Goal: Task Accomplishment & Management: Manage account settings

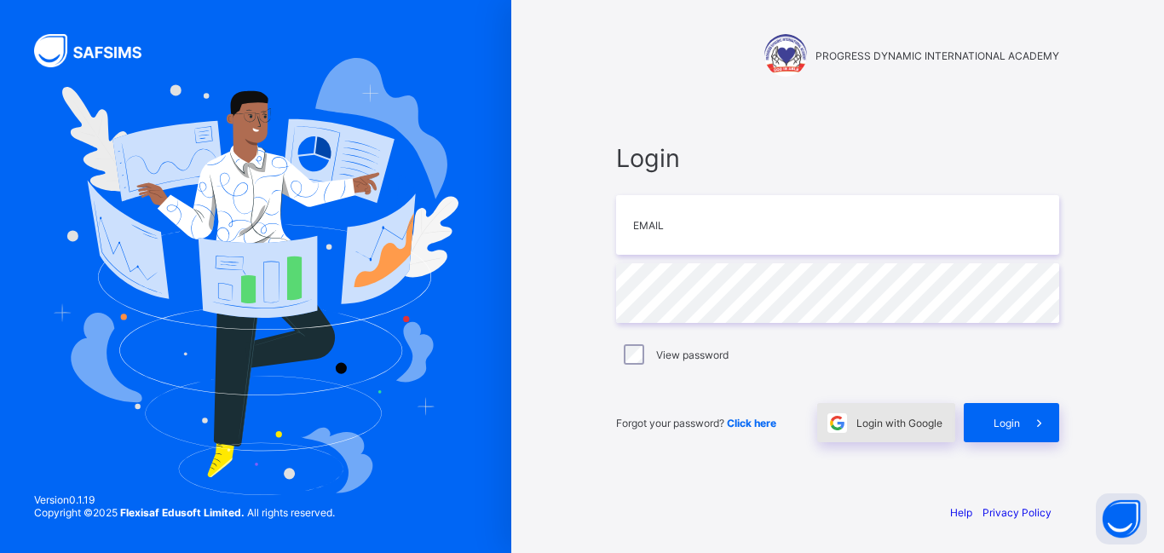
click at [902, 426] on span "Login with Google" at bounding box center [899, 423] width 86 height 13
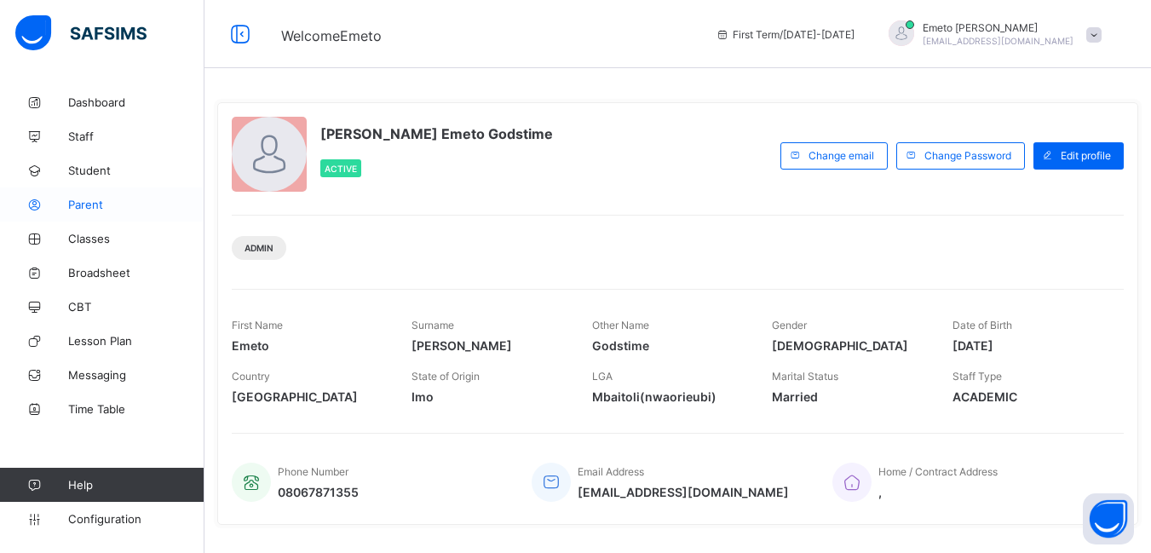
click at [95, 207] on span "Parent" at bounding box center [136, 205] width 136 height 14
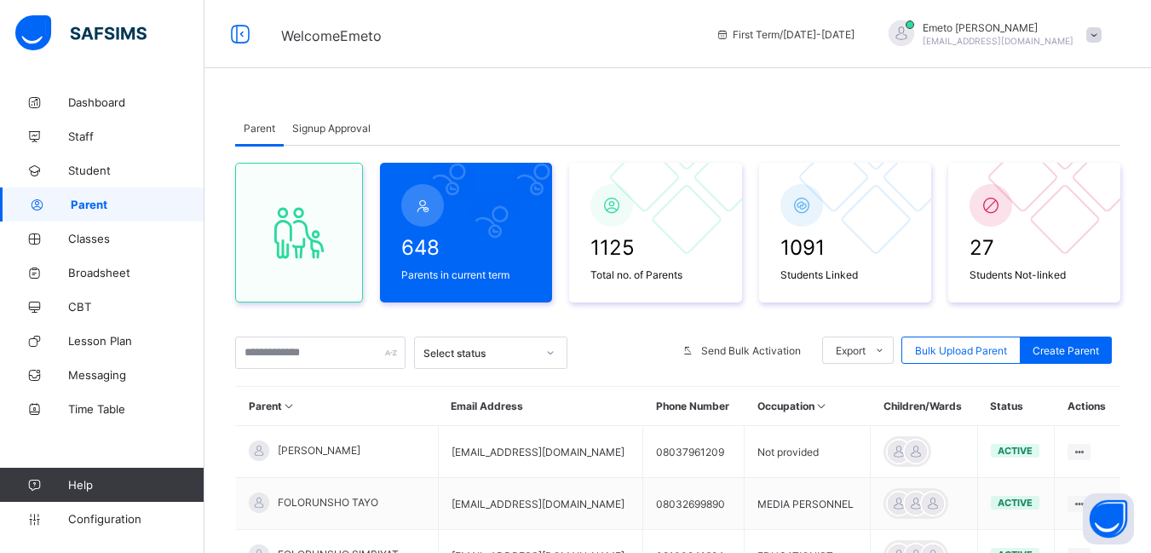
click at [329, 124] on span "Signup Approval" at bounding box center [331, 128] width 78 height 13
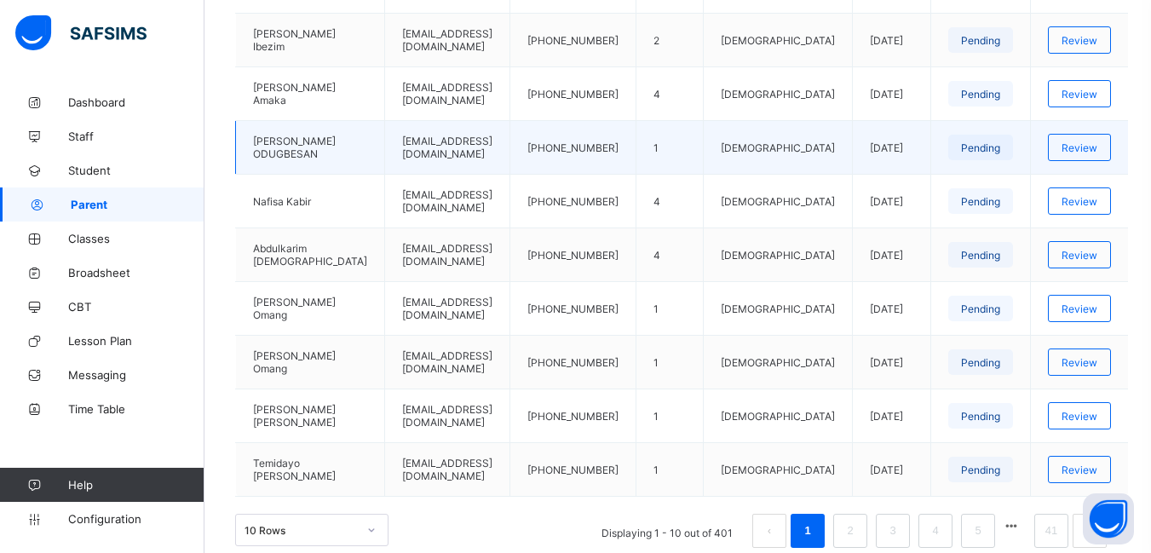
scroll to position [607, 0]
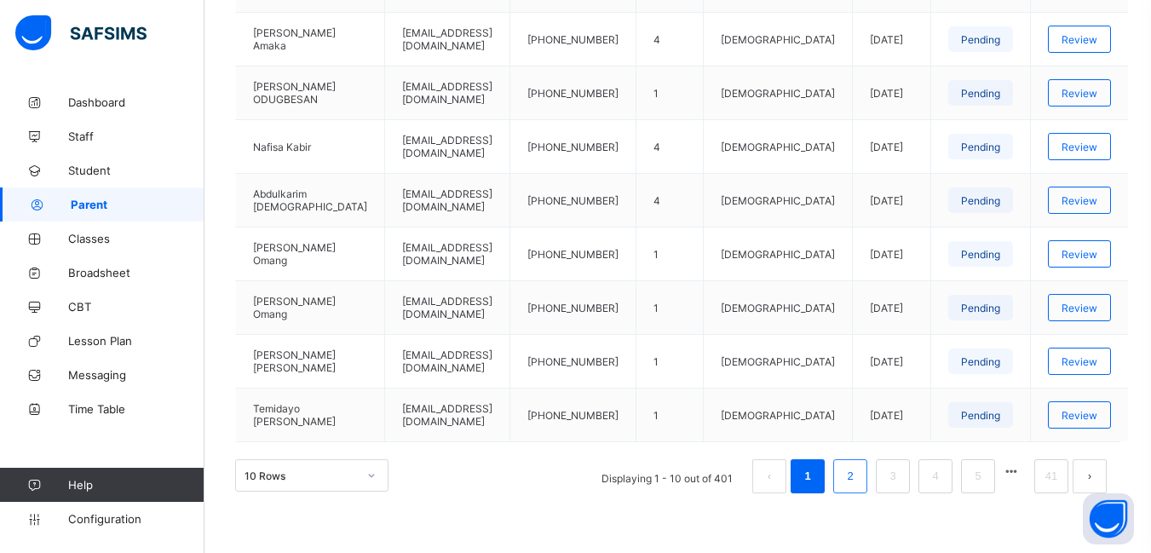
click at [858, 479] on link "2" at bounding box center [850, 476] width 16 height 22
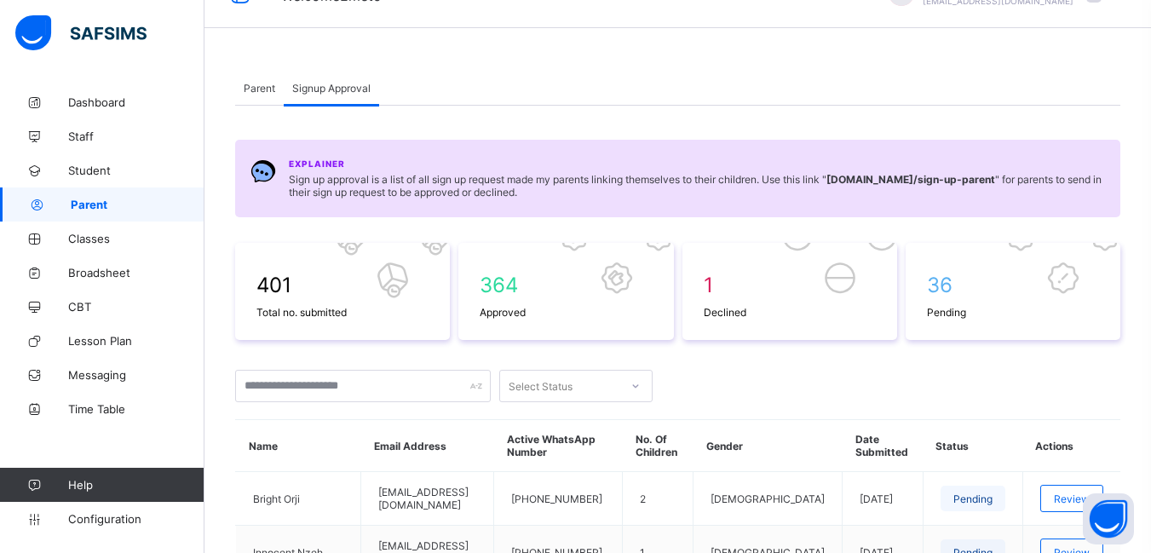
scroll to position [10, 0]
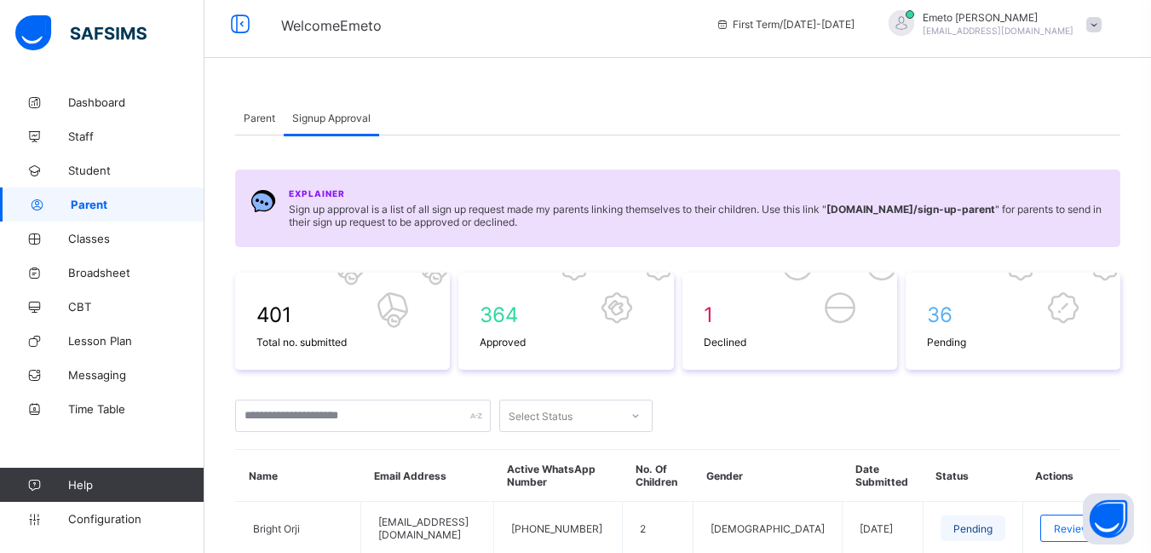
click at [266, 120] on span "Parent" at bounding box center [260, 118] width 32 height 13
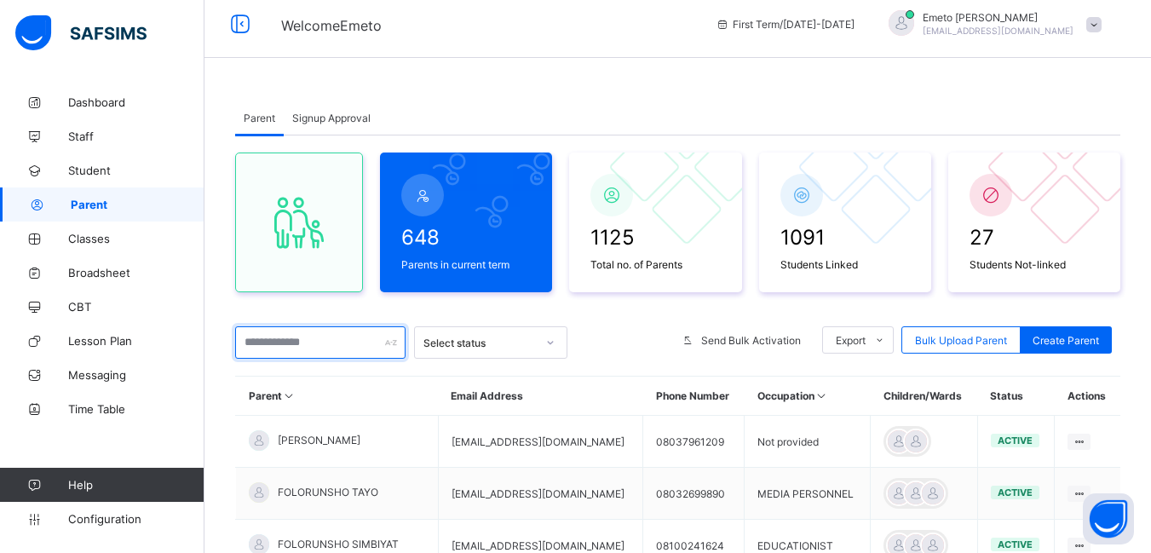
click at [313, 337] on input "text" at bounding box center [320, 342] width 170 height 32
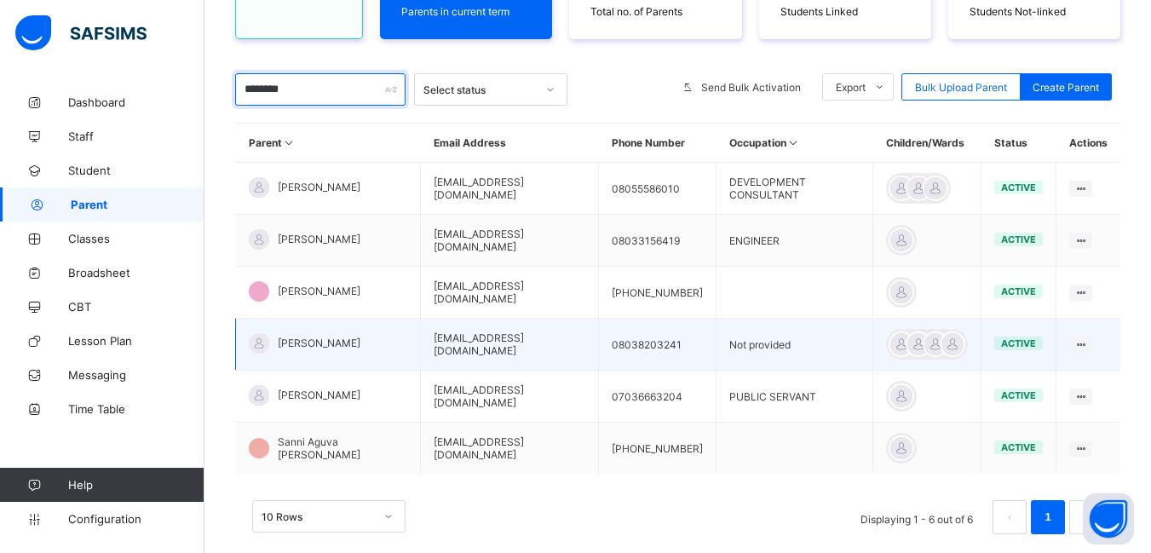
scroll to position [266, 0]
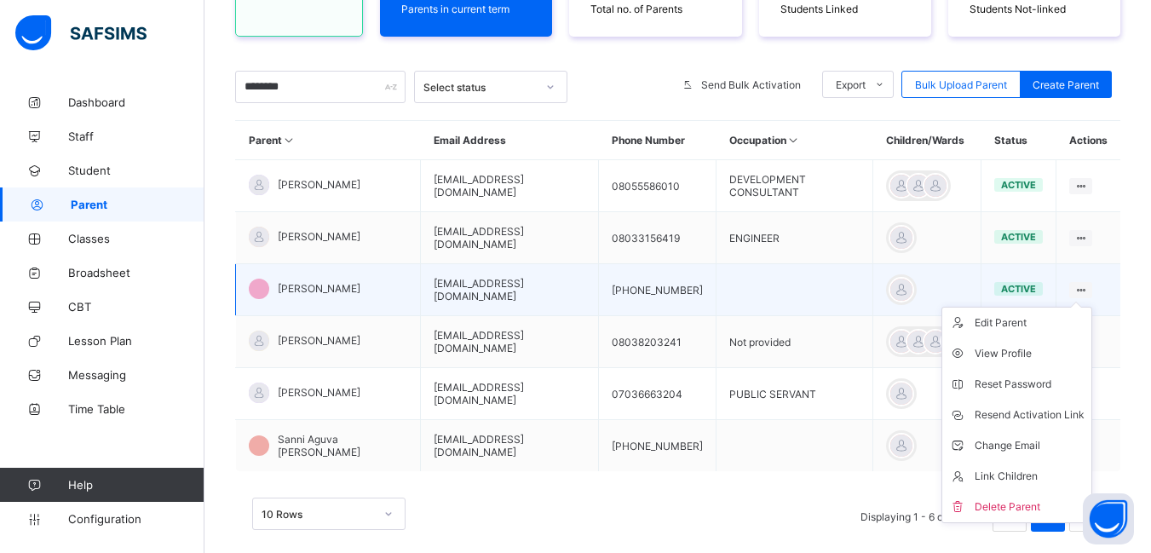
click at [1091, 290] on div "Edit Parent View Profile Reset Password Resend Activation Link Change Email Lin…" at bounding box center [1080, 290] width 23 height 16
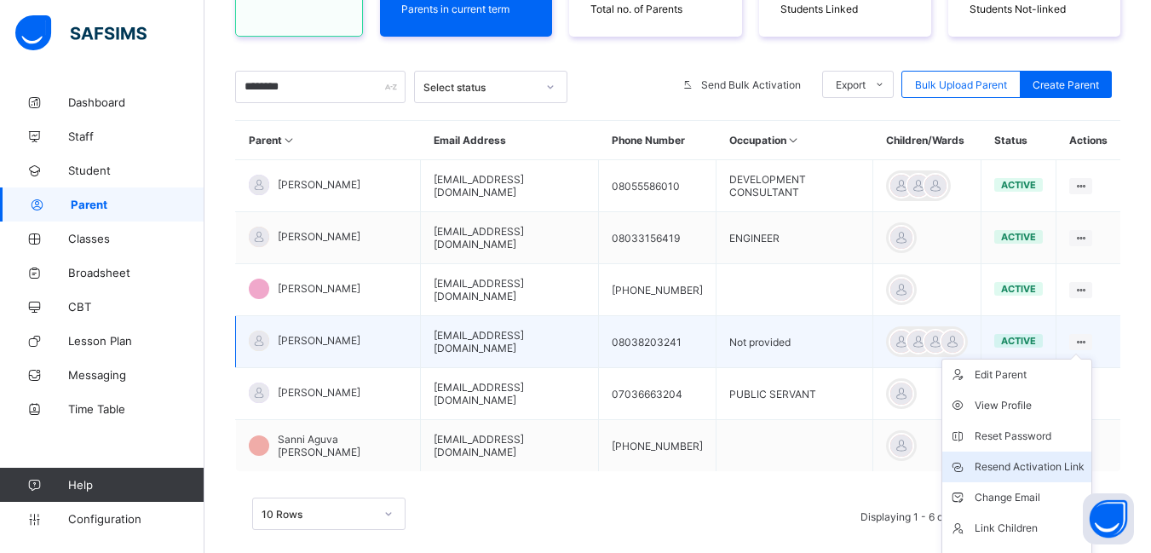
click at [1025, 466] on div "Resend Activation Link" at bounding box center [1030, 466] width 110 height 17
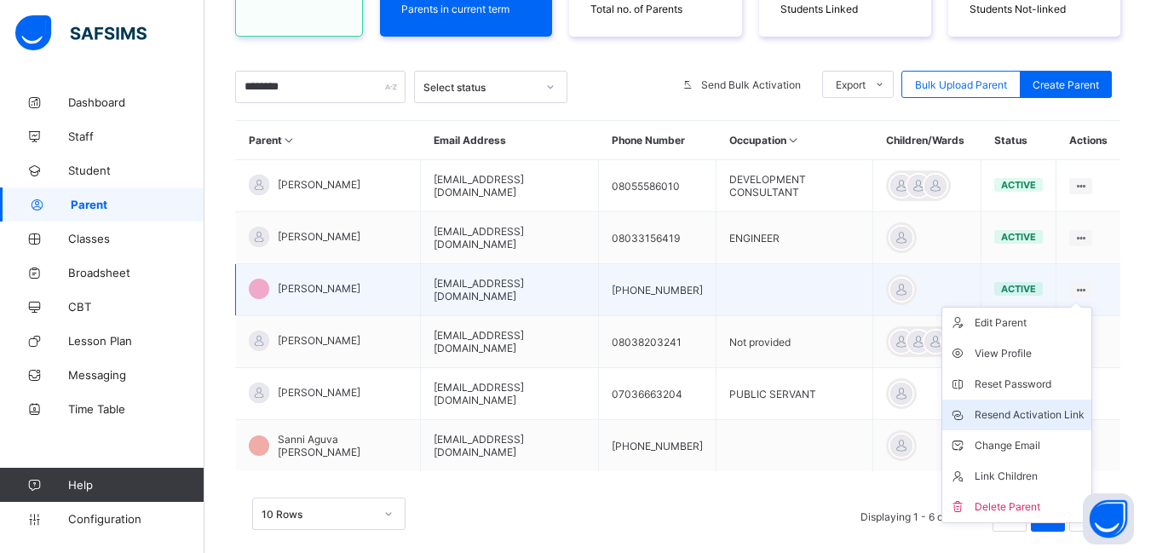
click at [1054, 411] on div "Resend Activation Link" at bounding box center [1030, 414] width 110 height 17
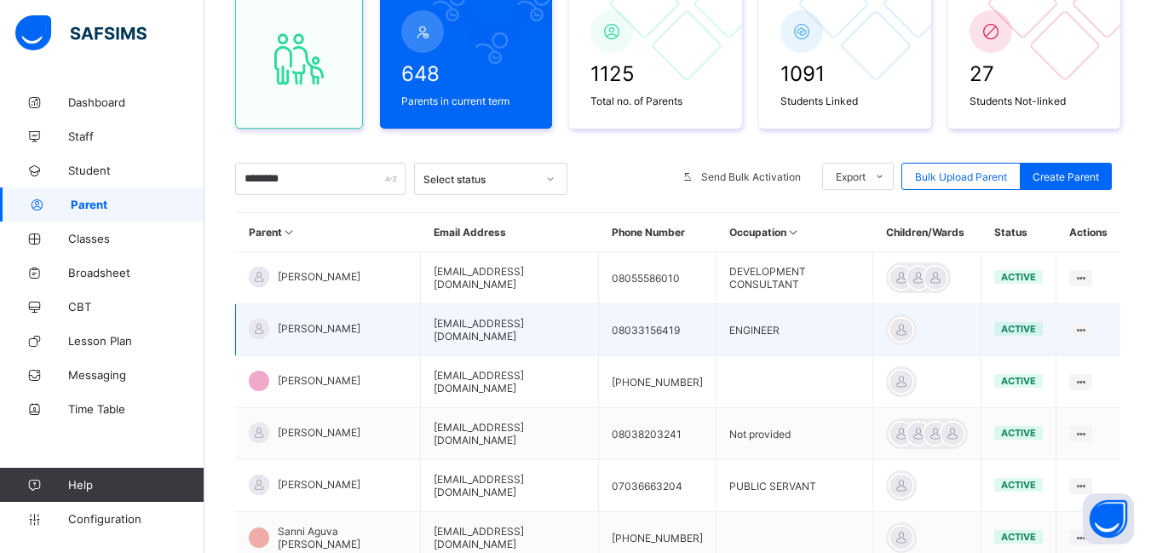
scroll to position [0, 0]
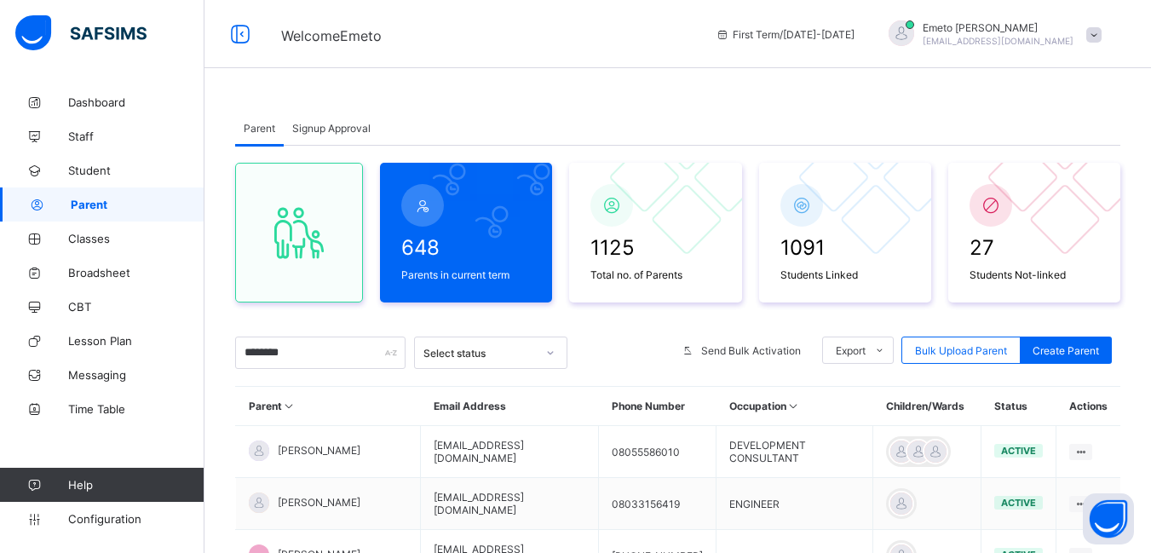
click at [330, 125] on span "Signup Approval" at bounding box center [331, 128] width 78 height 13
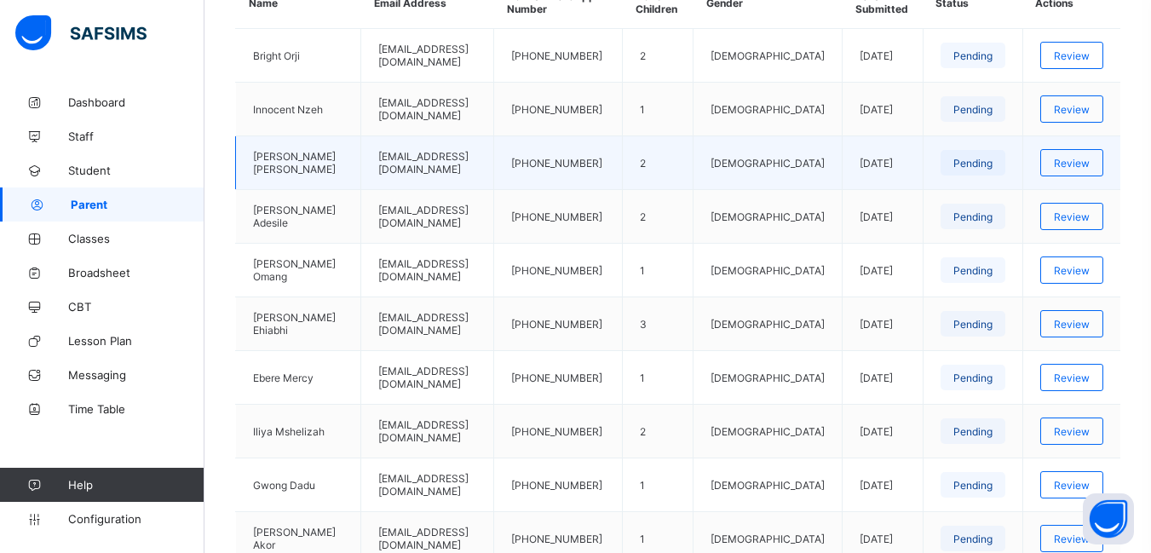
scroll to position [511, 0]
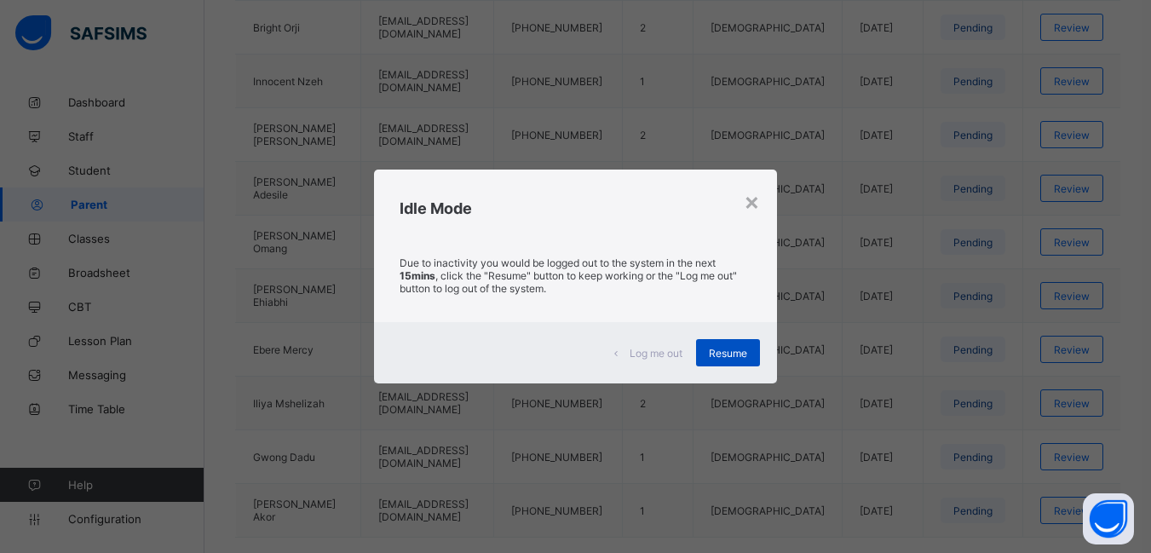
click at [739, 357] on span "Resume" at bounding box center [728, 353] width 38 height 13
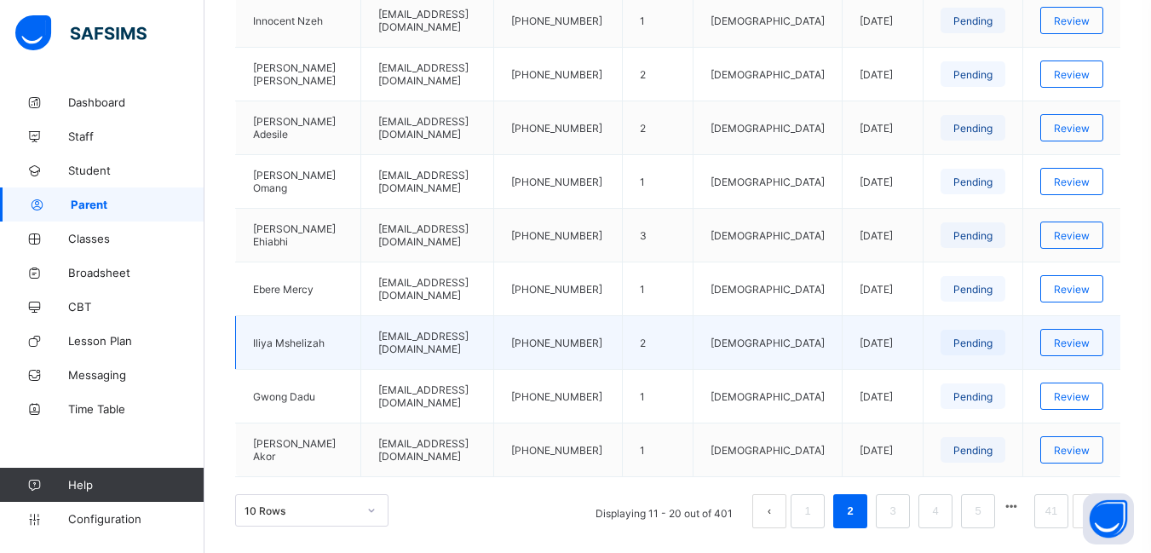
scroll to position [607, 0]
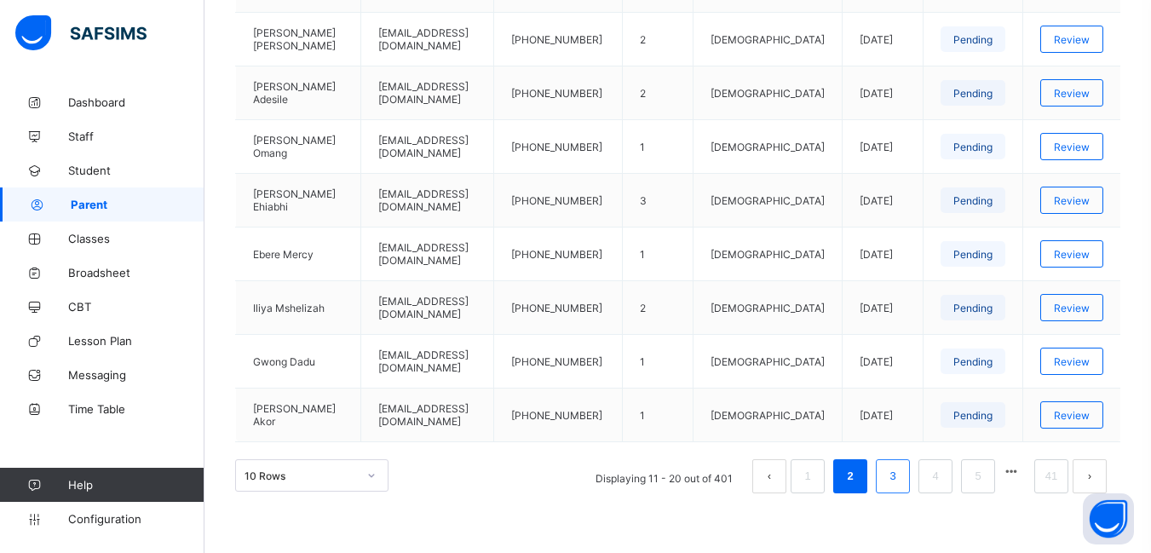
click at [901, 474] on link "3" at bounding box center [892, 476] width 16 height 22
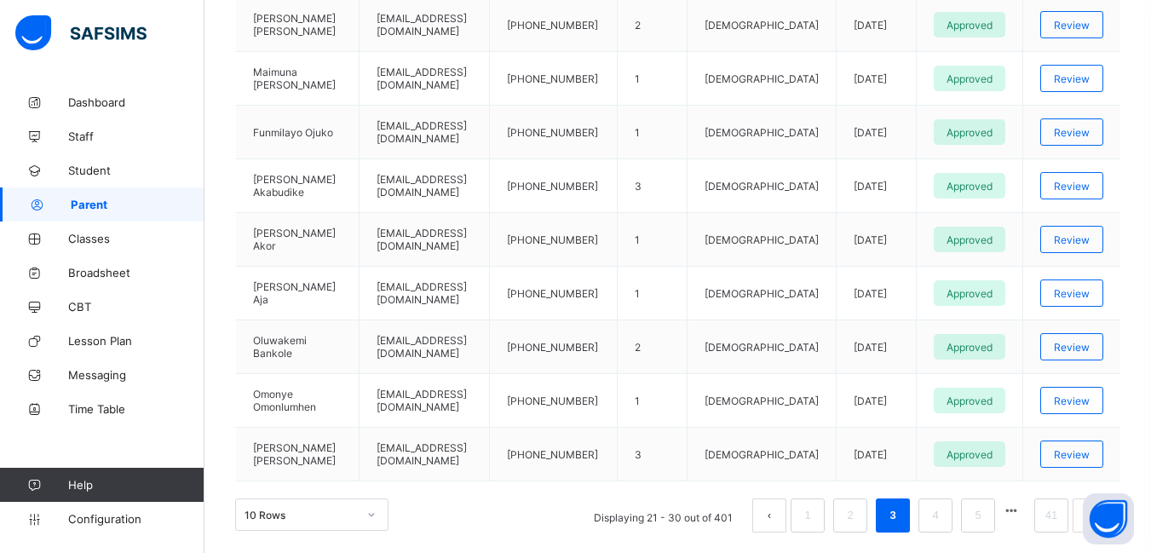
scroll to position [618, 0]
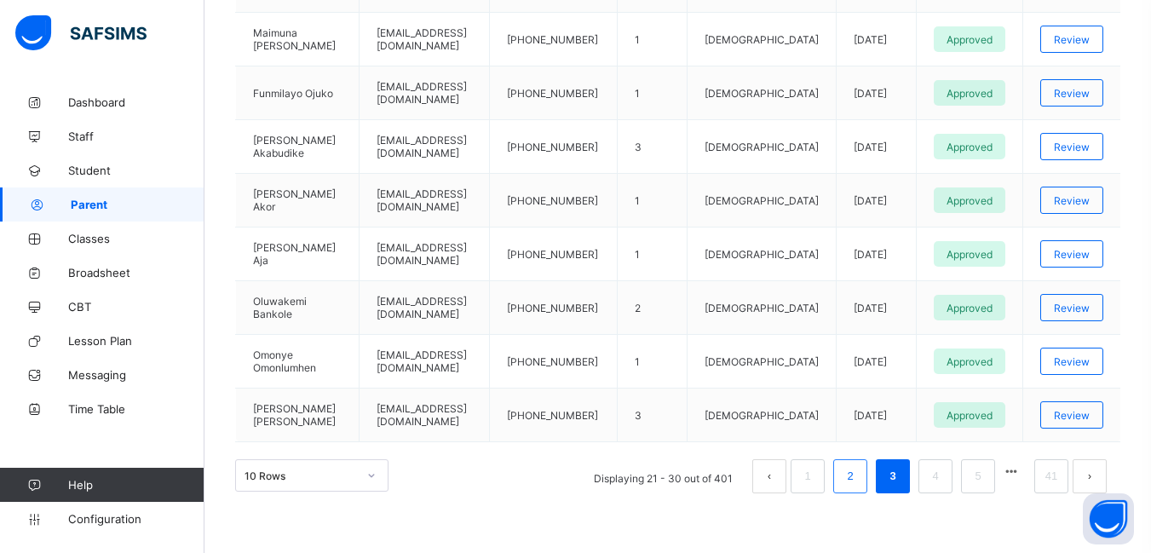
click at [858, 475] on link "2" at bounding box center [850, 476] width 16 height 22
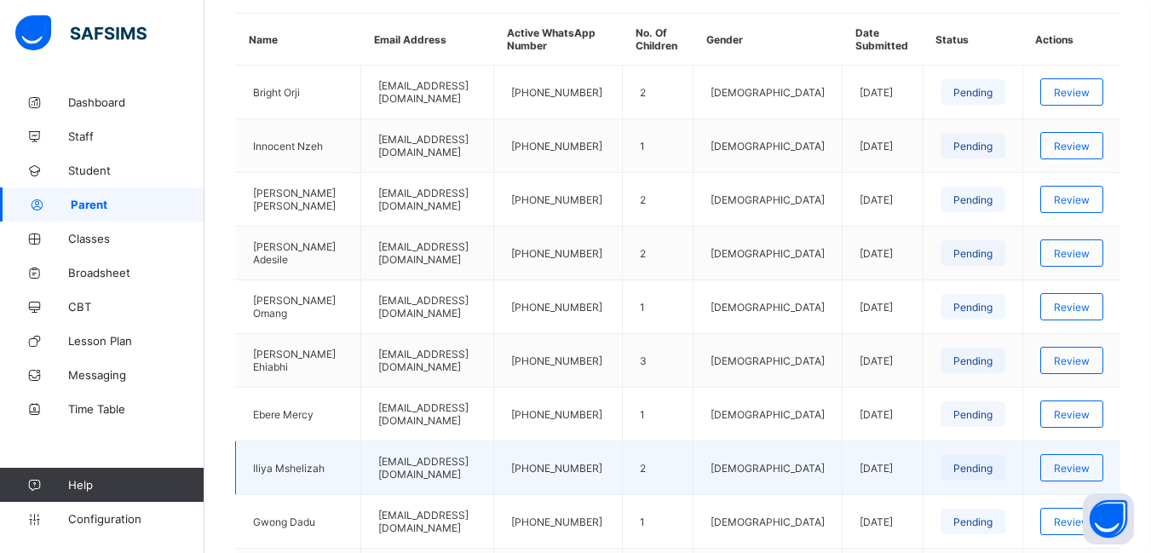
scroll to position [436, 0]
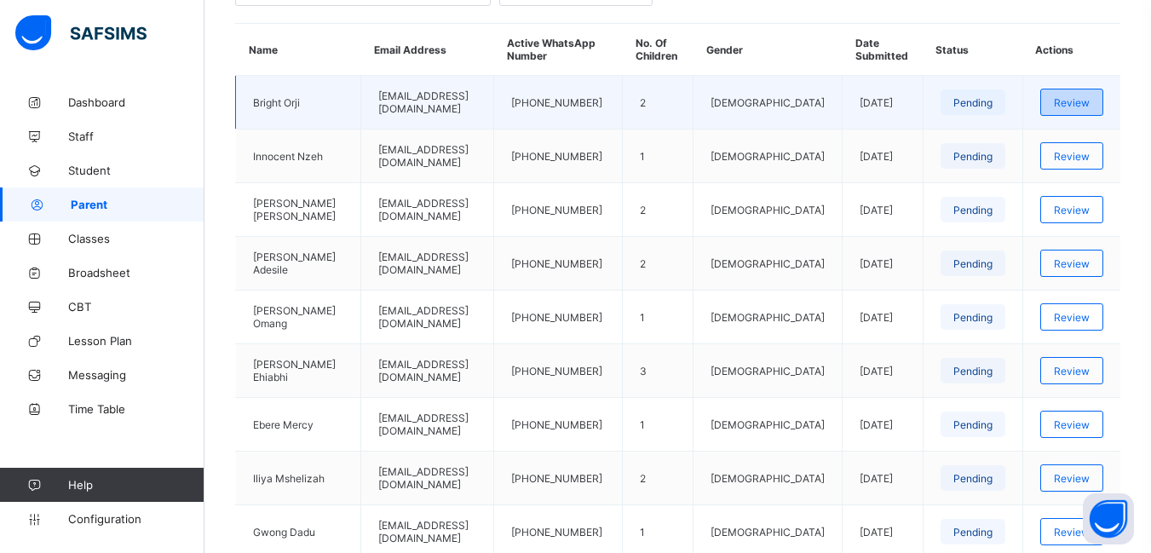
click at [1074, 106] on span "Review" at bounding box center [1072, 102] width 36 height 13
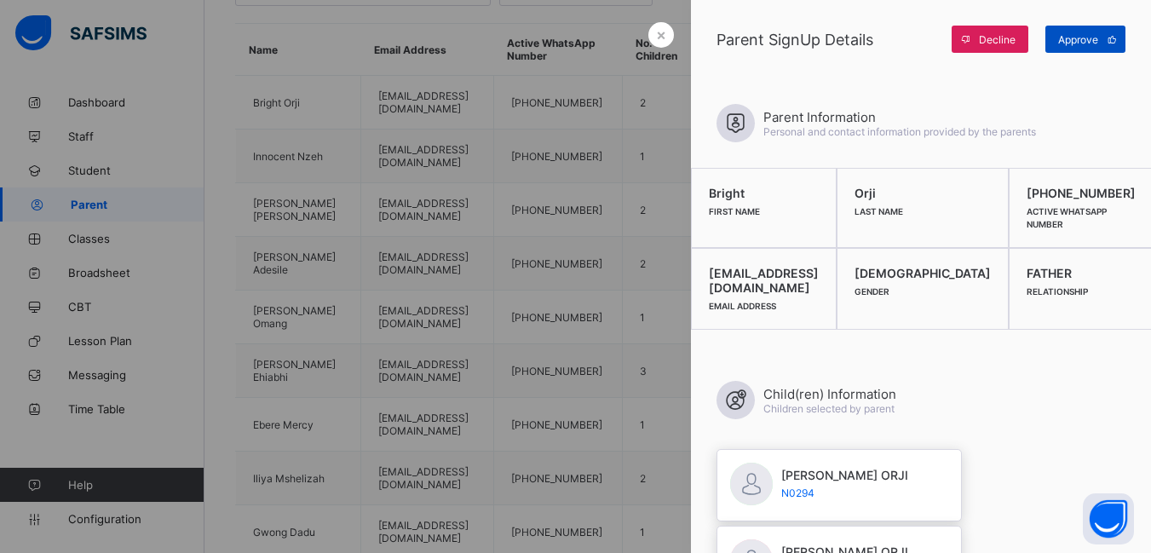
click at [1073, 37] on span "Approve" at bounding box center [1078, 39] width 40 height 13
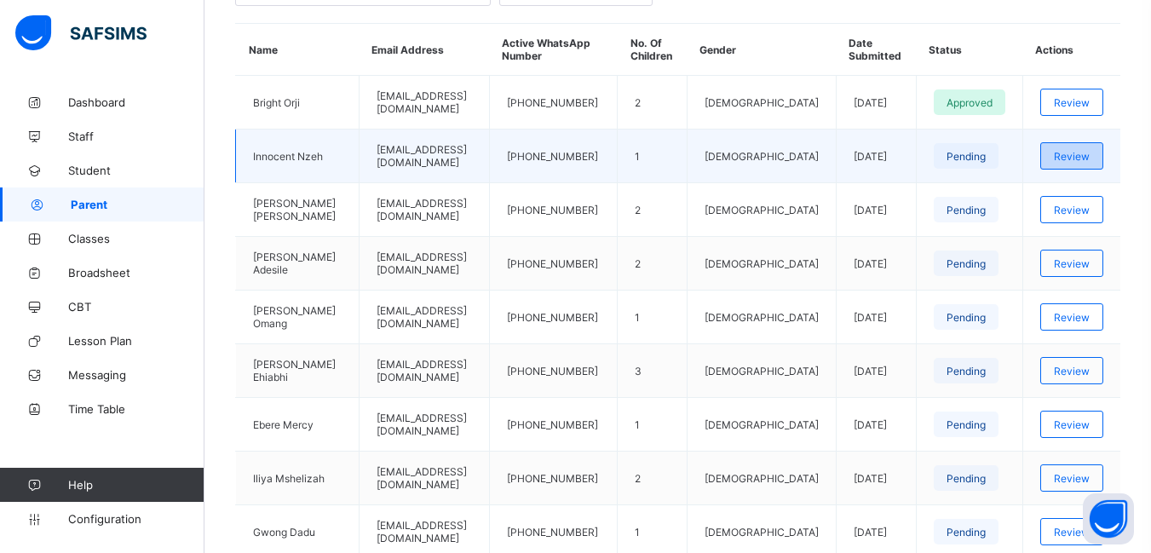
click at [1090, 157] on span "Review" at bounding box center [1072, 156] width 36 height 13
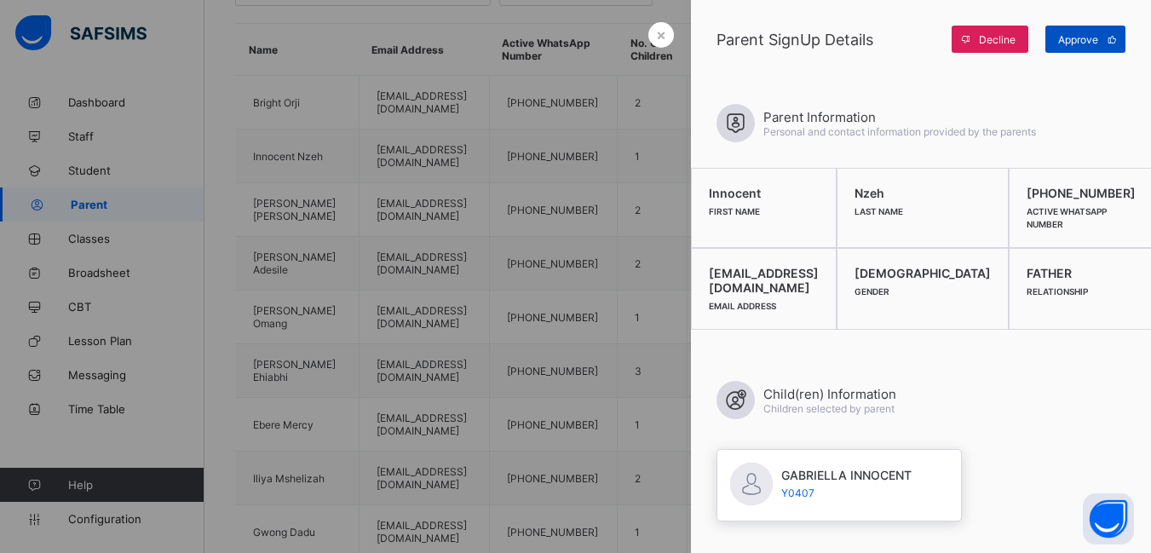
click at [1080, 40] on span "Approve" at bounding box center [1078, 39] width 40 height 13
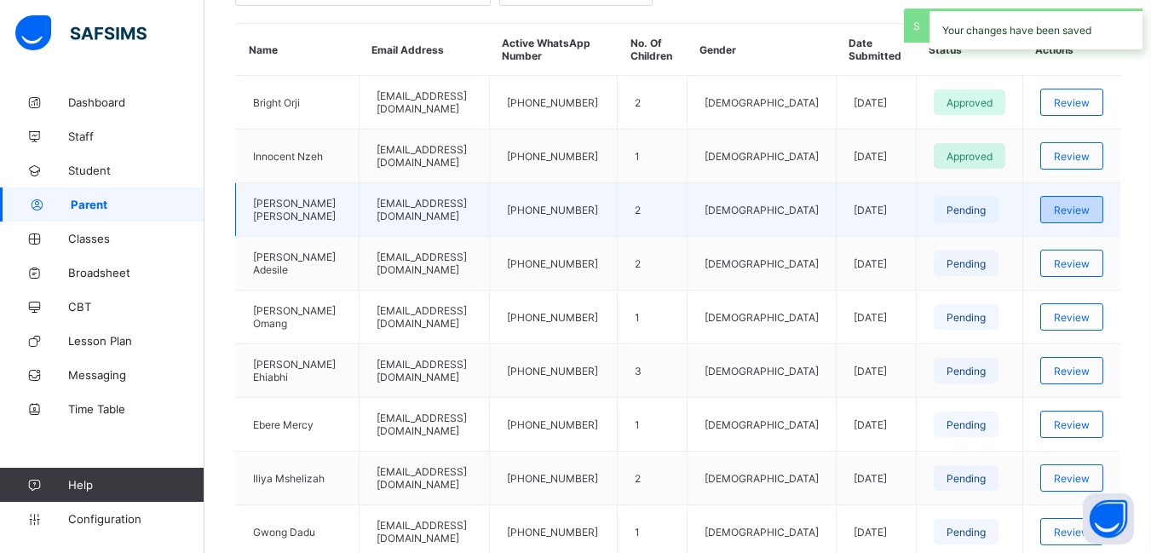
click at [1085, 205] on span "Review" at bounding box center [1072, 210] width 36 height 13
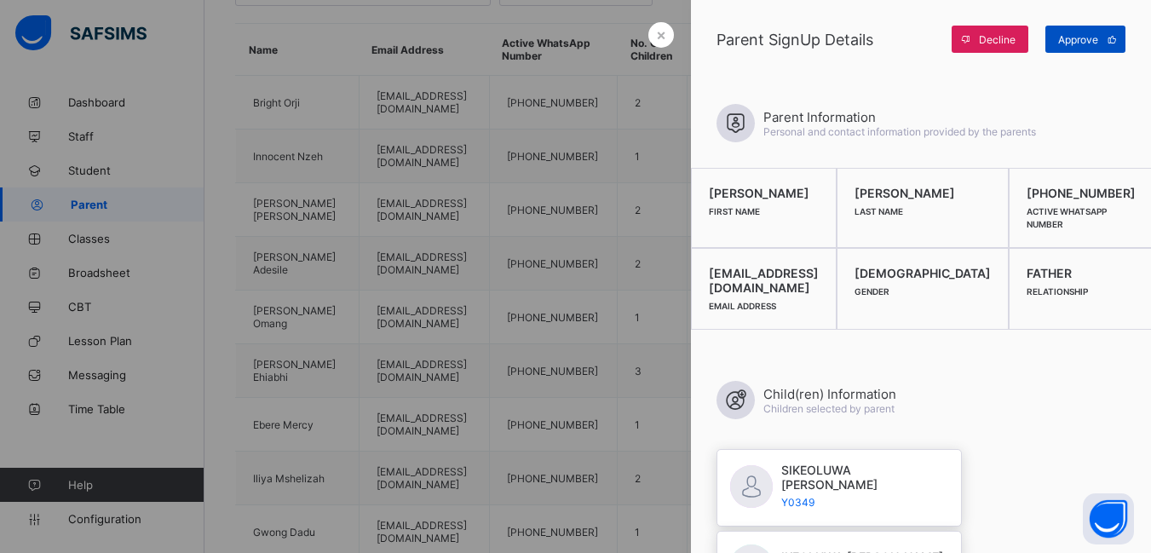
click at [1085, 43] on span "Approve" at bounding box center [1078, 39] width 40 height 13
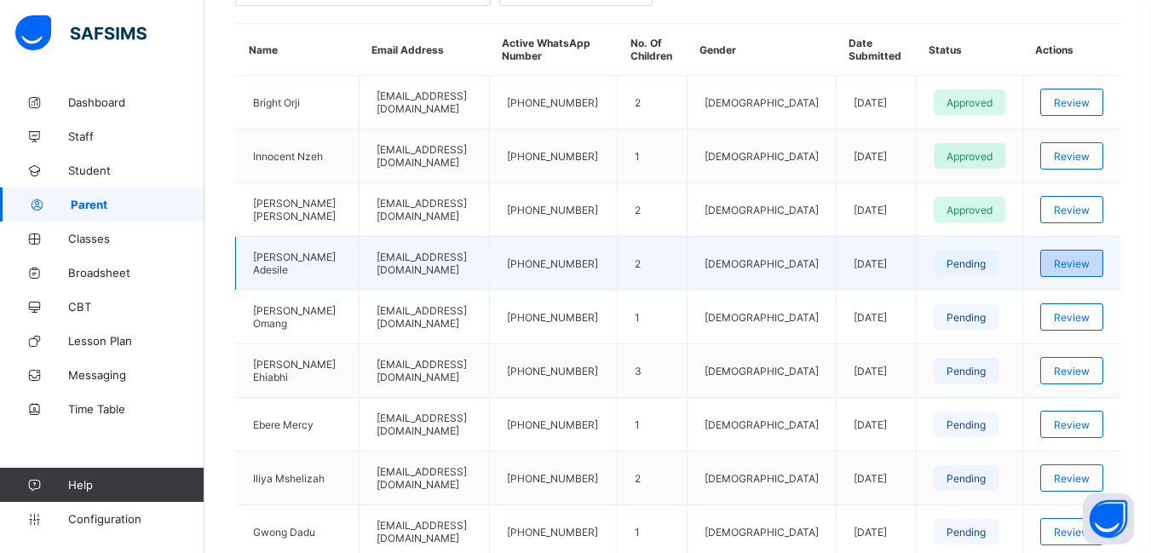
click at [1086, 268] on span "Review" at bounding box center [1072, 263] width 36 height 13
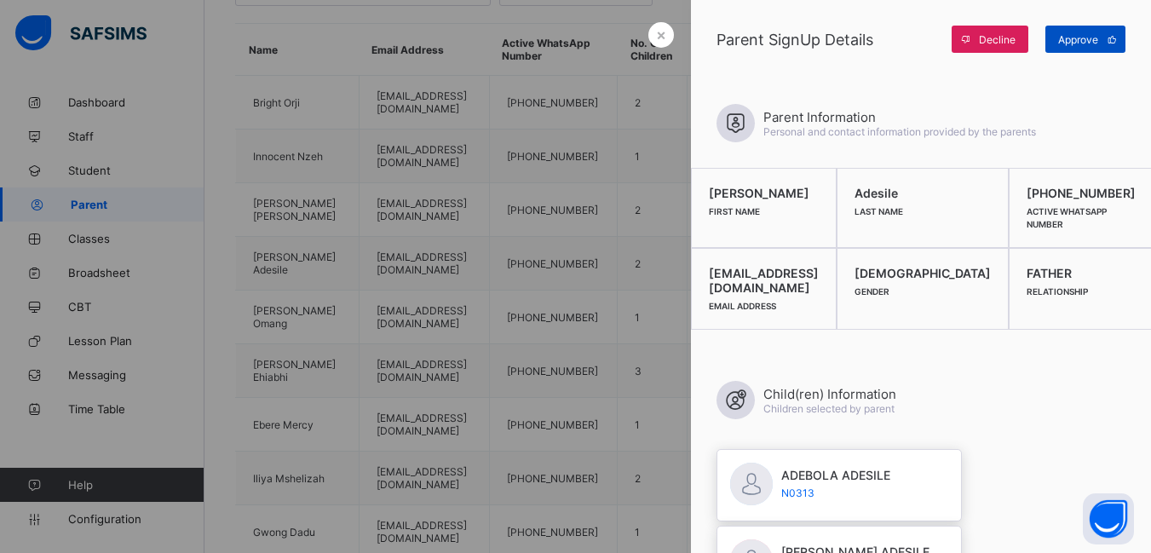
click at [1086, 41] on span "Approve" at bounding box center [1078, 39] width 40 height 13
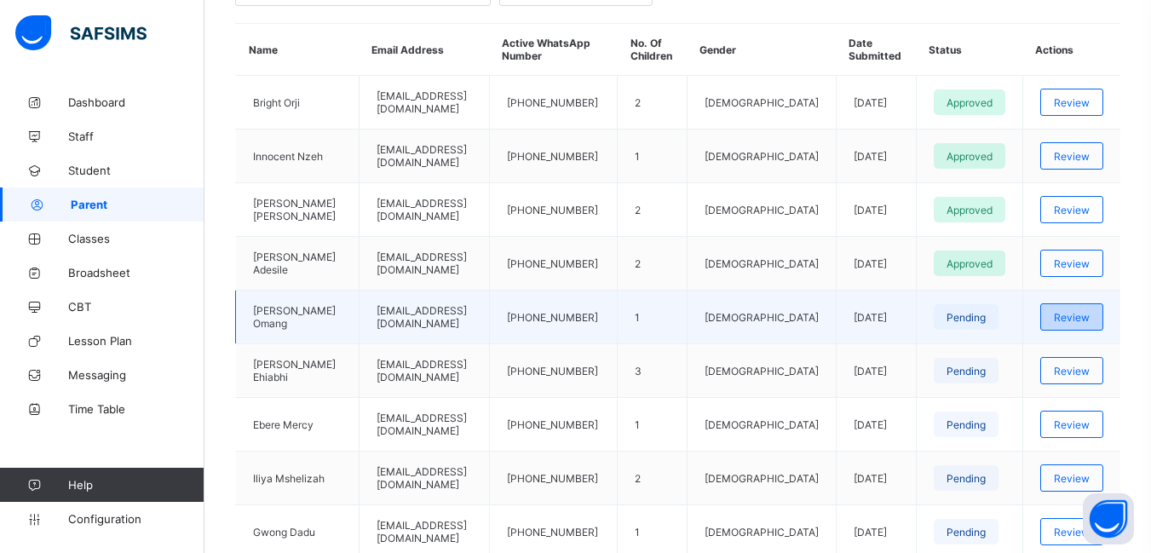
click at [1090, 318] on span "Review" at bounding box center [1072, 317] width 36 height 13
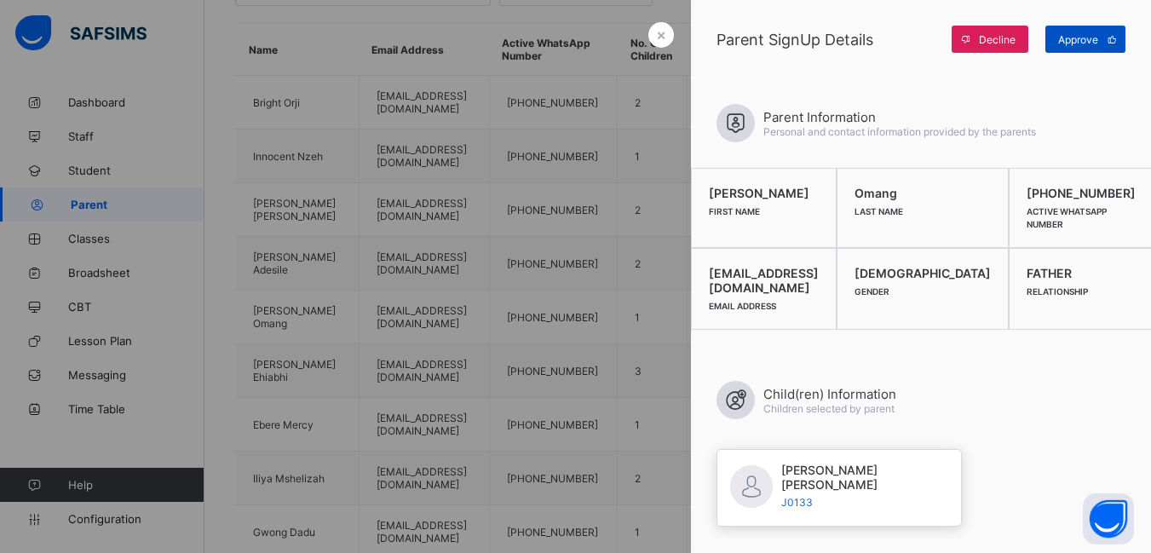
click at [1072, 42] on span "Approve" at bounding box center [1078, 39] width 40 height 13
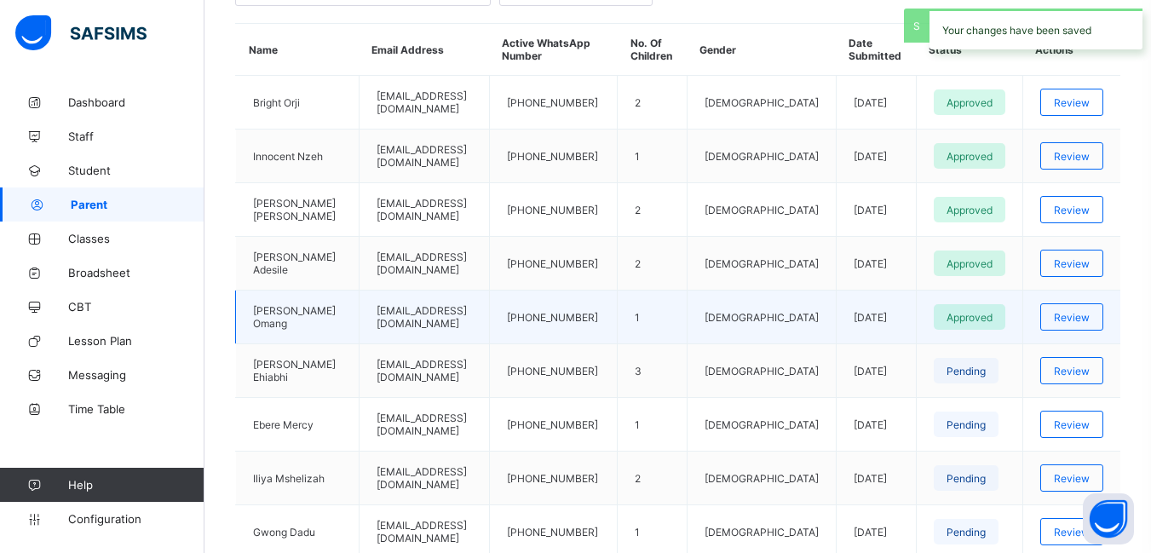
scroll to position [521, 0]
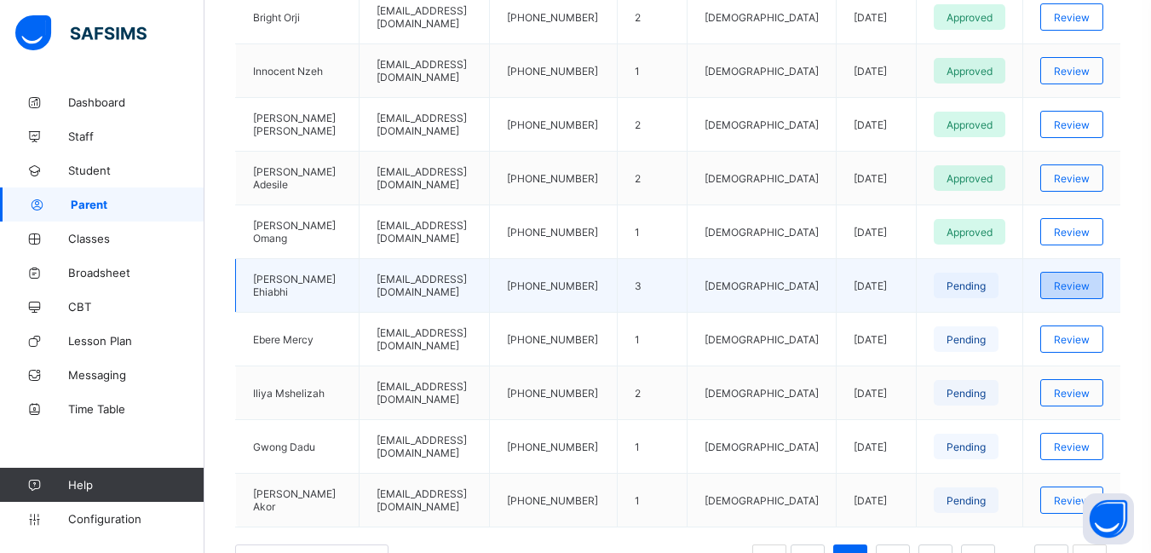
click at [1078, 284] on span "Review" at bounding box center [1072, 285] width 36 height 13
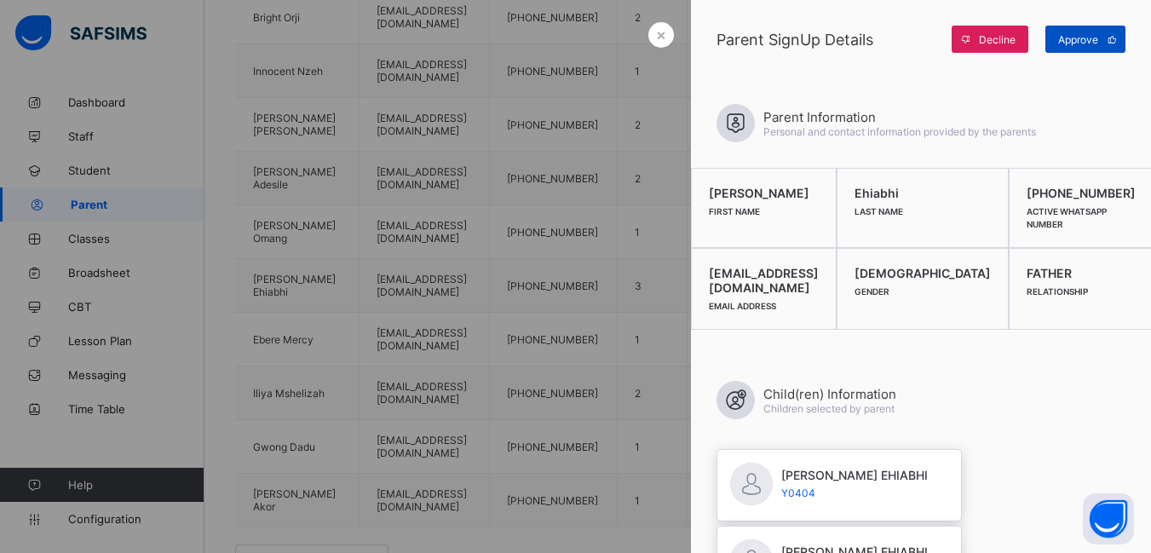
click at [1085, 37] on span "Approve" at bounding box center [1078, 39] width 40 height 13
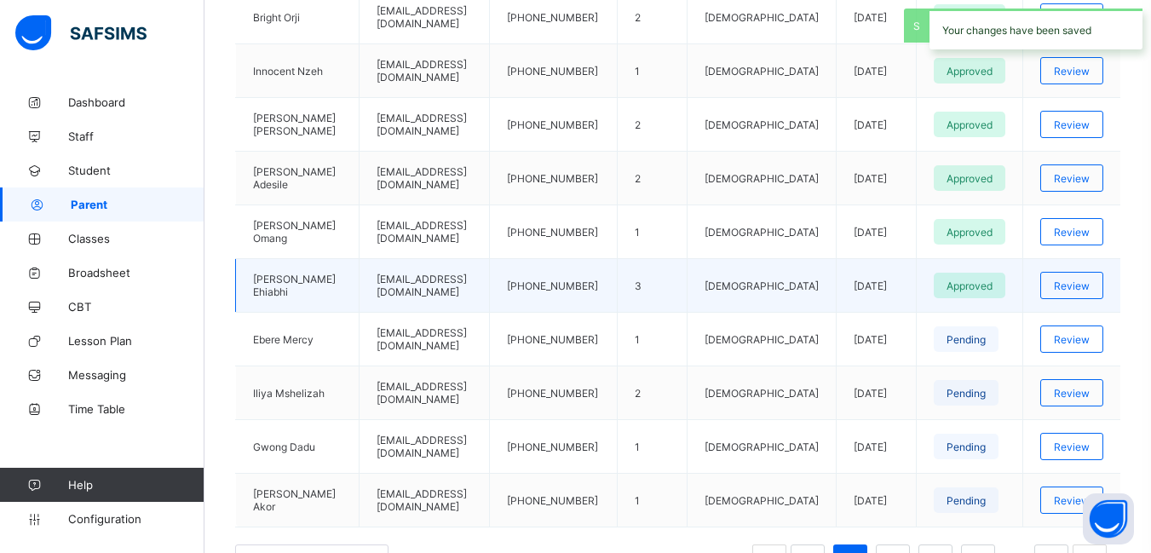
scroll to position [607, 0]
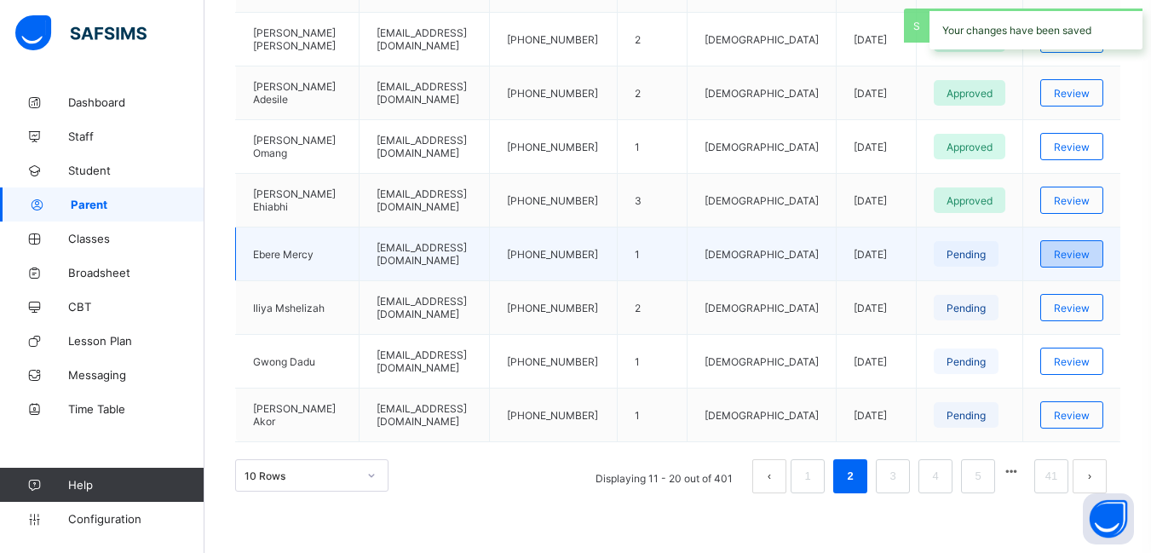
click at [1085, 253] on span "Review" at bounding box center [1072, 254] width 36 height 13
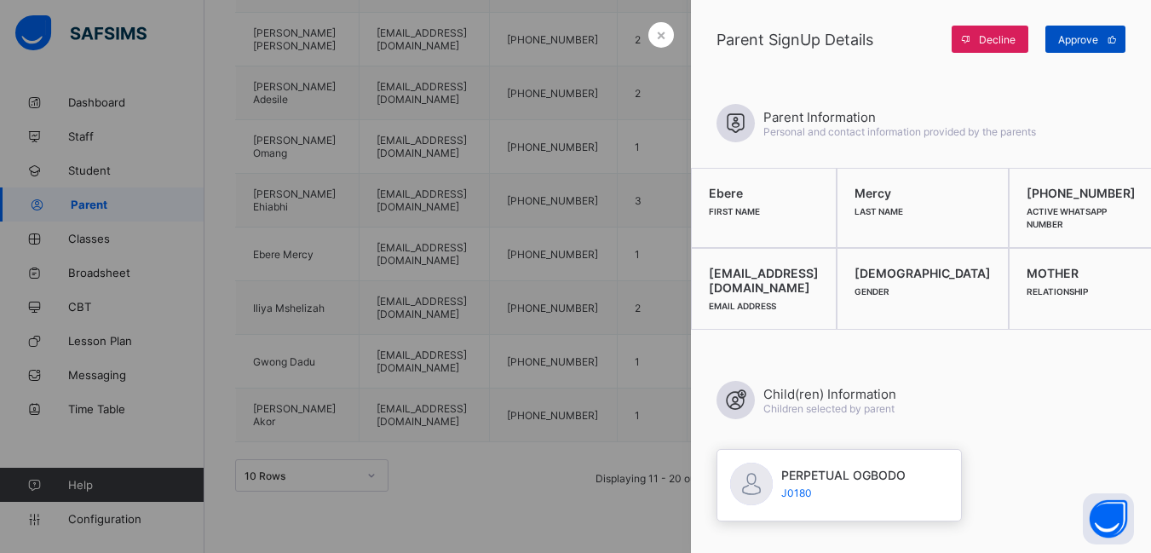
click at [1087, 39] on span "Approve" at bounding box center [1078, 39] width 40 height 13
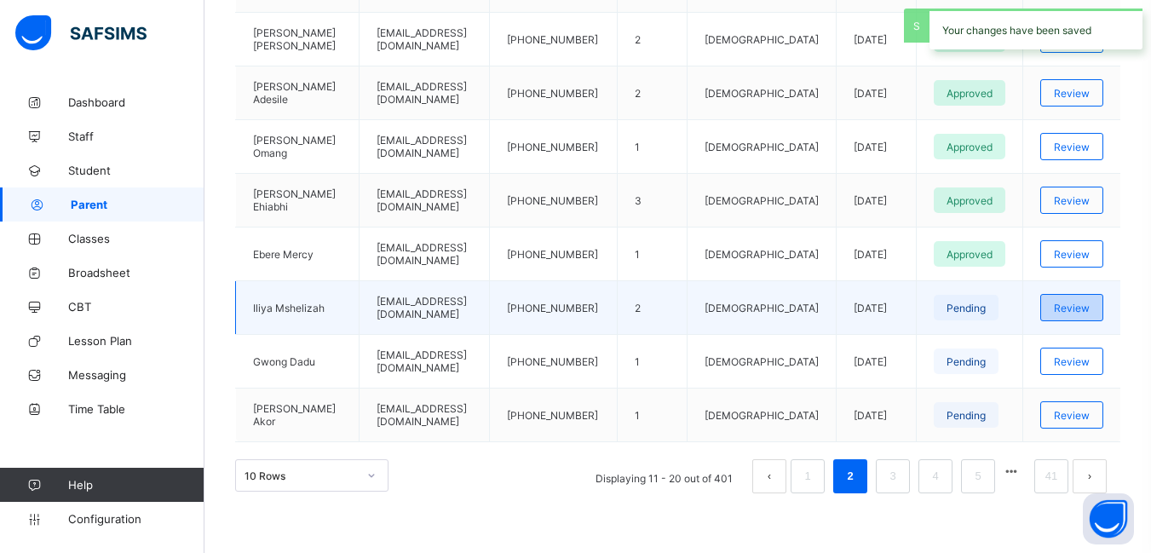
click at [1089, 304] on span "Review" at bounding box center [1072, 308] width 36 height 13
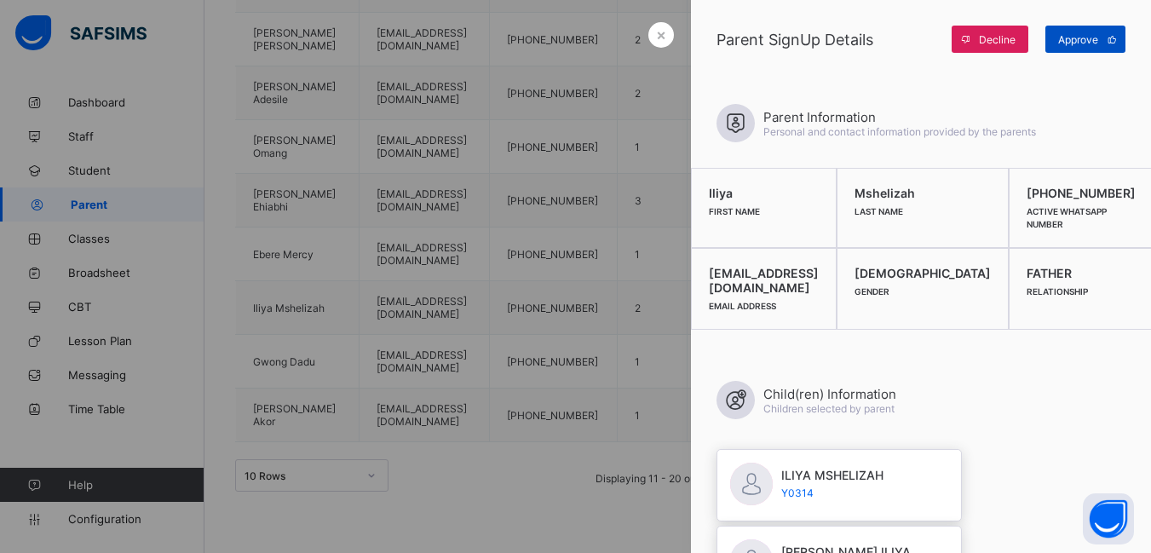
click at [1079, 40] on span "Approve" at bounding box center [1078, 39] width 40 height 13
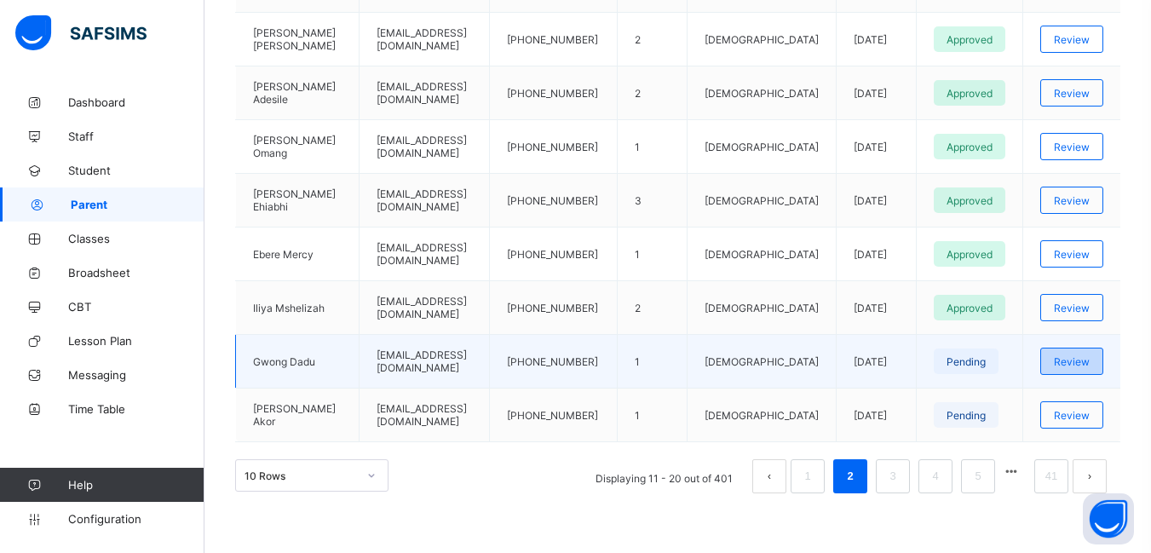
click at [1084, 360] on span "Review" at bounding box center [1072, 361] width 36 height 13
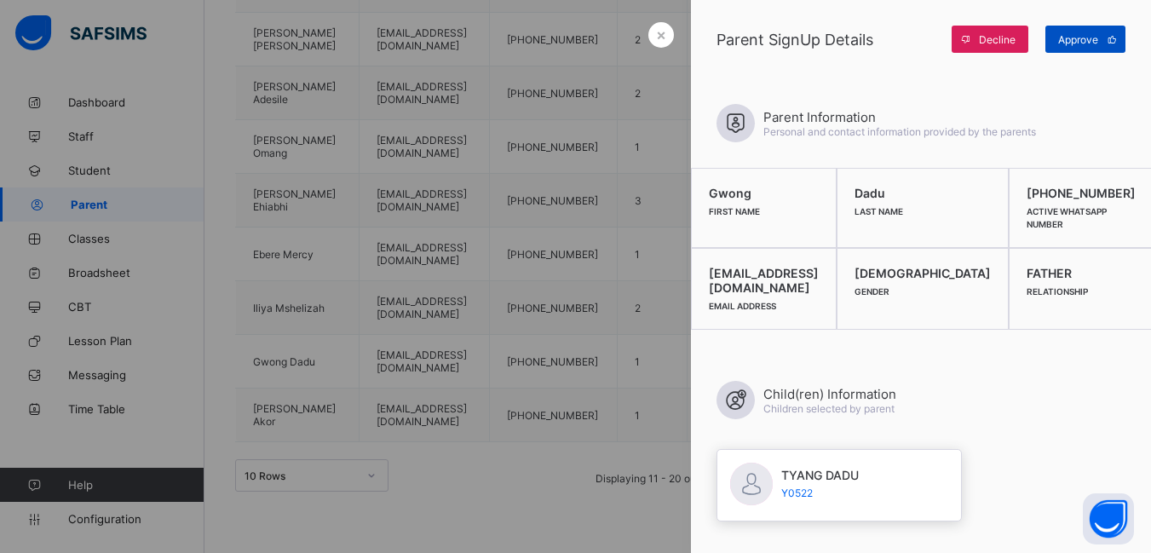
click at [1072, 42] on span "Approve" at bounding box center [1078, 39] width 40 height 13
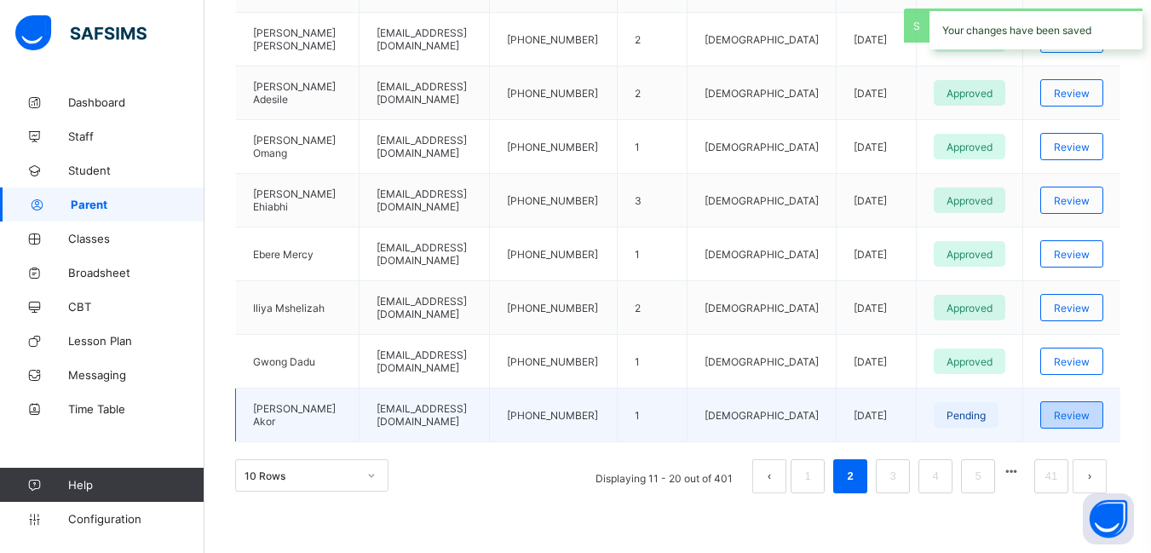
click at [1083, 417] on span "Review" at bounding box center [1072, 415] width 36 height 13
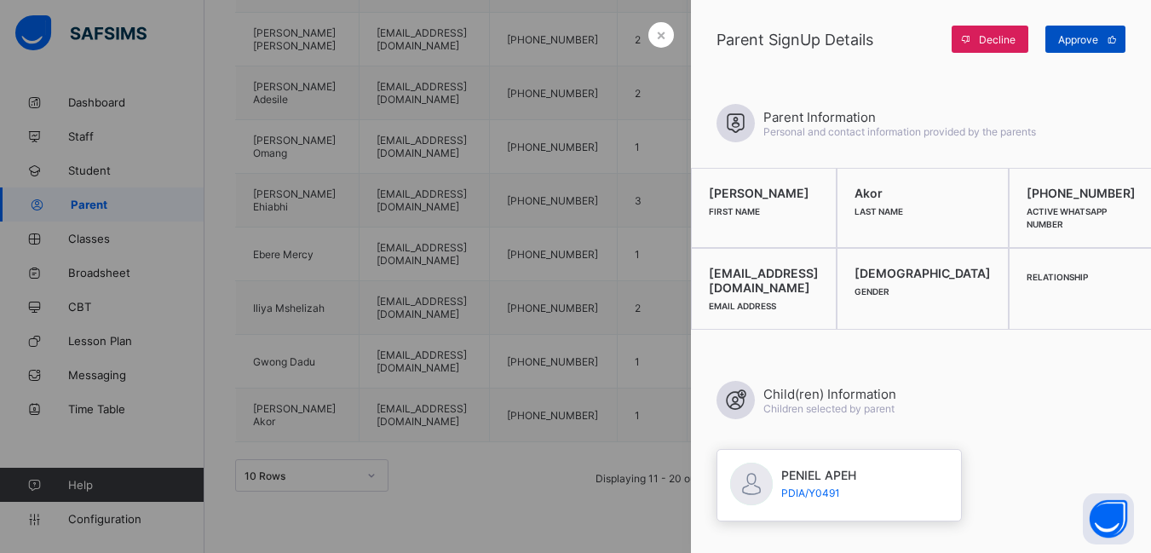
click at [1079, 36] on span "Approve" at bounding box center [1078, 39] width 40 height 13
click at [662, 35] on div "×" at bounding box center [661, 35] width 26 height 26
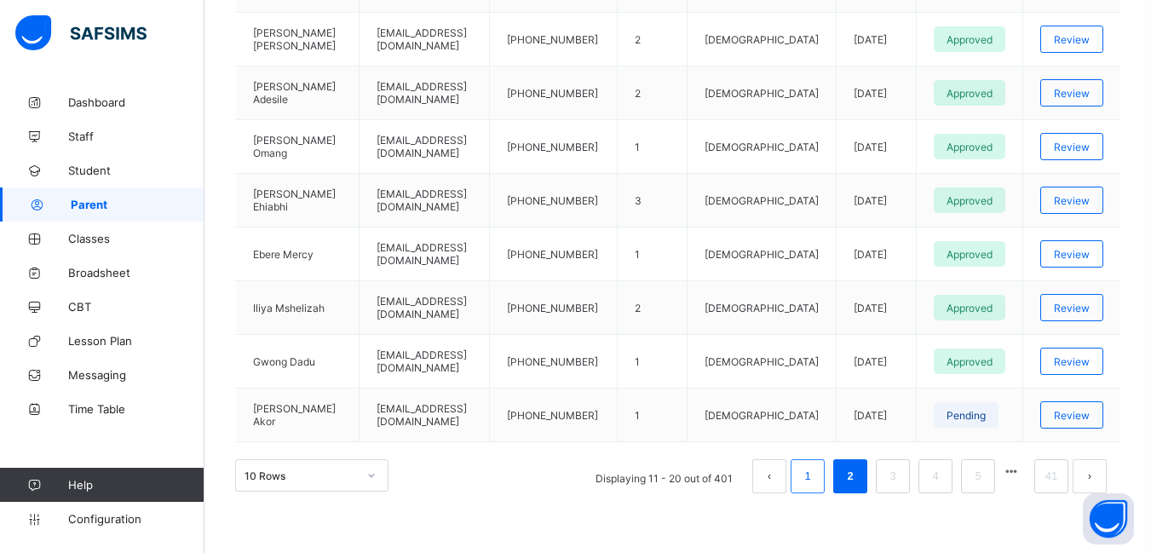
click at [815, 478] on link "1" at bounding box center [807, 476] width 16 height 22
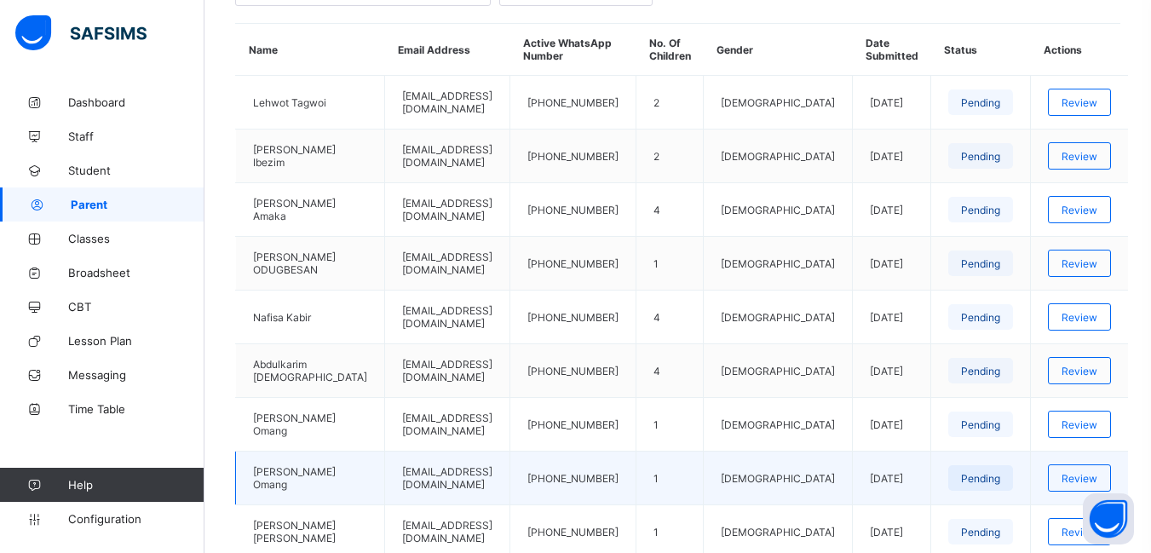
scroll to position [351, 0]
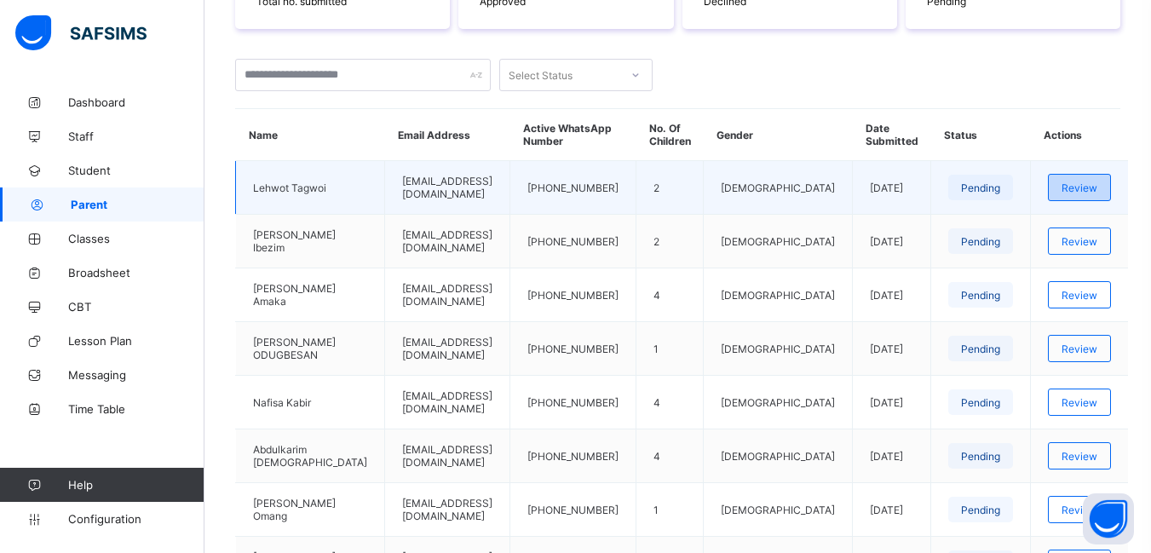
click at [1082, 191] on span "Review" at bounding box center [1080, 187] width 36 height 13
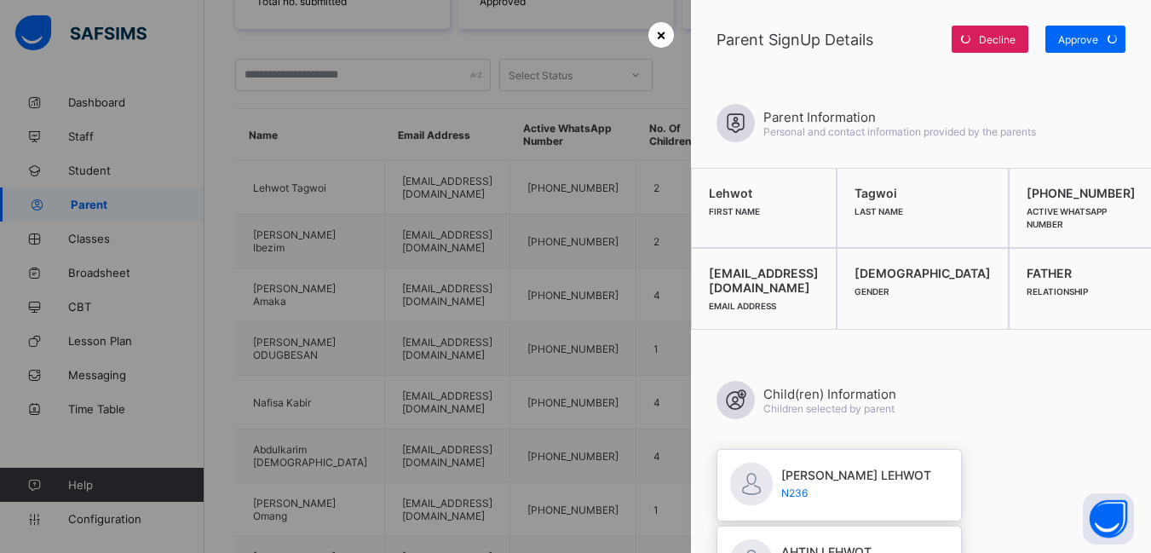
click at [657, 34] on span "×" at bounding box center [661, 35] width 10 height 18
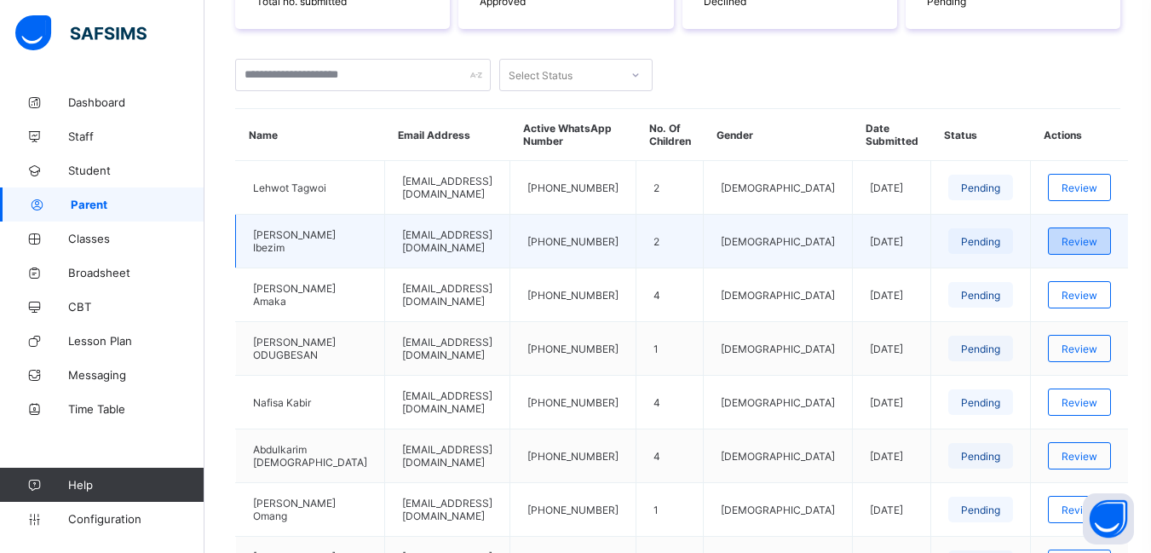
click at [1085, 237] on span "Review" at bounding box center [1080, 241] width 36 height 13
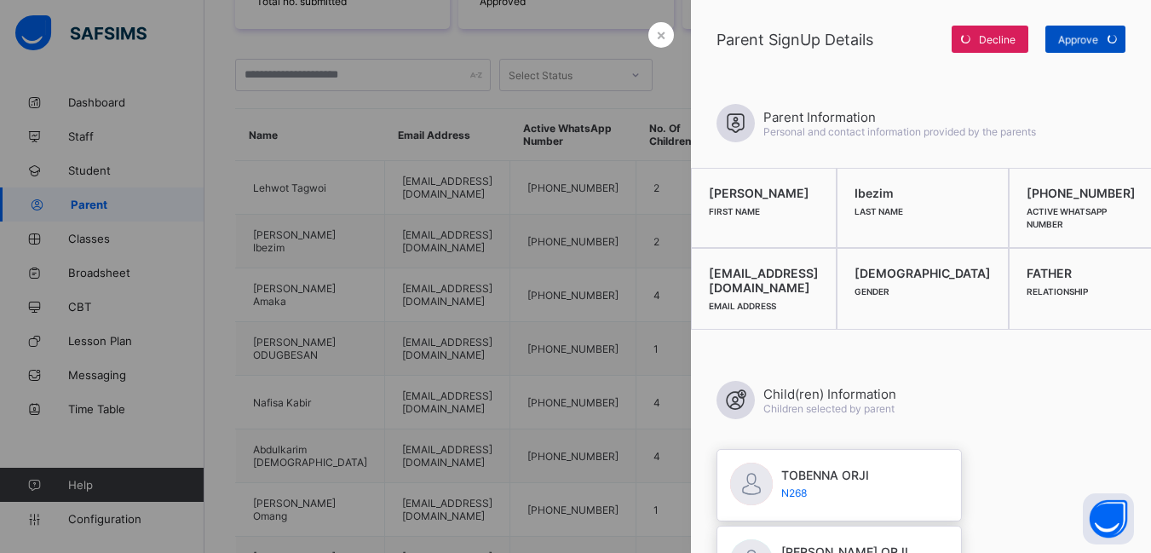
click at [1085, 37] on div "Approve" at bounding box center [1085, 39] width 80 height 27
click at [648, 29] on div "×" at bounding box center [661, 35] width 26 height 26
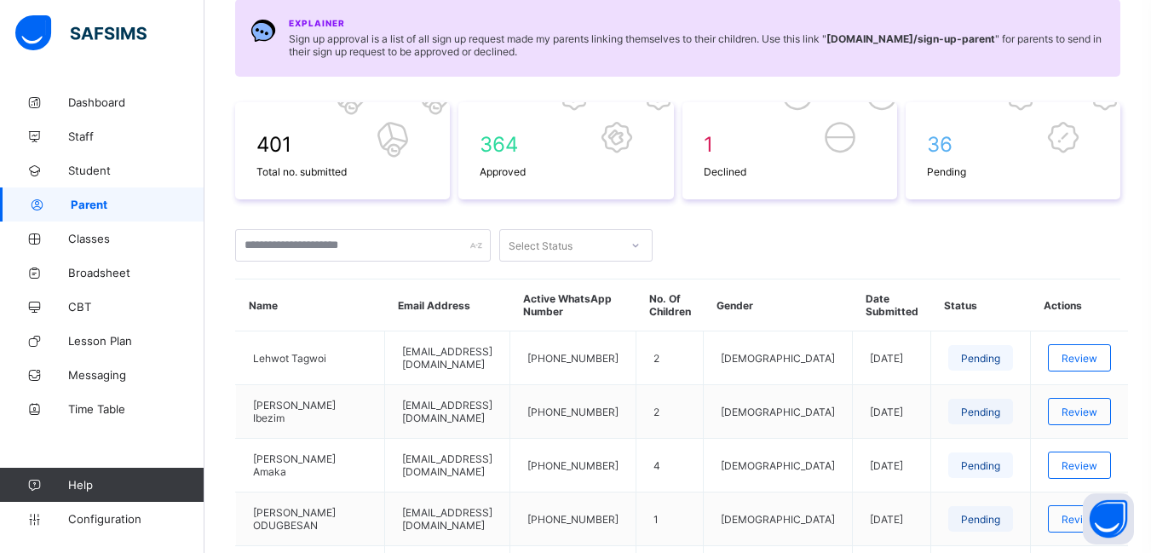
scroll to position [0, 0]
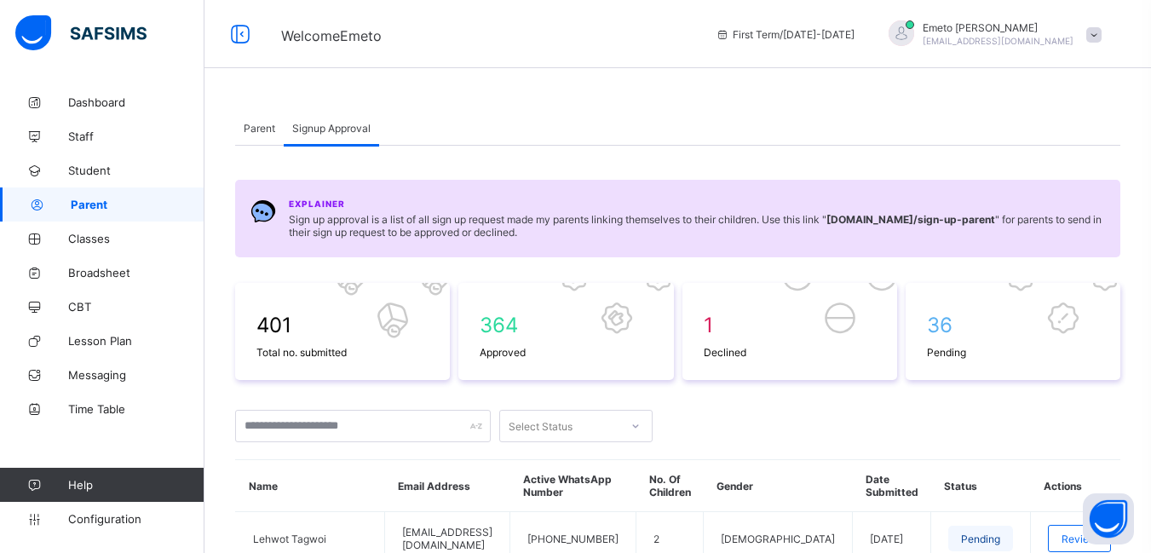
click at [255, 124] on span "Parent" at bounding box center [260, 128] width 32 height 13
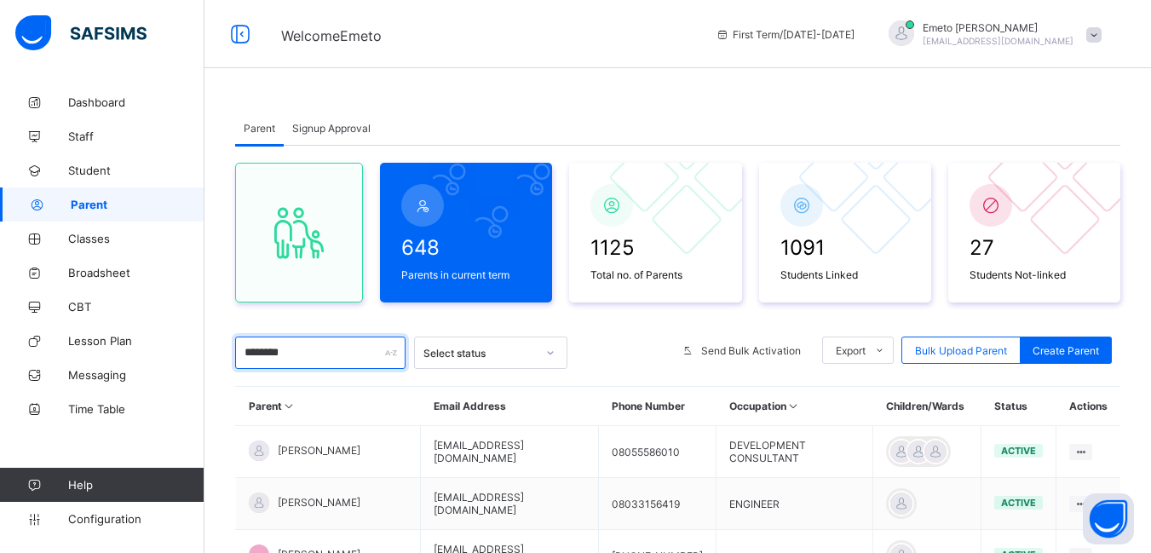
click at [285, 351] on input "********" at bounding box center [320, 353] width 170 height 32
click at [312, 347] on input "********" at bounding box center [320, 353] width 170 height 32
type input "*"
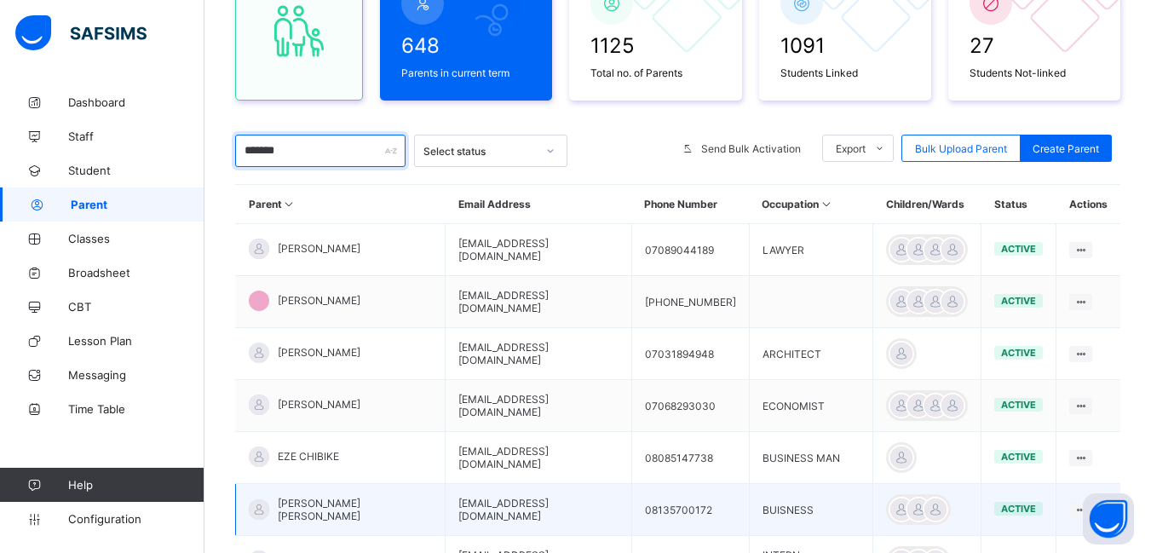
scroll to position [186, 0]
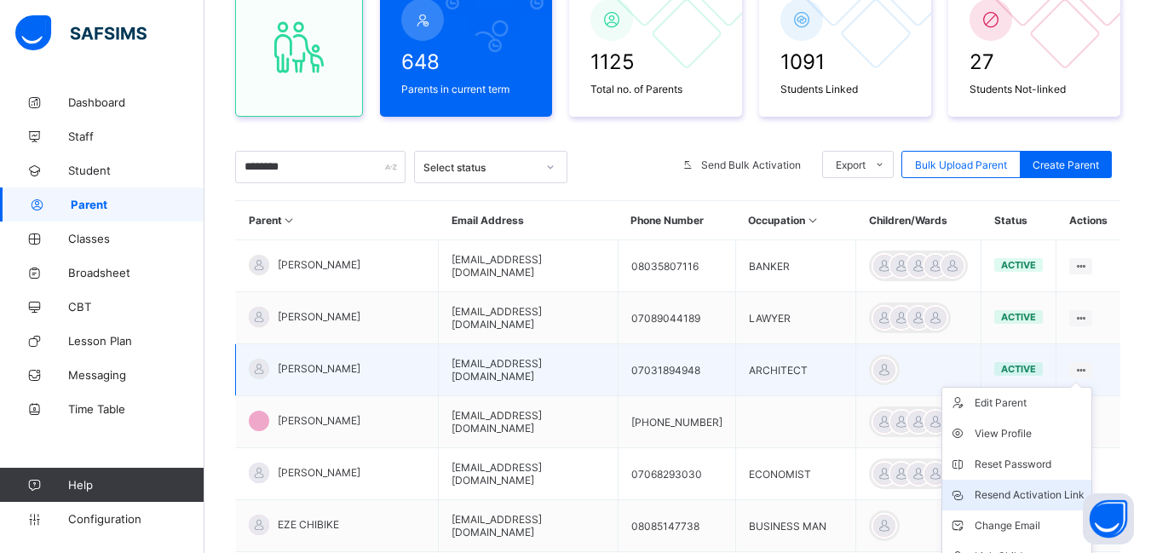
click at [1031, 496] on div "Resend Activation Link" at bounding box center [1030, 494] width 110 height 17
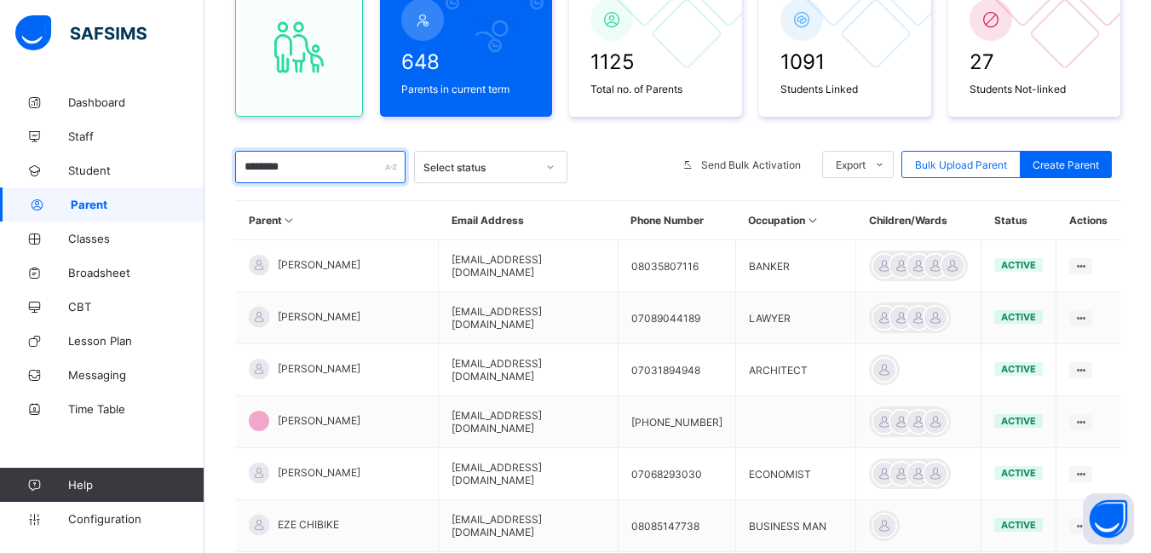
click at [292, 165] on input "********" at bounding box center [320, 167] width 170 height 32
type input "*"
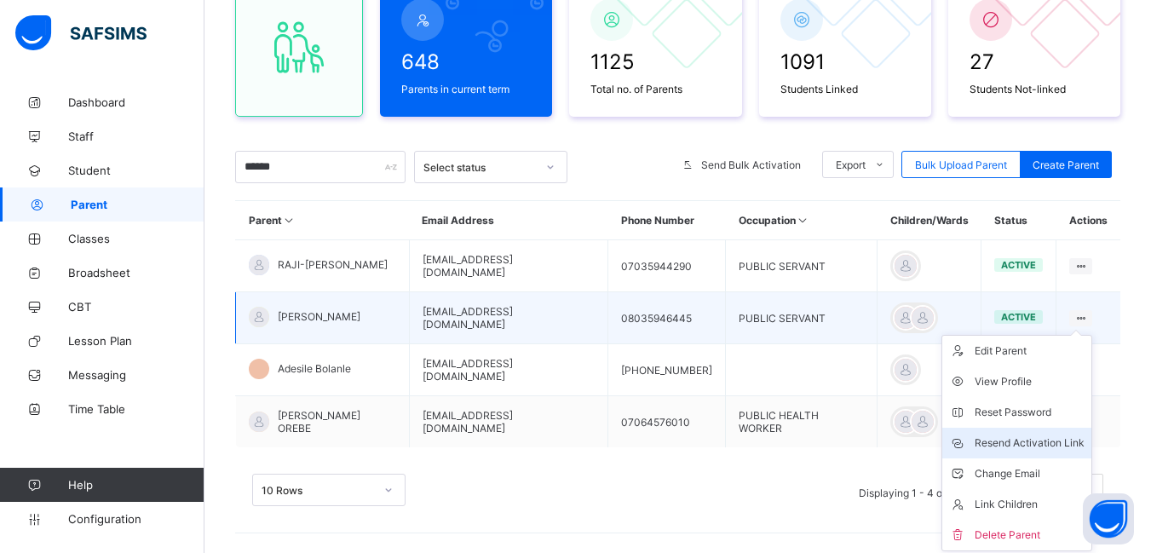
click at [1048, 442] on div "Resend Activation Link" at bounding box center [1030, 443] width 110 height 17
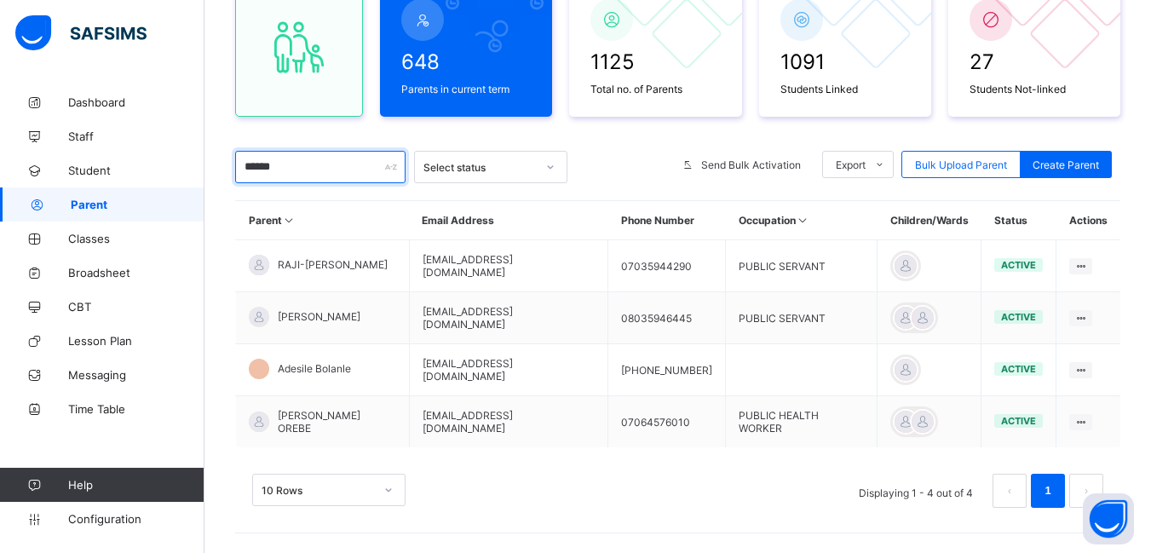
click at [305, 171] on input "******" at bounding box center [320, 167] width 170 height 32
type input "*"
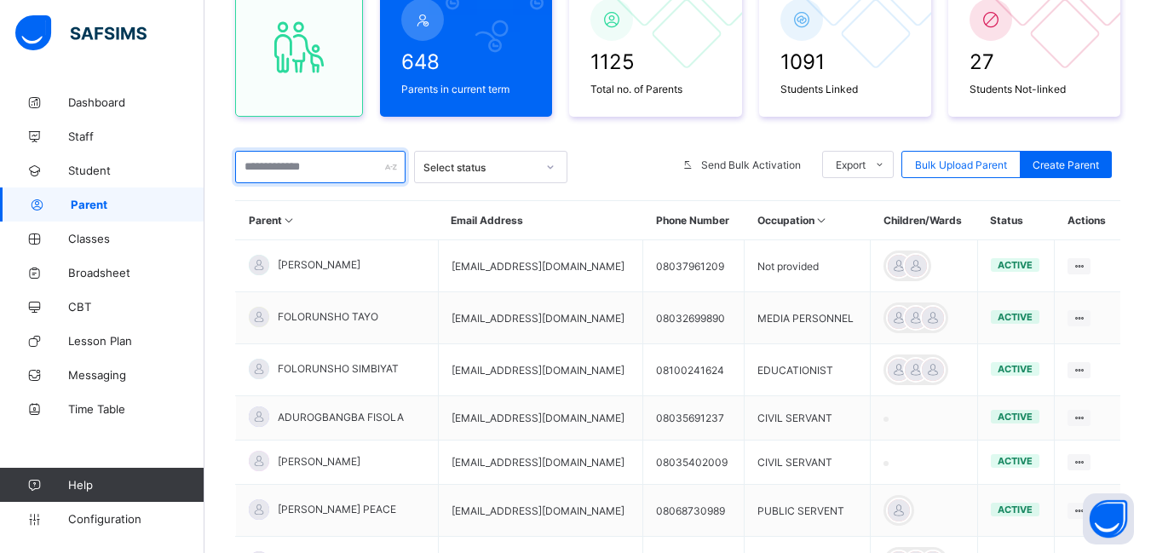
click at [266, 170] on input "text" at bounding box center [320, 167] width 170 height 32
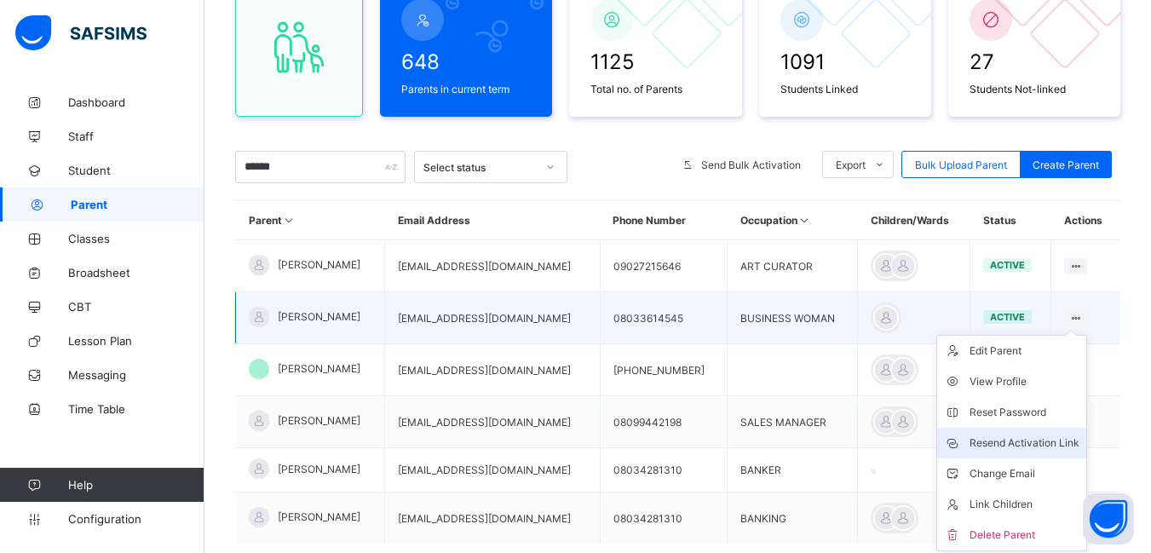
click at [1037, 444] on div "Resend Activation Link" at bounding box center [1025, 443] width 110 height 17
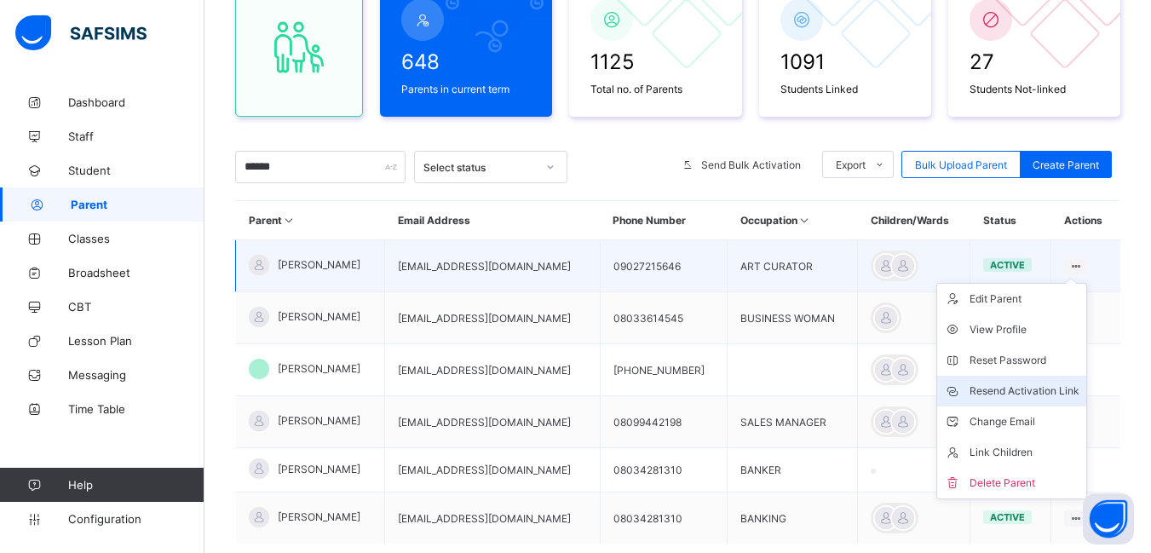
click at [1060, 388] on div "Resend Activation Link" at bounding box center [1025, 391] width 110 height 17
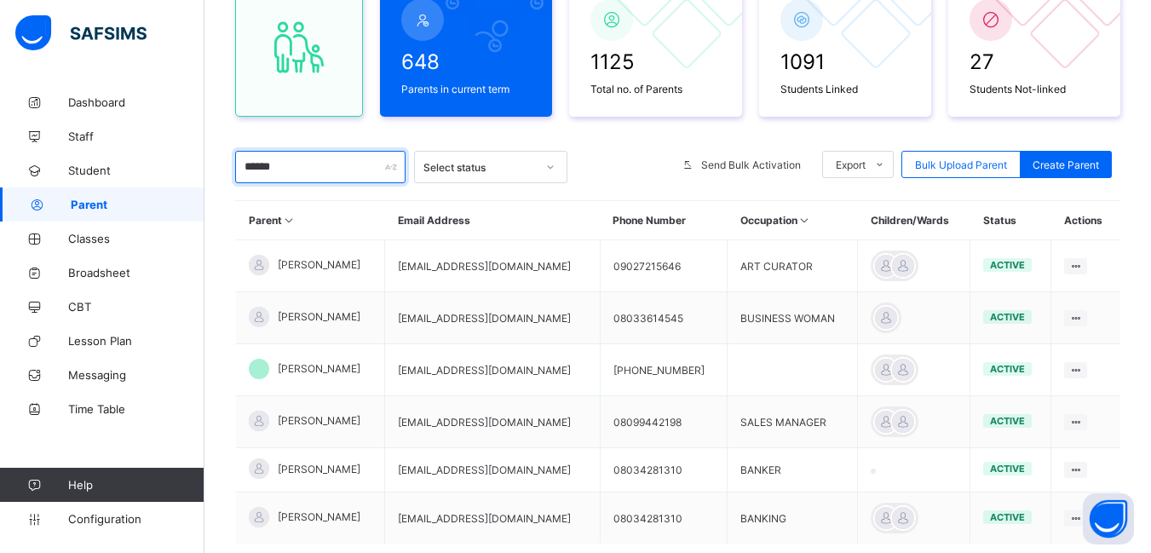
click at [313, 170] on input "******" at bounding box center [320, 167] width 170 height 32
type input "*"
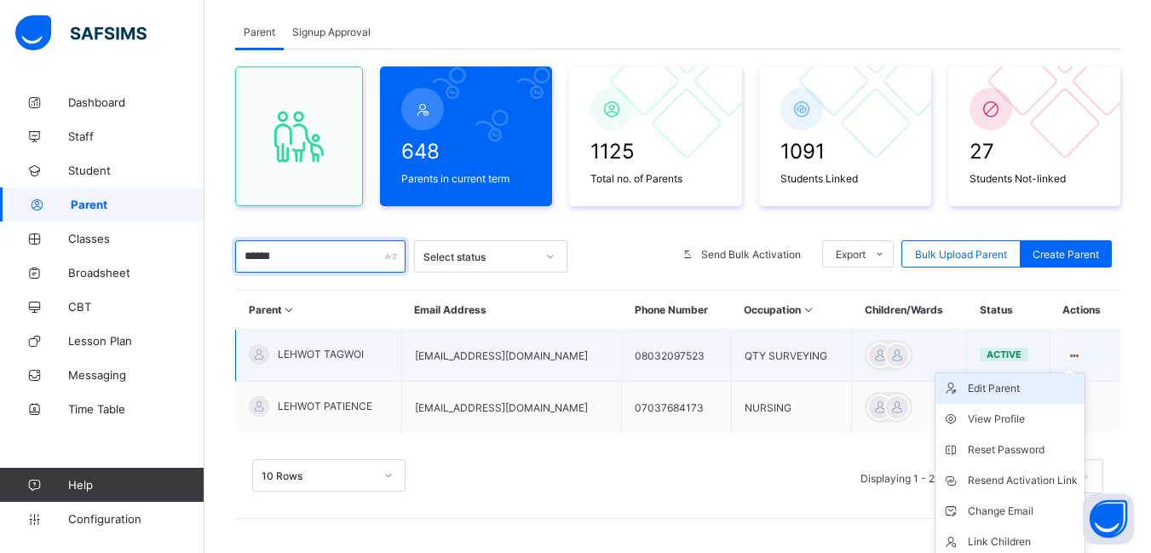
scroll to position [132, 0]
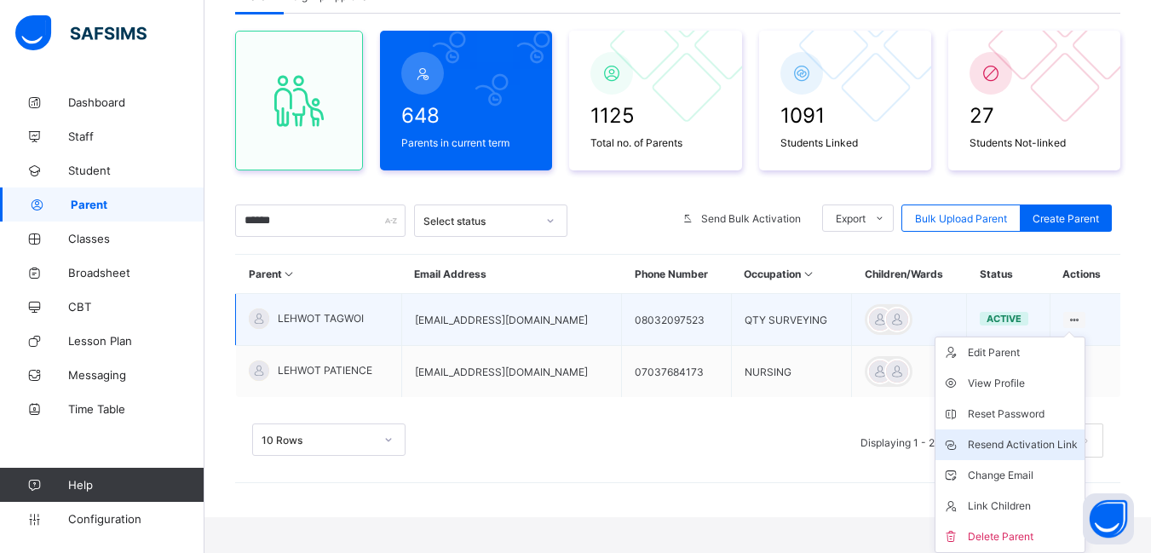
click at [1036, 441] on div "Resend Activation Link" at bounding box center [1023, 444] width 110 height 17
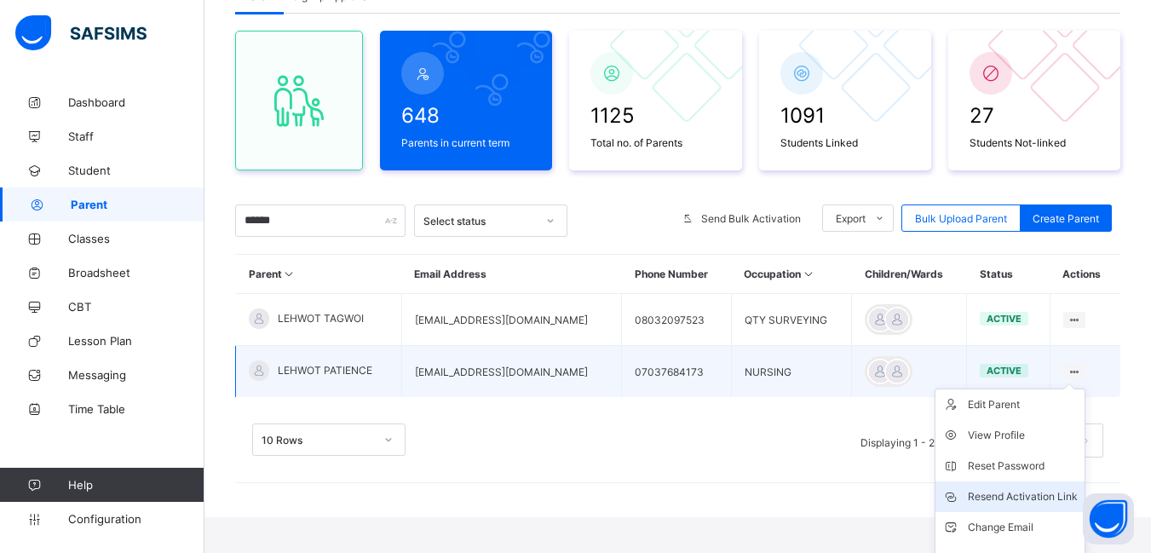
click at [1043, 498] on div "Resend Activation Link" at bounding box center [1023, 496] width 110 height 17
click at [1042, 499] on div "Resend Activation Link" at bounding box center [1023, 496] width 110 height 17
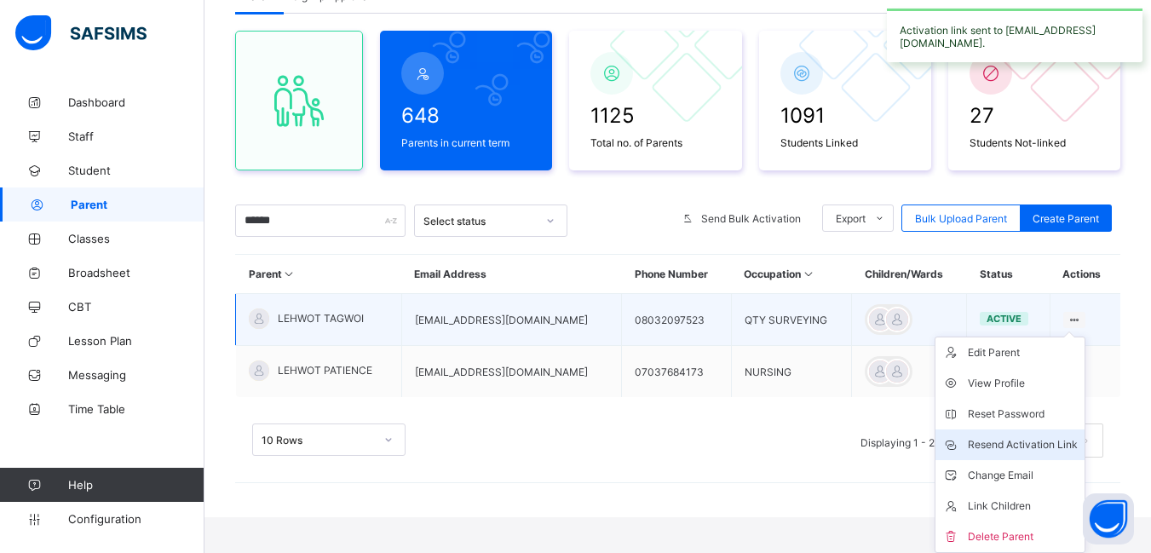
click at [1039, 442] on div "Resend Activation Link" at bounding box center [1023, 444] width 110 height 17
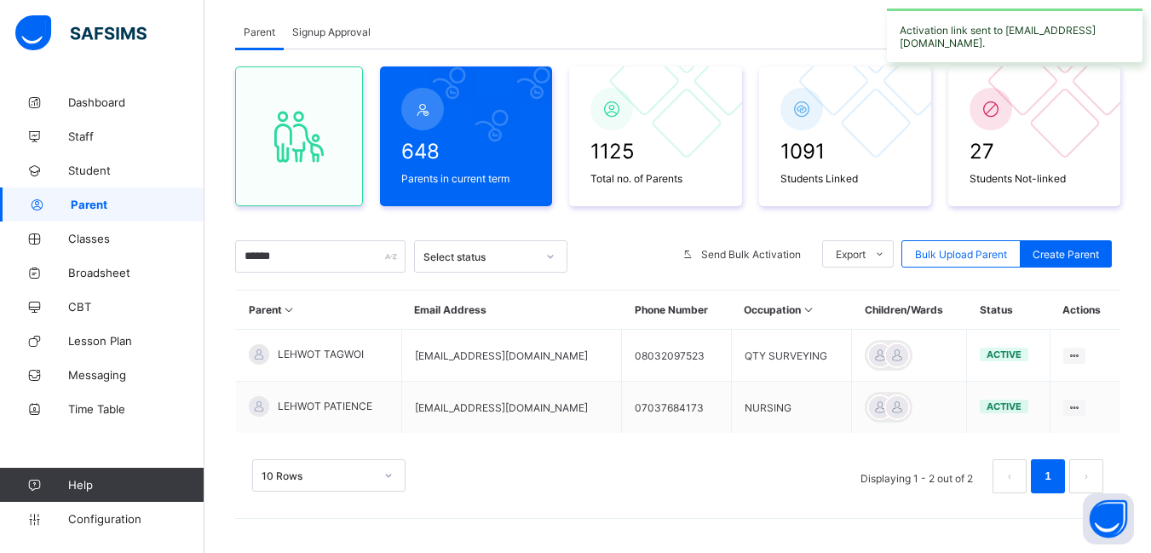
scroll to position [96, 0]
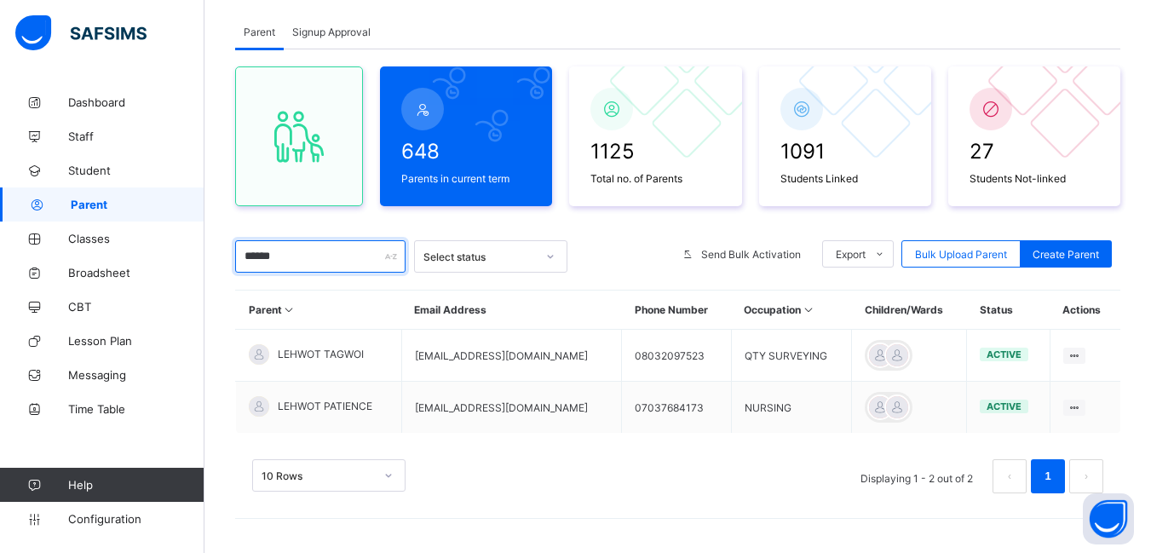
click at [304, 252] on input "******" at bounding box center [320, 256] width 170 height 32
type input "*"
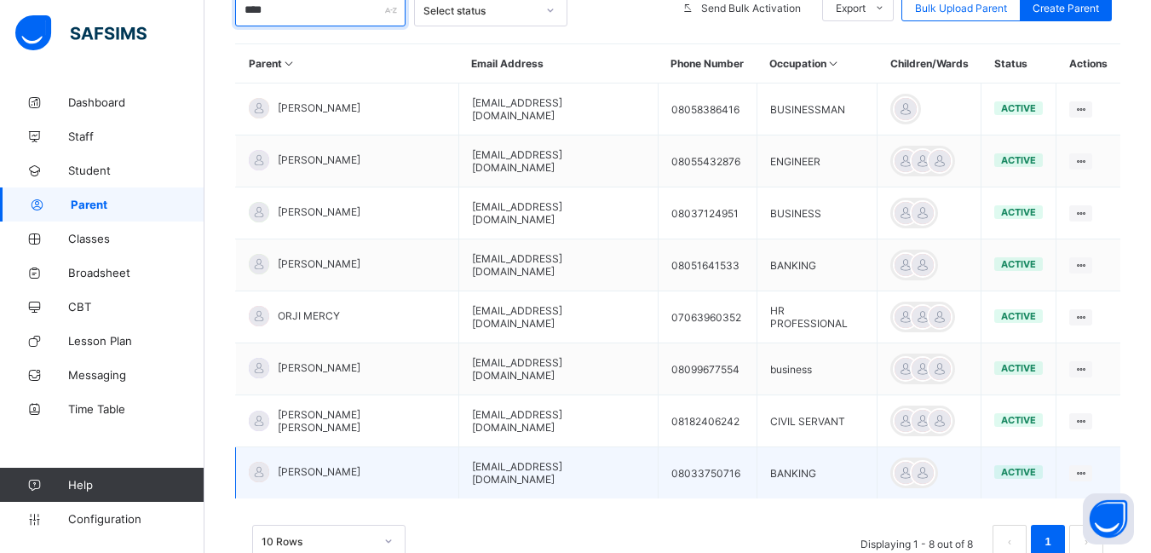
scroll to position [408, 0]
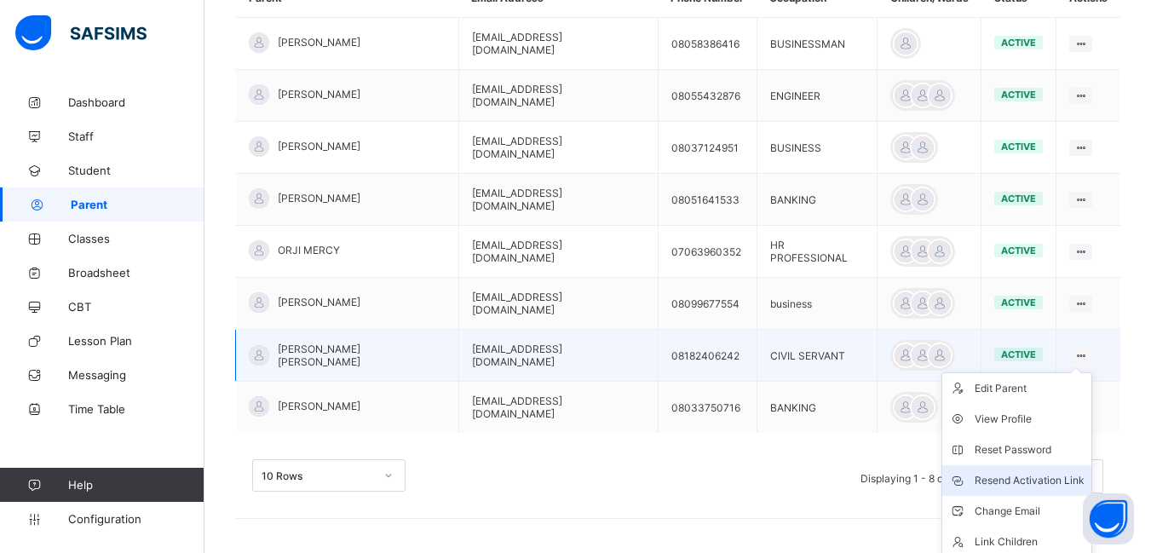
click at [1039, 477] on div "Resend Activation Link" at bounding box center [1030, 480] width 110 height 17
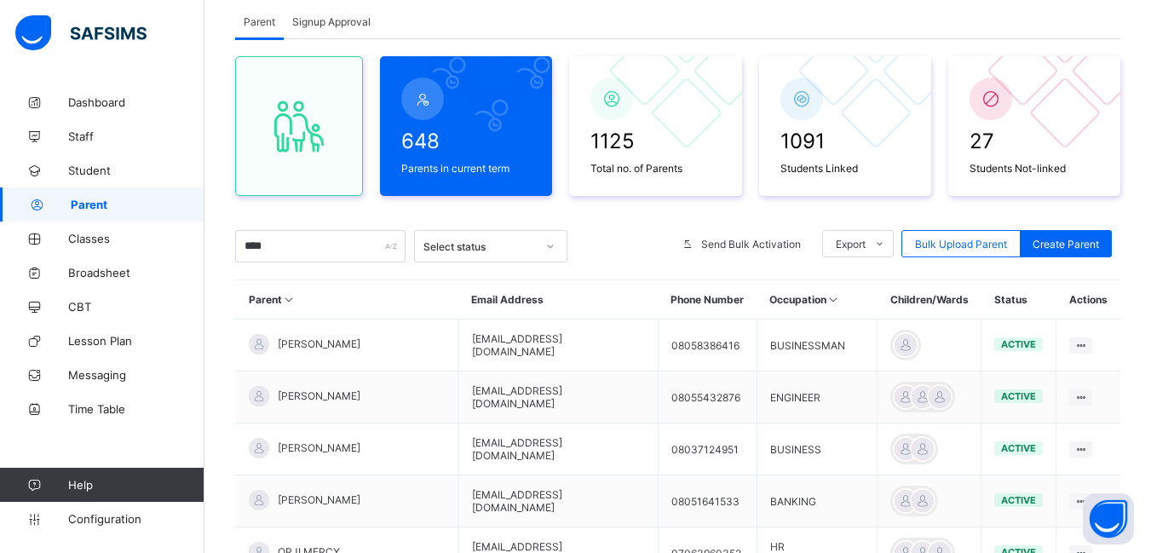
scroll to position [0, 0]
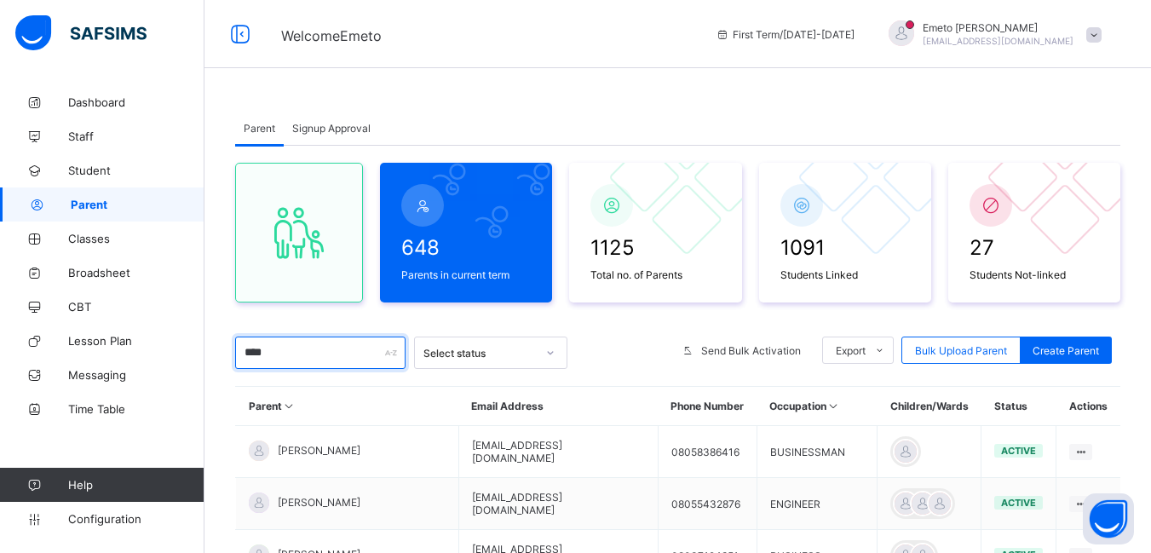
click at [295, 348] on input "****" at bounding box center [320, 353] width 170 height 32
type input "*"
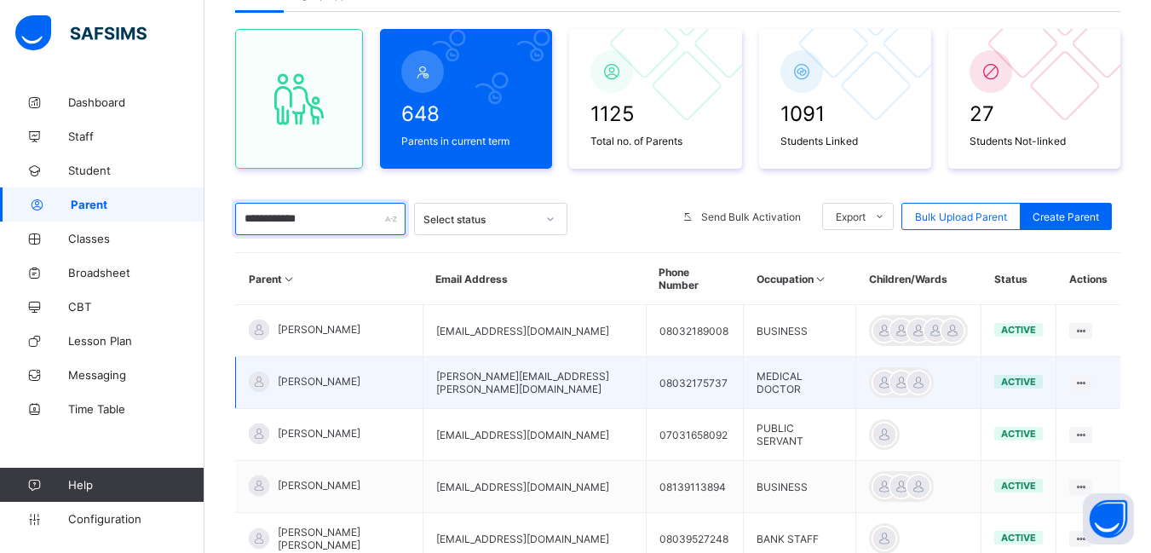
scroll to position [256, 0]
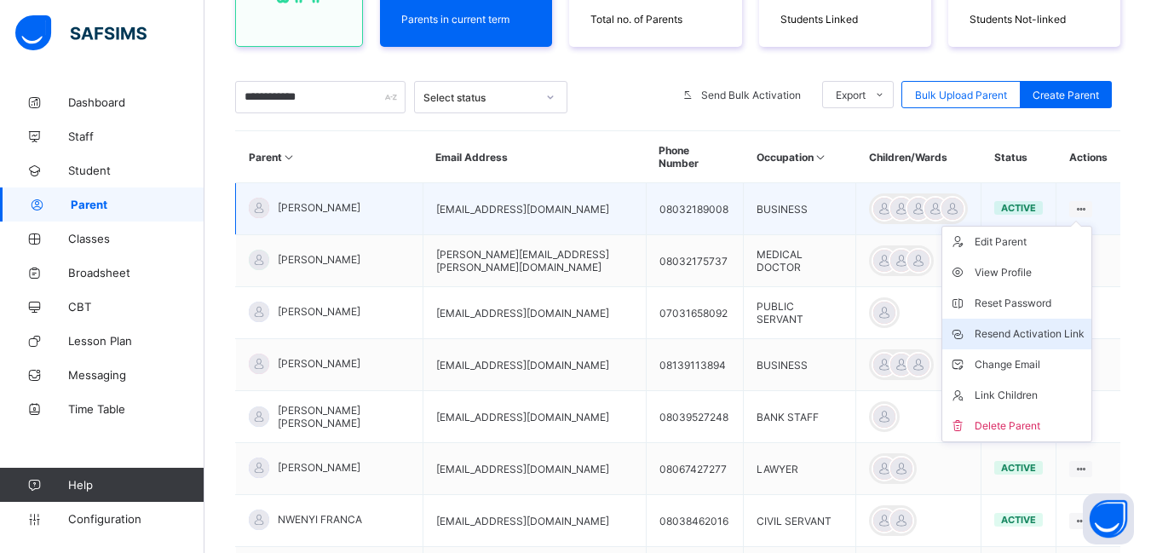
click at [1016, 325] on div "Resend Activation Link" at bounding box center [1030, 333] width 110 height 17
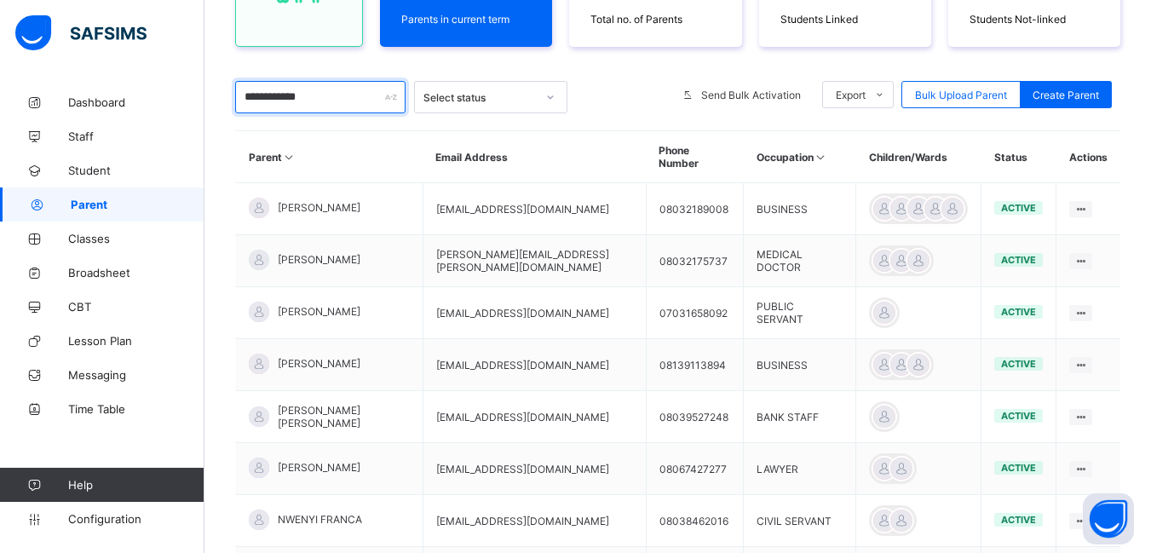
click at [323, 100] on input "**********" at bounding box center [320, 97] width 170 height 32
type input "*"
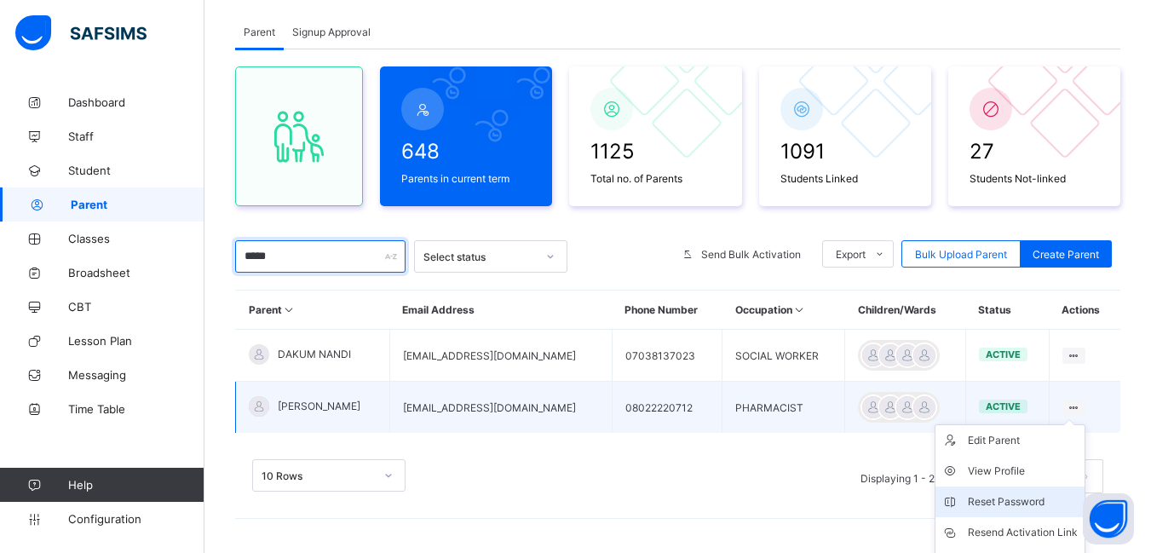
scroll to position [184, 0]
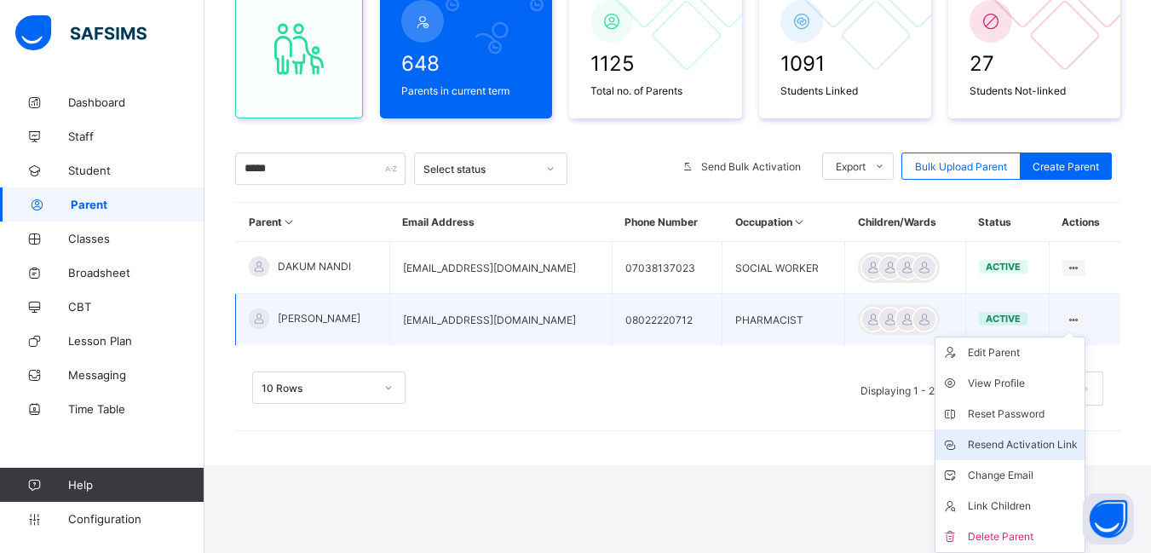
click at [1042, 447] on div "Resend Activation Link" at bounding box center [1023, 444] width 110 height 17
click at [1039, 443] on div "Resend Activation Link" at bounding box center [1023, 444] width 110 height 17
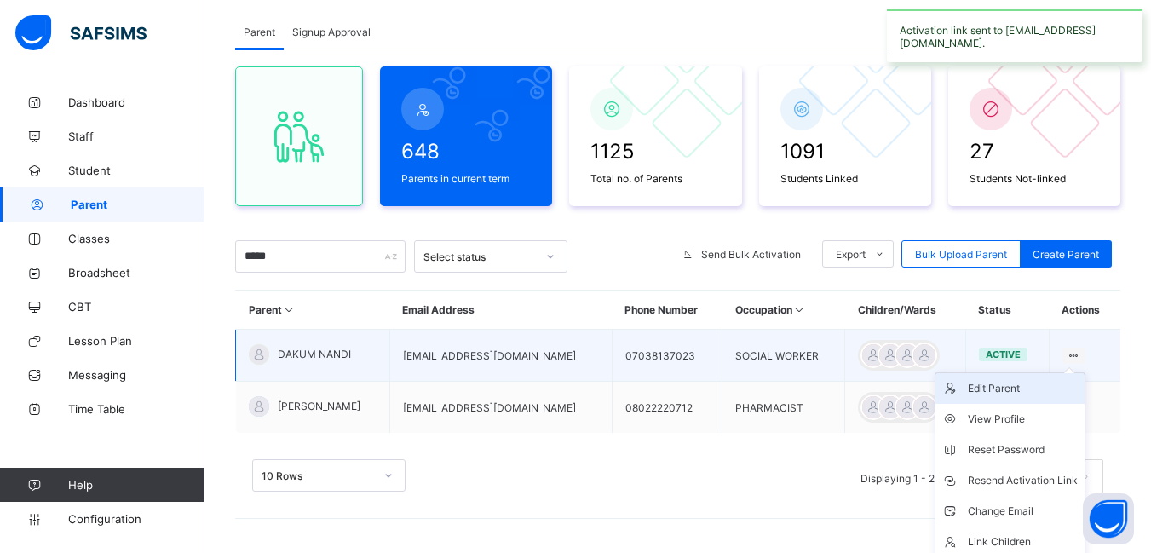
scroll to position [132, 0]
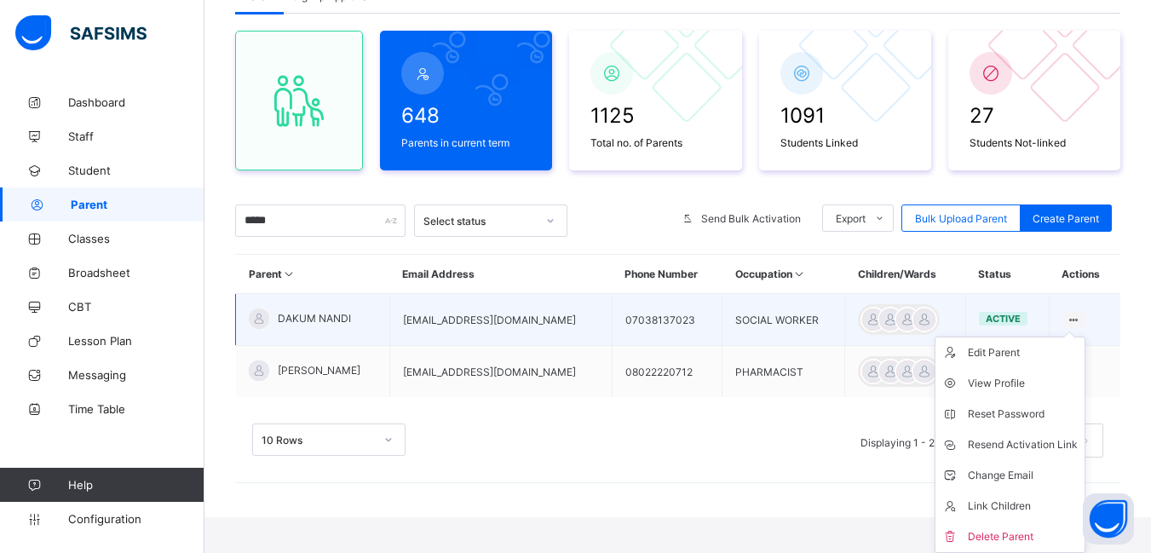
click at [1080, 337] on ul "Edit Parent View Profile Reset Password Resend Activation Link Change Email Lin…" at bounding box center [1010, 445] width 151 height 216
click at [1042, 446] on div "Resend Activation Link" at bounding box center [1023, 444] width 110 height 17
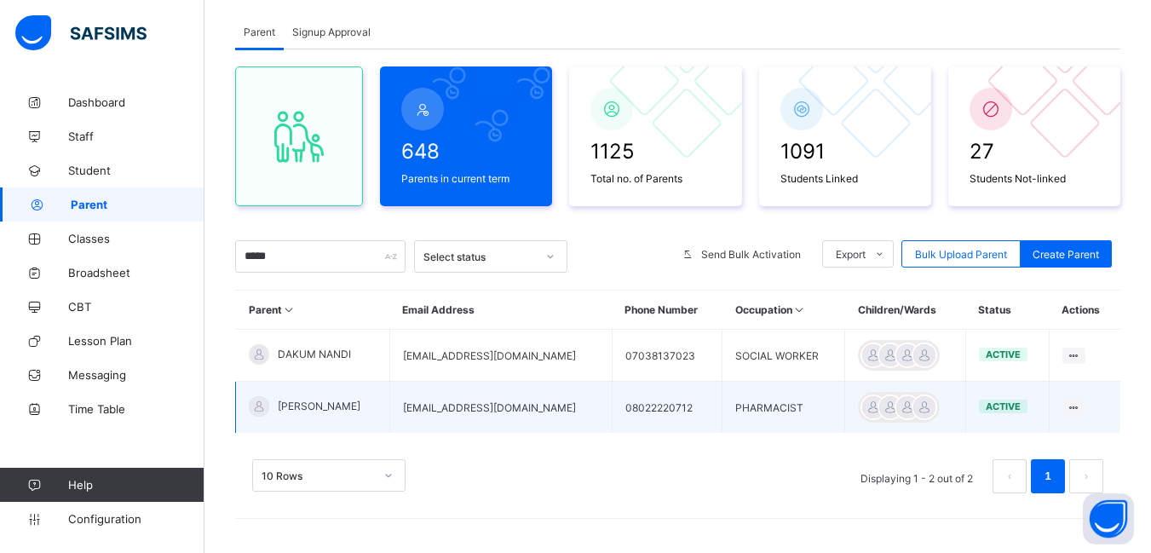
scroll to position [96, 0]
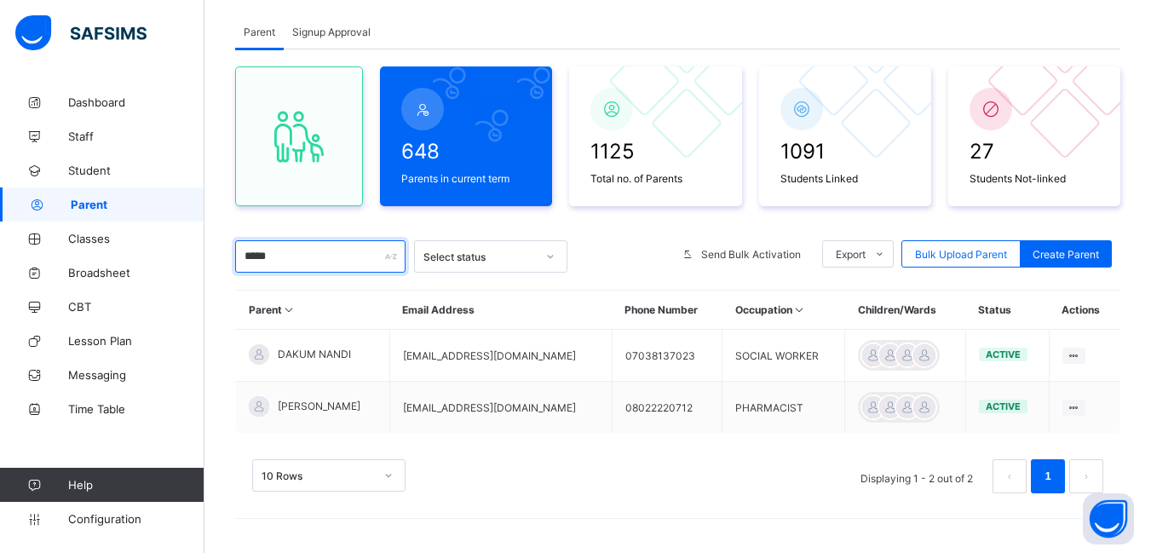
click at [295, 259] on input "*****" at bounding box center [320, 256] width 170 height 32
type input "*"
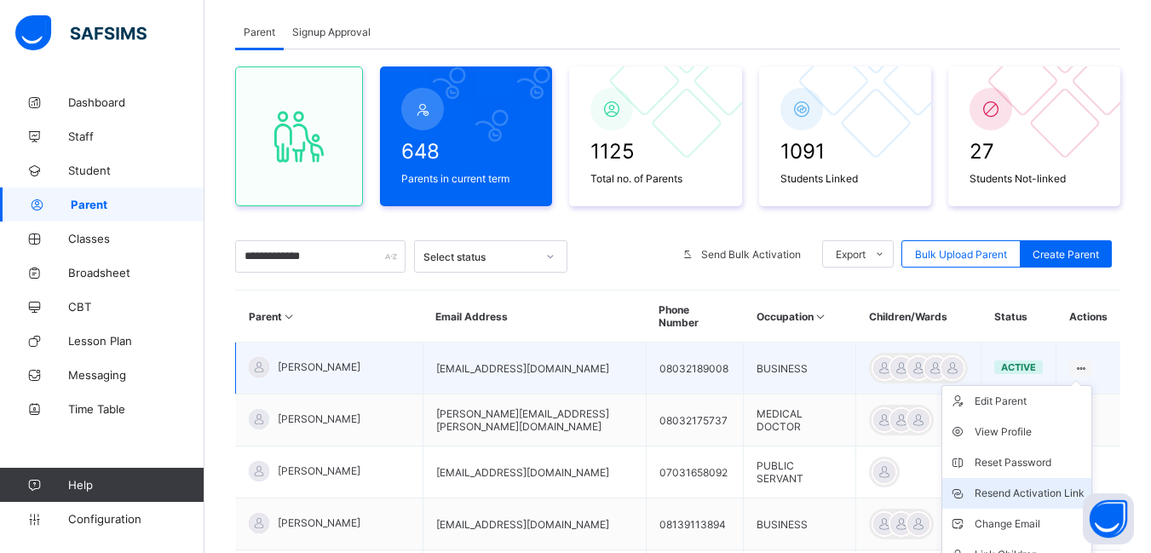
click at [1033, 485] on div "Resend Activation Link" at bounding box center [1030, 493] width 110 height 17
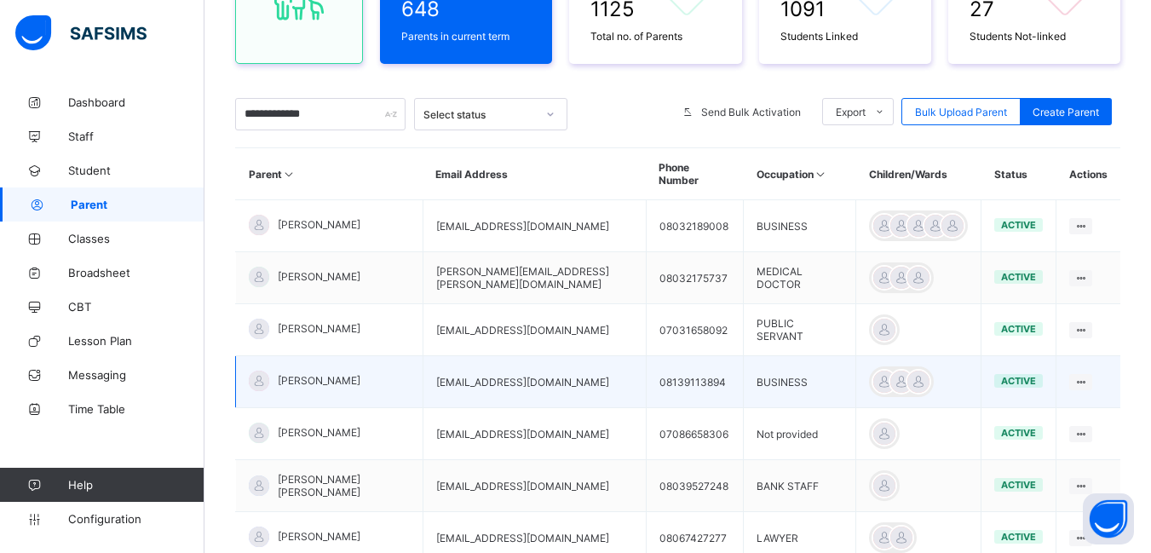
scroll to position [267, 0]
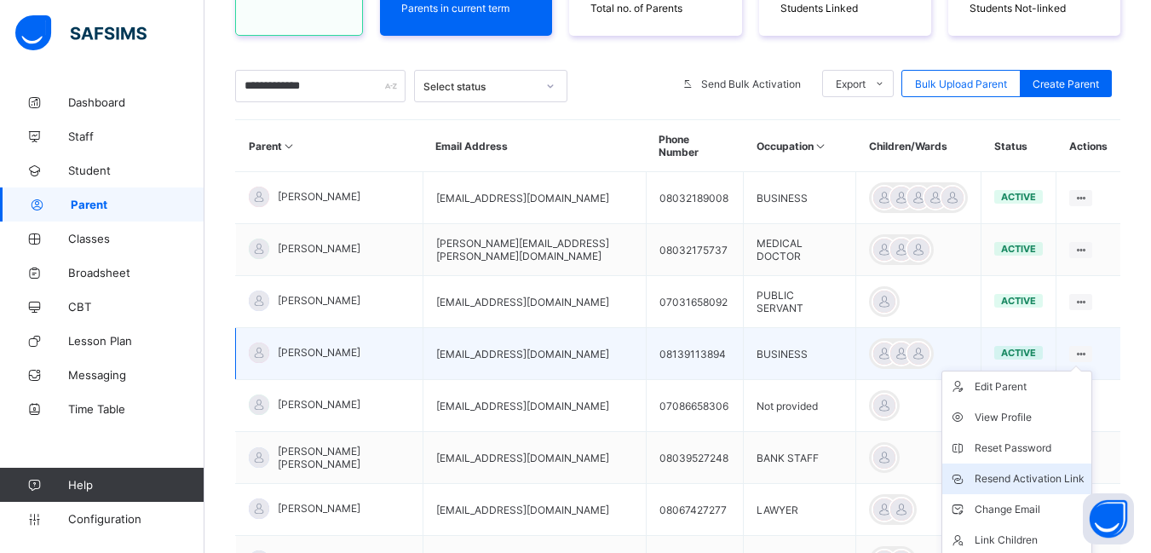
click at [1022, 470] on div "Resend Activation Link" at bounding box center [1030, 478] width 110 height 17
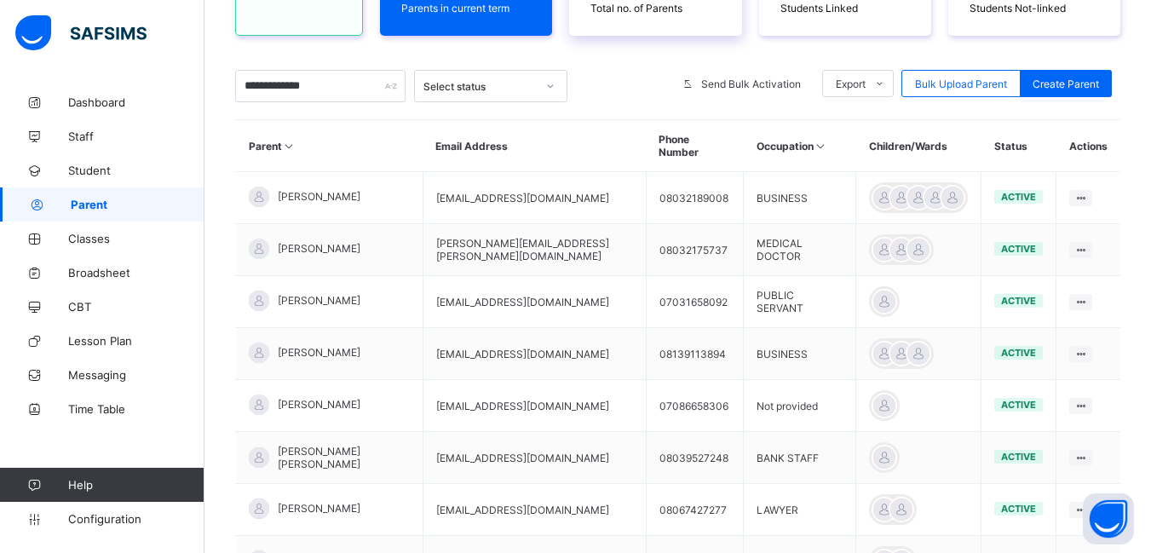
scroll to position [0, 0]
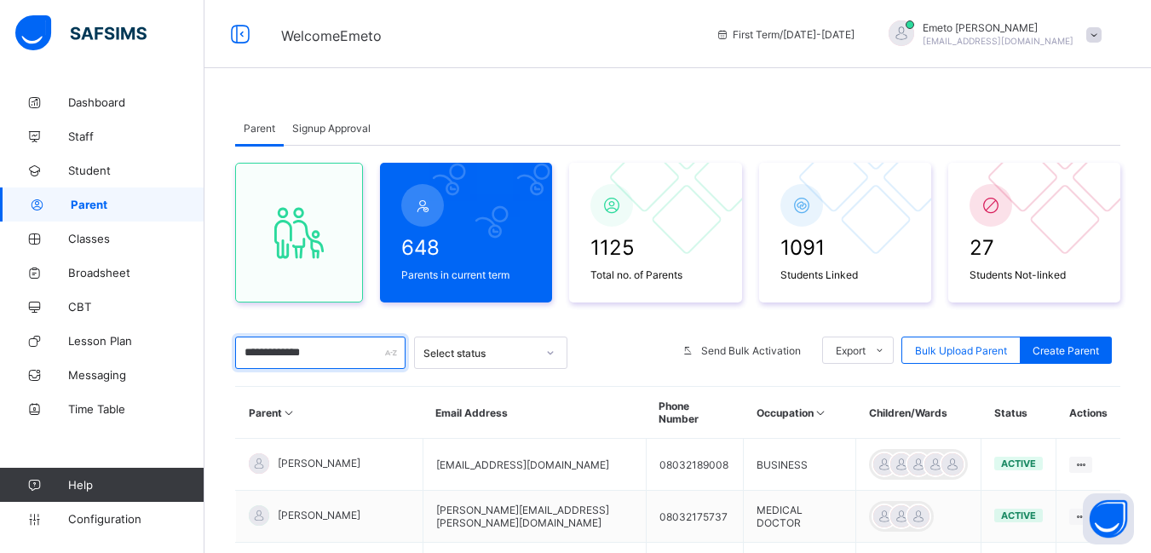
click at [338, 351] on input "**********" at bounding box center [320, 353] width 170 height 32
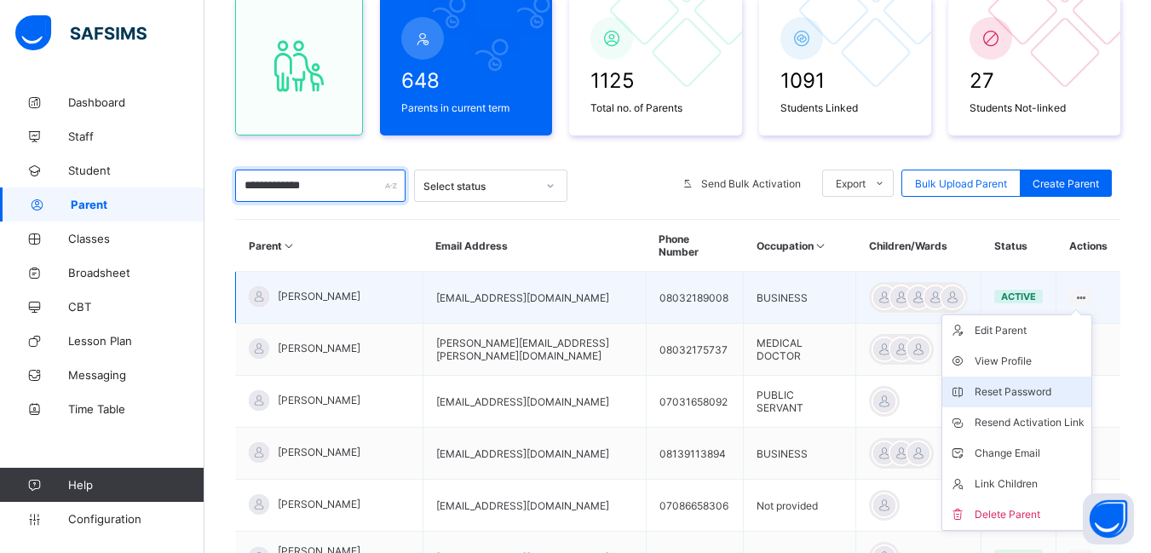
scroll to position [170, 0]
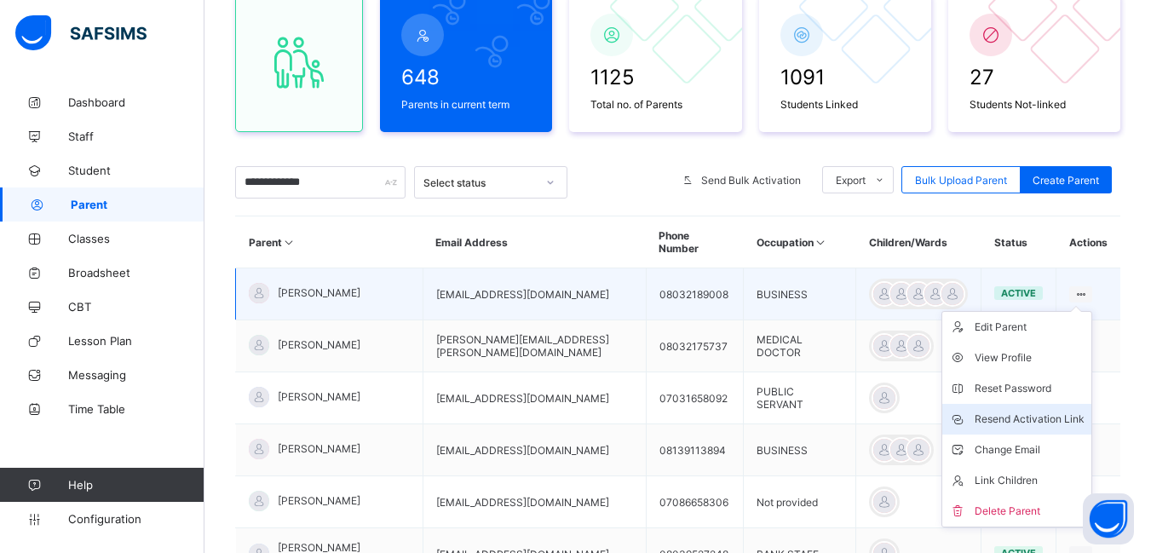
click at [1051, 411] on div "Resend Activation Link" at bounding box center [1030, 419] width 110 height 17
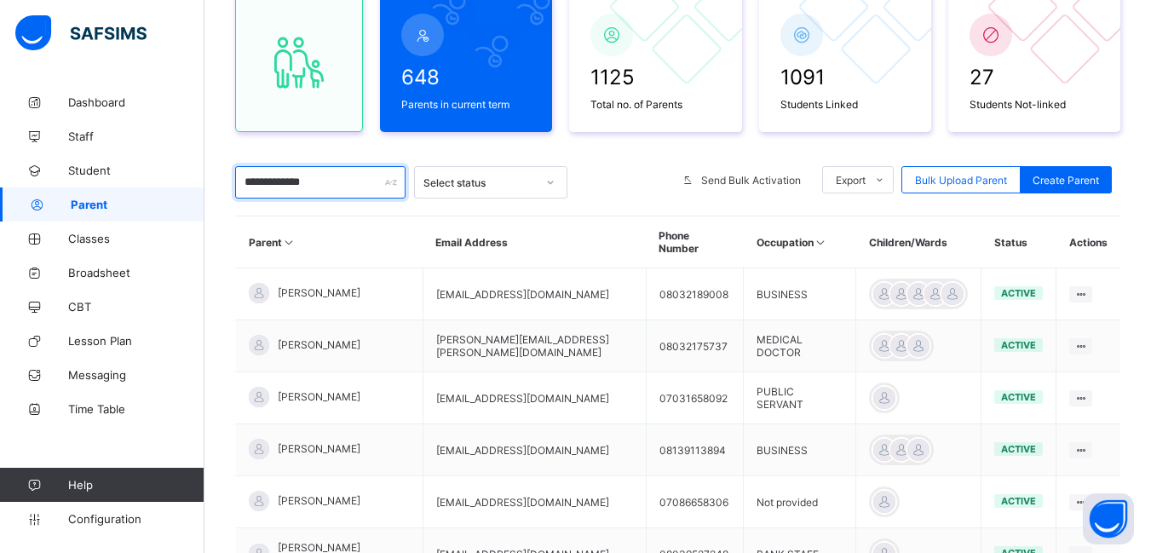
click at [346, 187] on input "**********" at bounding box center [320, 182] width 170 height 32
type input "*"
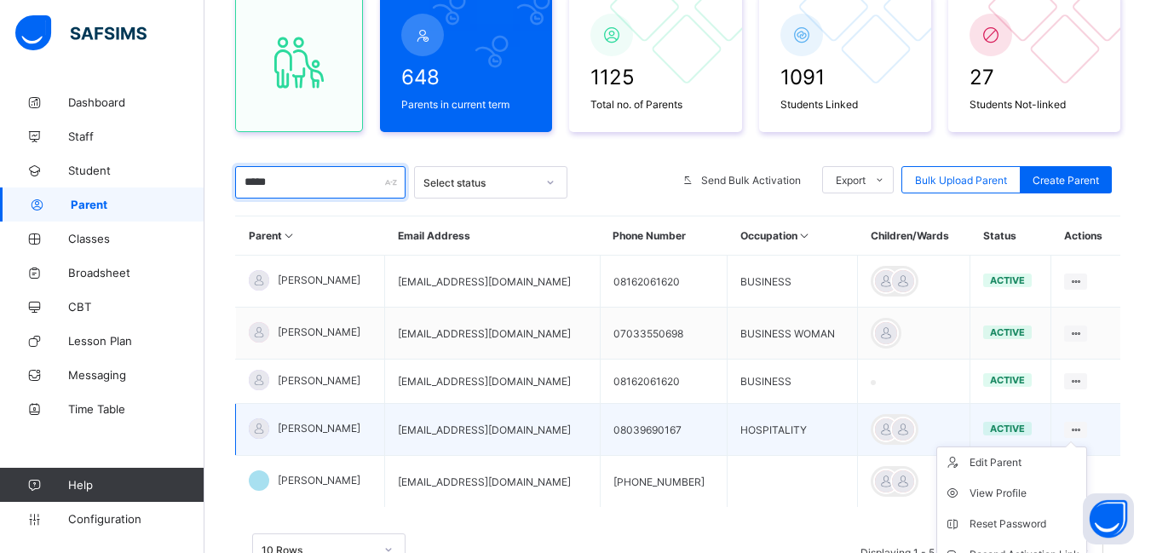
scroll to position [256, 0]
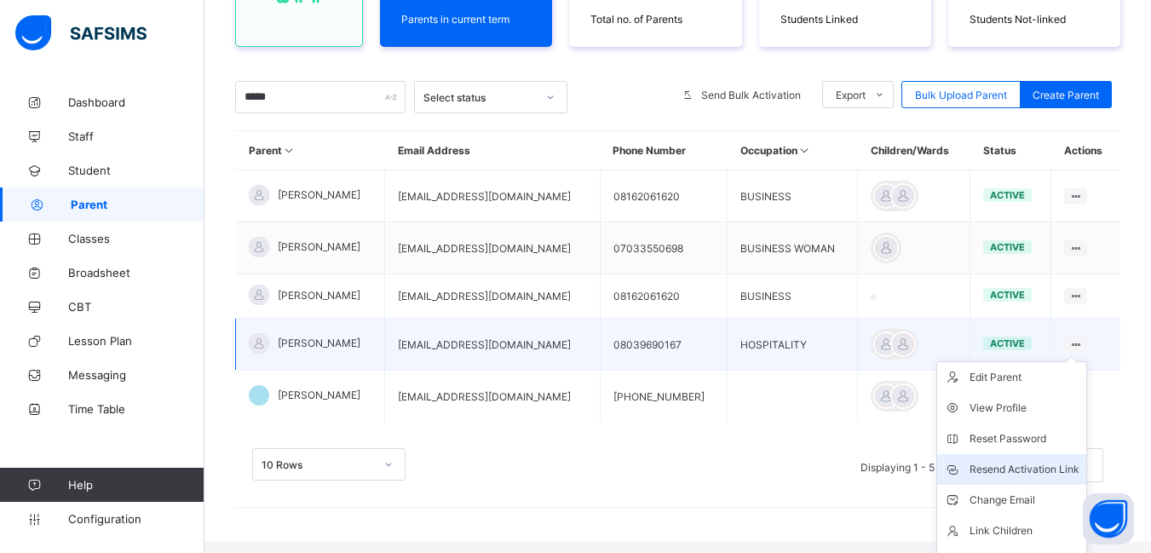
click at [1052, 464] on div "Resend Activation Link" at bounding box center [1025, 469] width 110 height 17
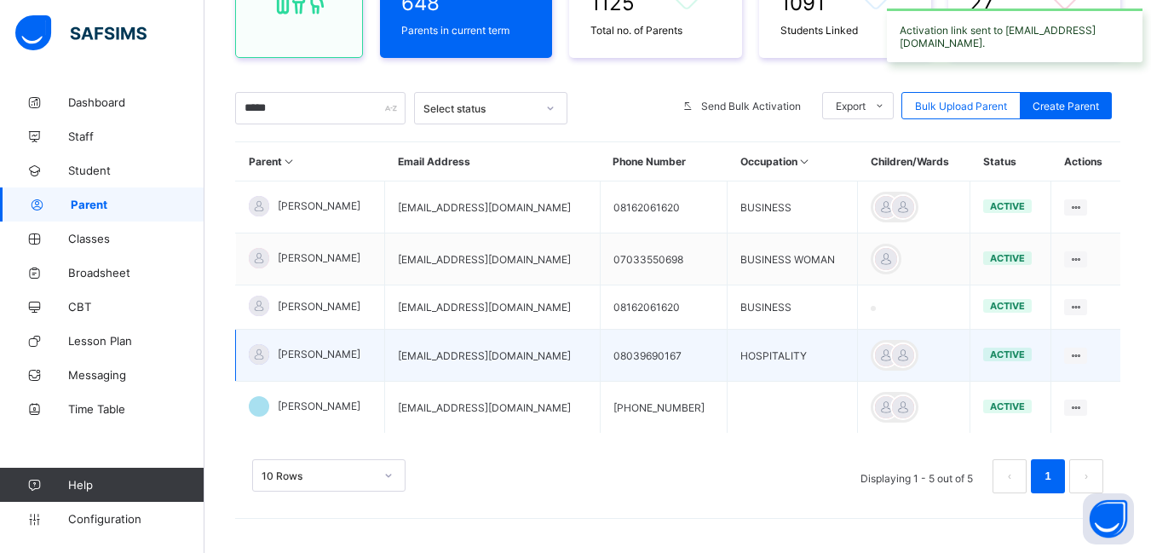
scroll to position [245, 0]
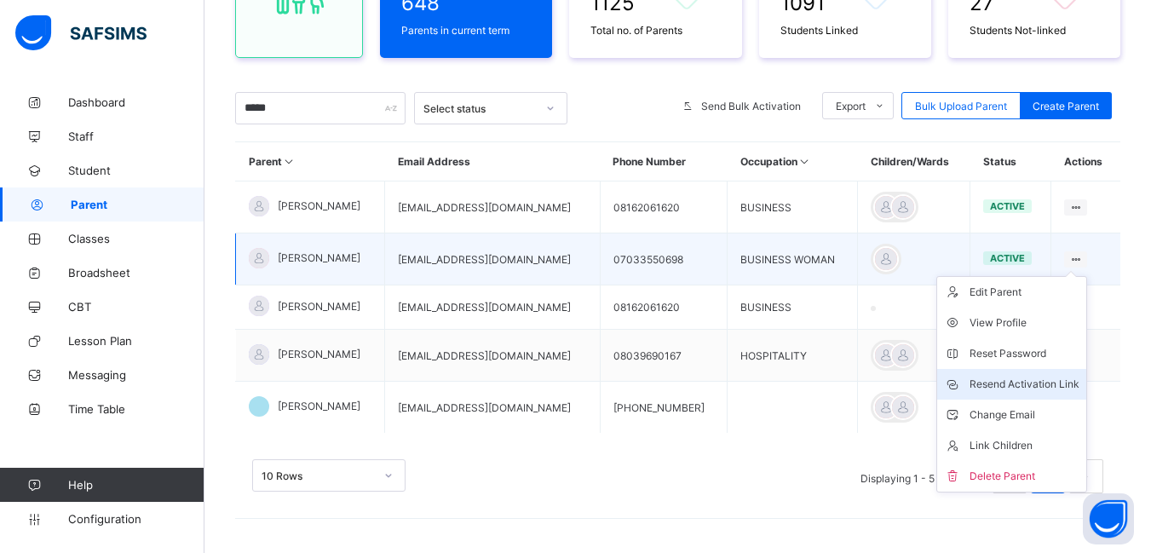
click at [1037, 381] on div "Resend Activation Link" at bounding box center [1025, 384] width 110 height 17
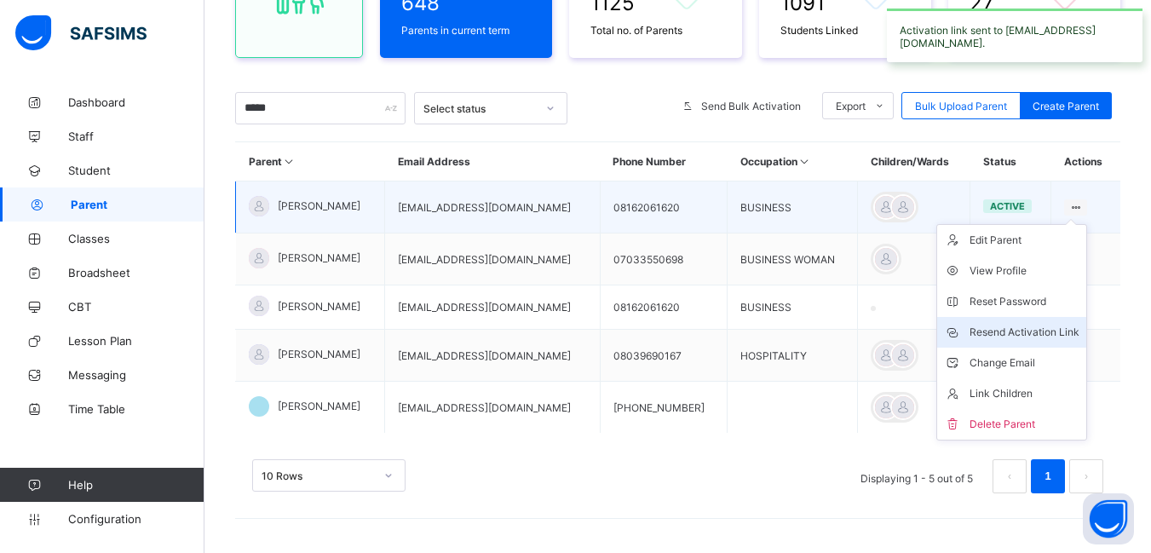
click at [1028, 329] on div "Resend Activation Link" at bounding box center [1025, 332] width 110 height 17
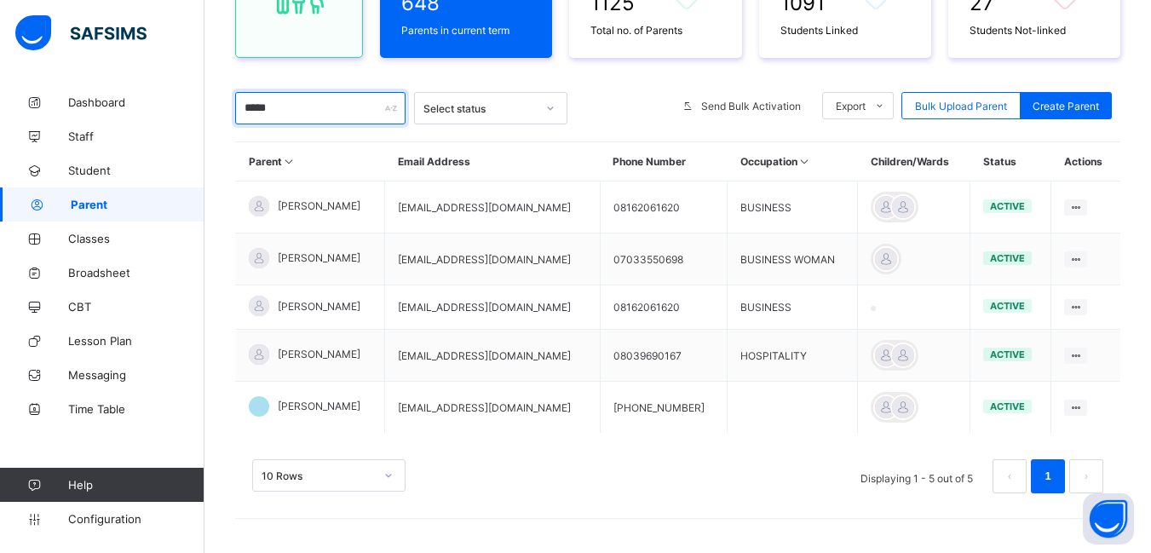
click at [282, 101] on input "*****" at bounding box center [320, 108] width 170 height 32
type input "*"
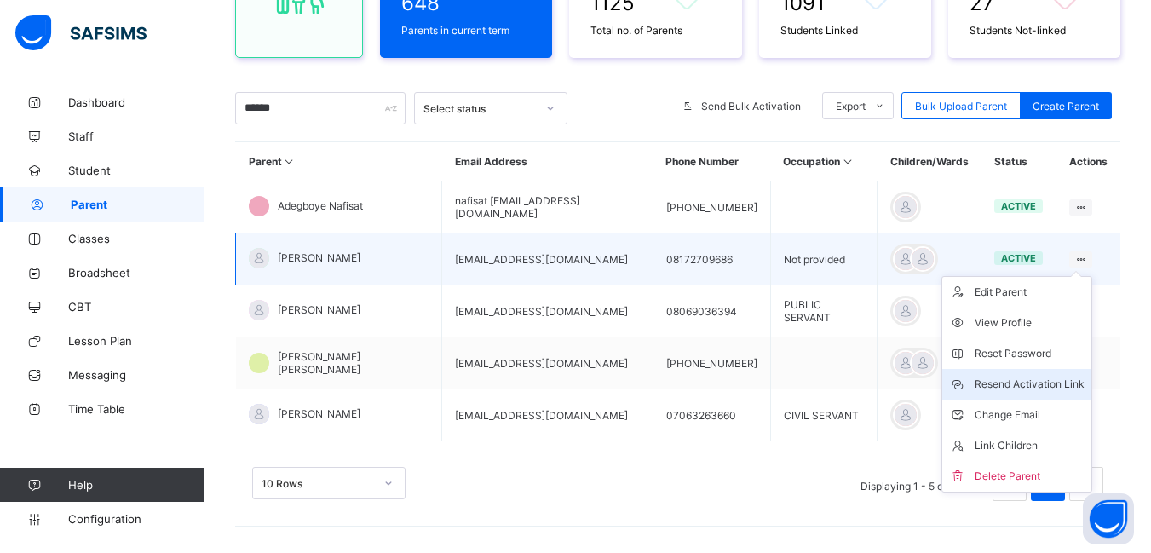
click at [1050, 381] on div "Resend Activation Link" at bounding box center [1030, 384] width 110 height 17
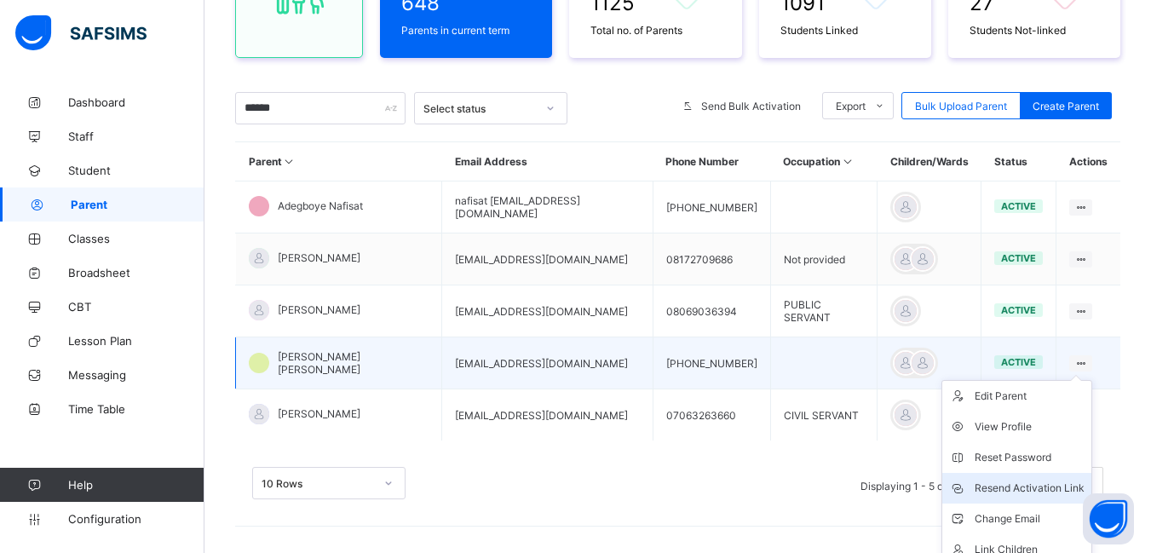
click at [1062, 482] on div "Resend Activation Link" at bounding box center [1030, 488] width 110 height 17
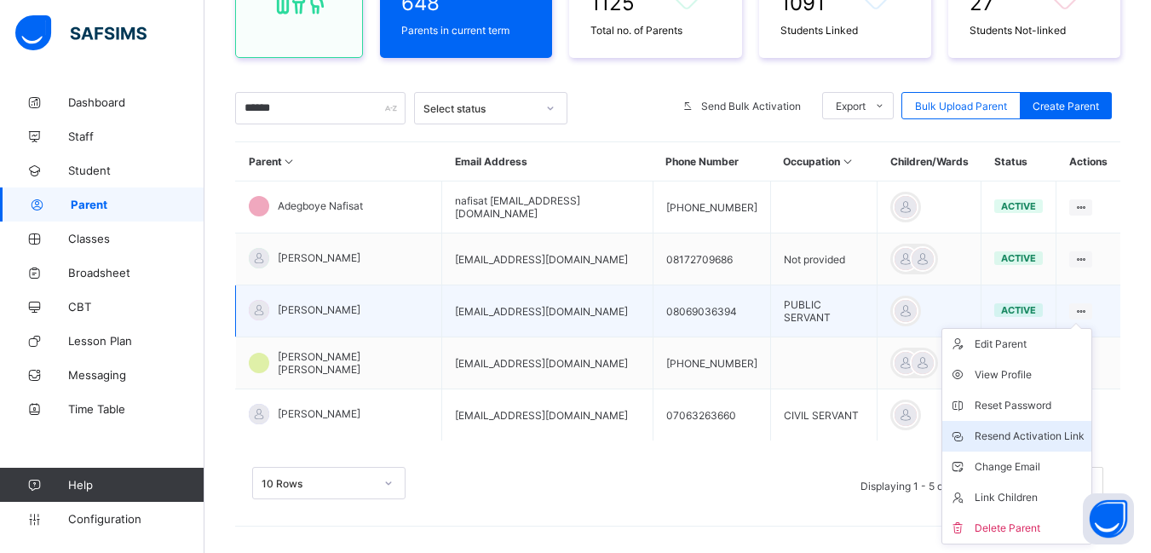
click at [1050, 433] on div "Resend Activation Link" at bounding box center [1030, 436] width 110 height 17
click at [1033, 437] on div "Resend Activation Link" at bounding box center [1030, 436] width 110 height 17
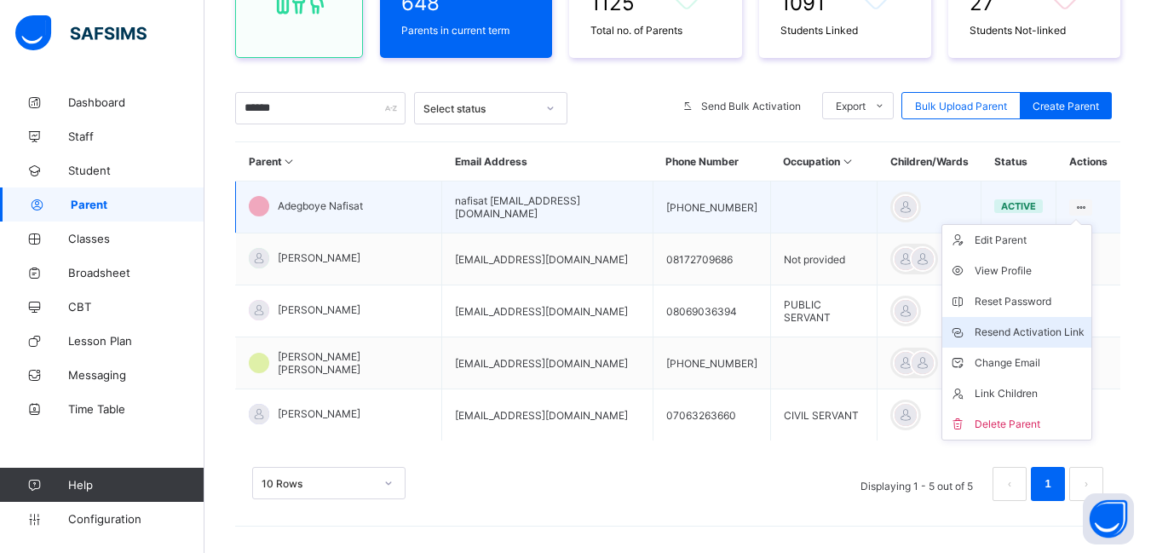
click at [1042, 330] on div "Resend Activation Link" at bounding box center [1030, 332] width 110 height 17
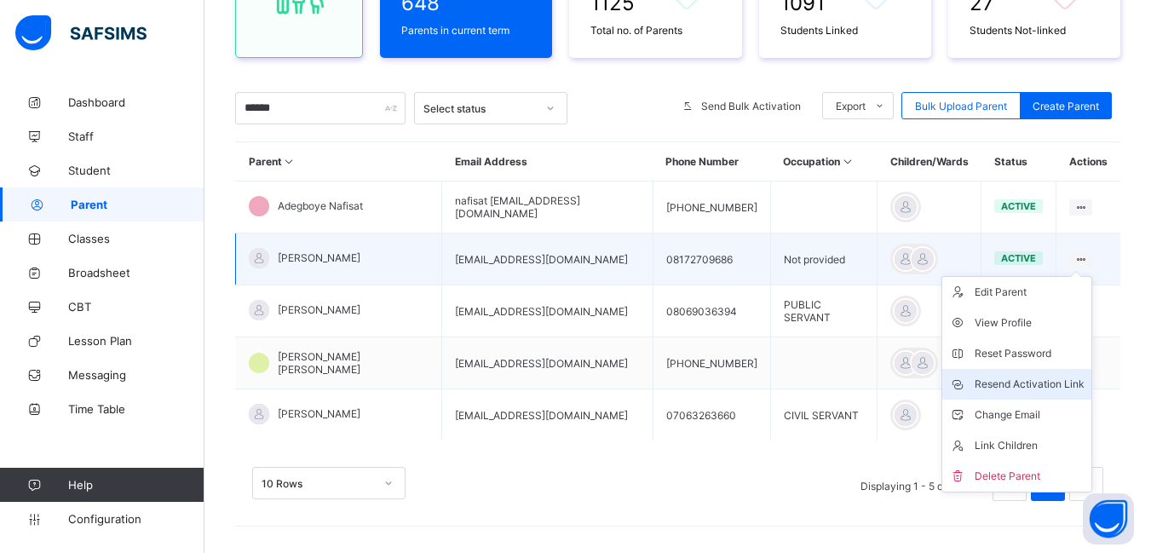
click at [1027, 382] on div "Resend Activation Link" at bounding box center [1030, 384] width 110 height 17
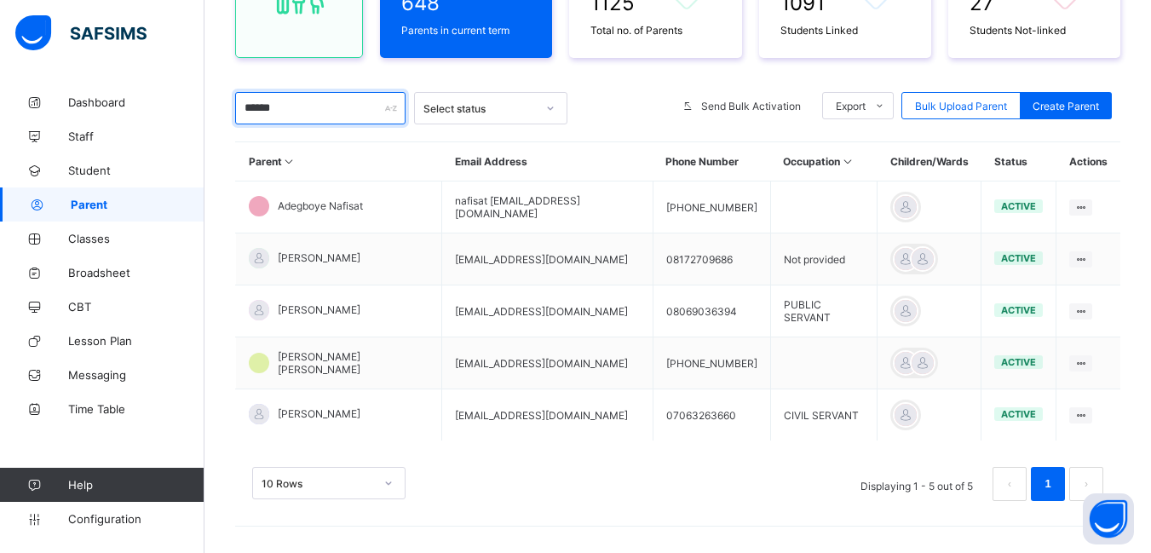
click at [285, 108] on input "******" at bounding box center [320, 108] width 170 height 32
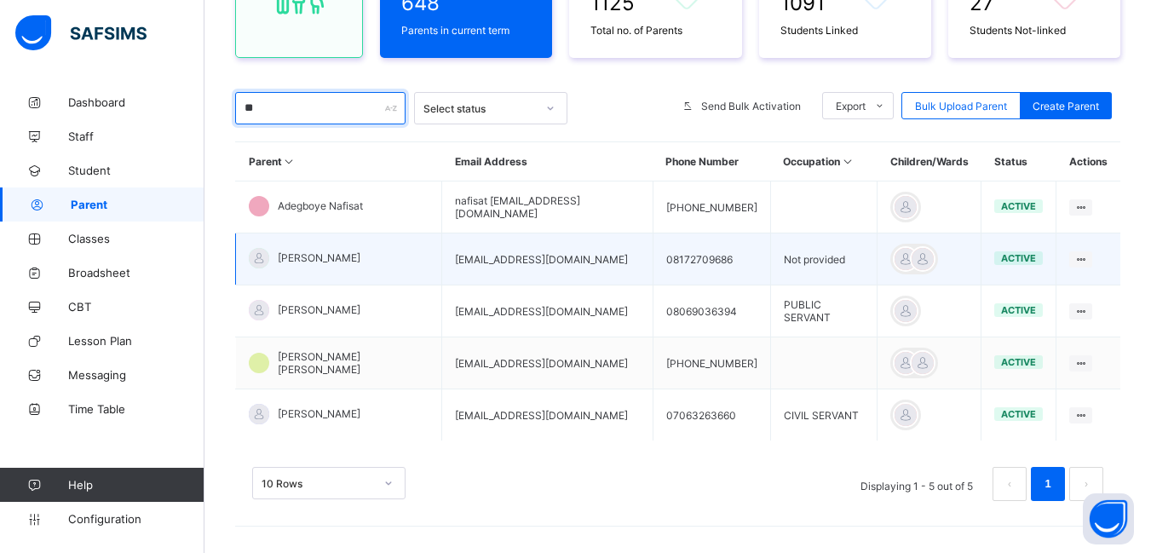
type input "*"
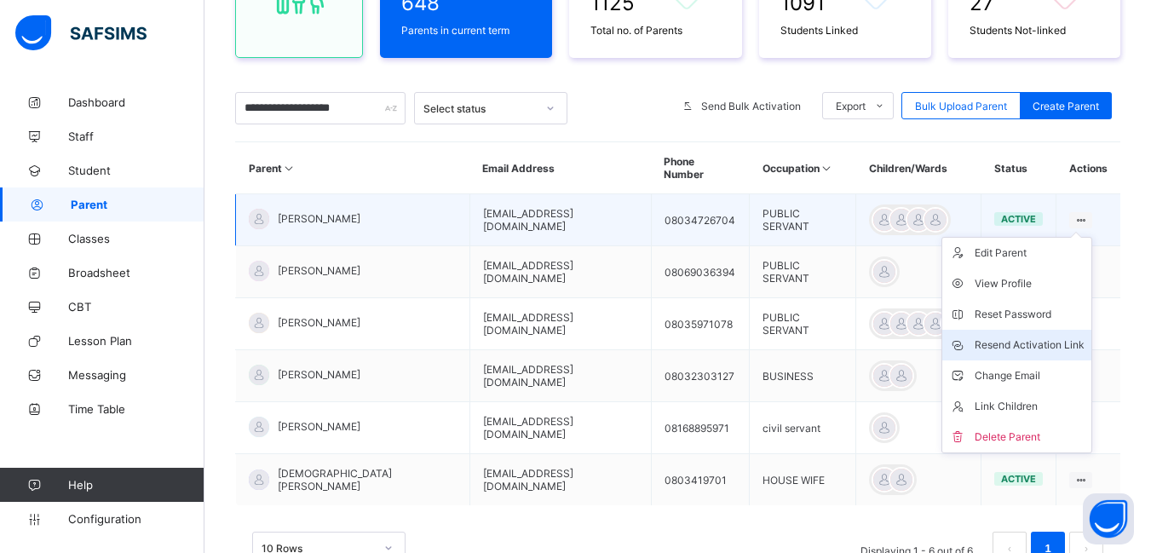
click at [1069, 346] on div "Resend Activation Link" at bounding box center [1030, 345] width 110 height 17
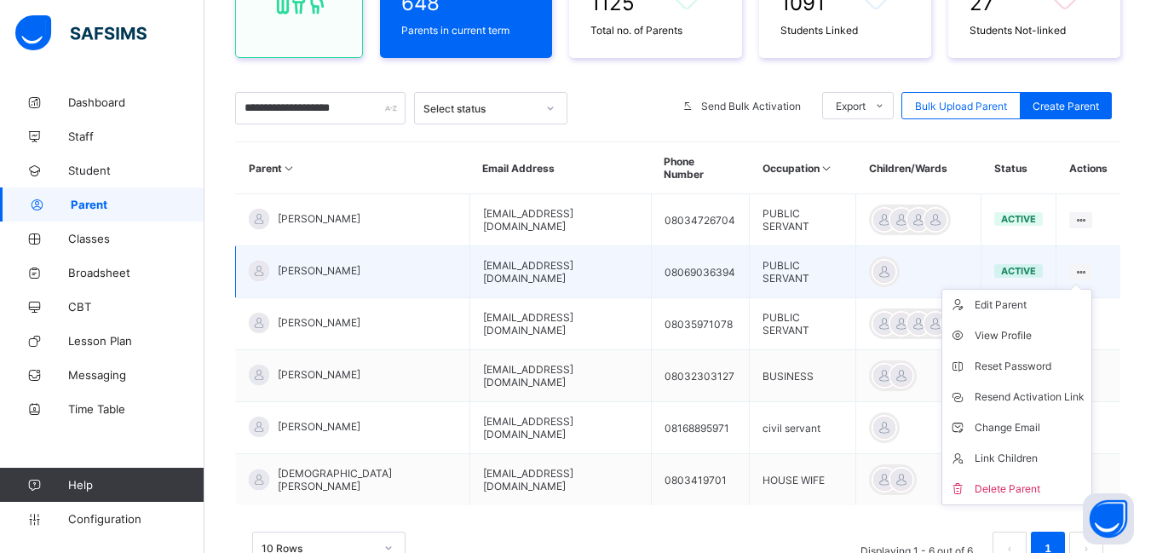
click at [1092, 289] on ul "Edit Parent View Profile Reset Password Resend Activation Link Change Email Lin…" at bounding box center [1016, 397] width 151 height 216
click at [1043, 398] on div "Resend Activation Link" at bounding box center [1030, 396] width 110 height 17
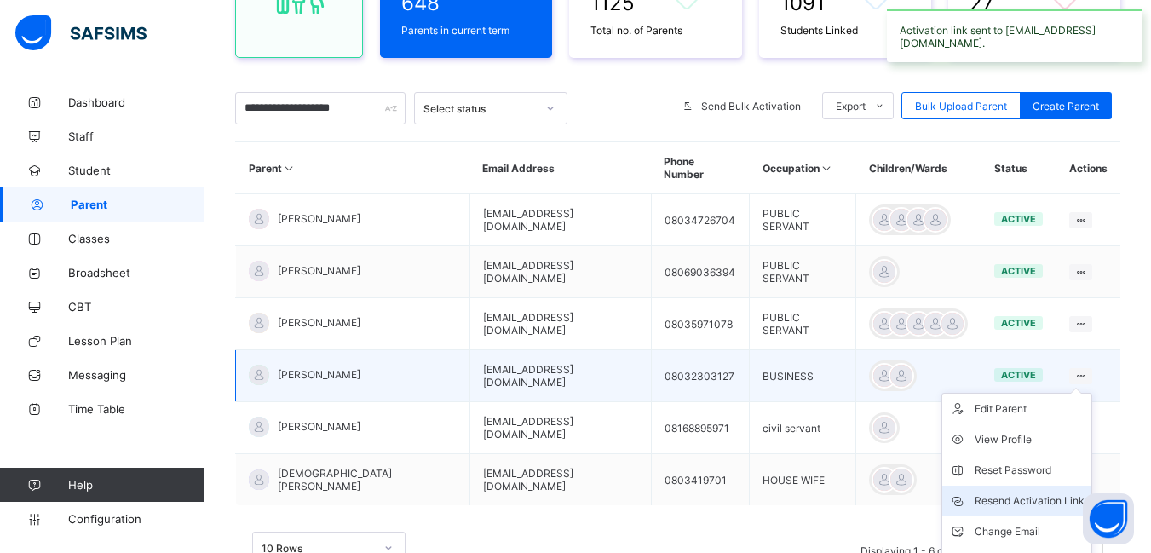
click at [1043, 499] on div "Resend Activation Link" at bounding box center [1030, 500] width 110 height 17
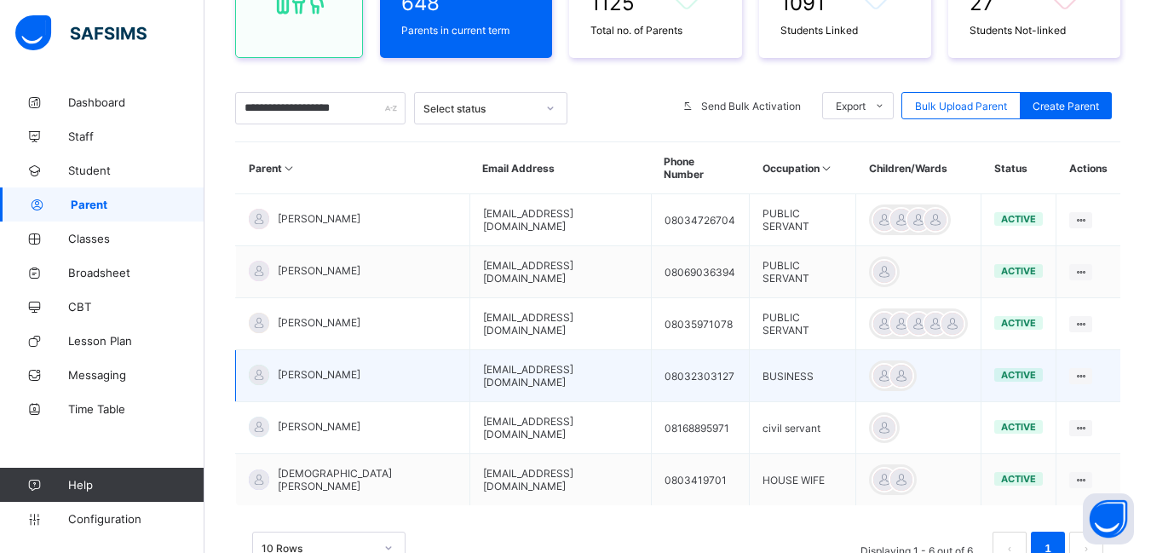
scroll to position [317, 0]
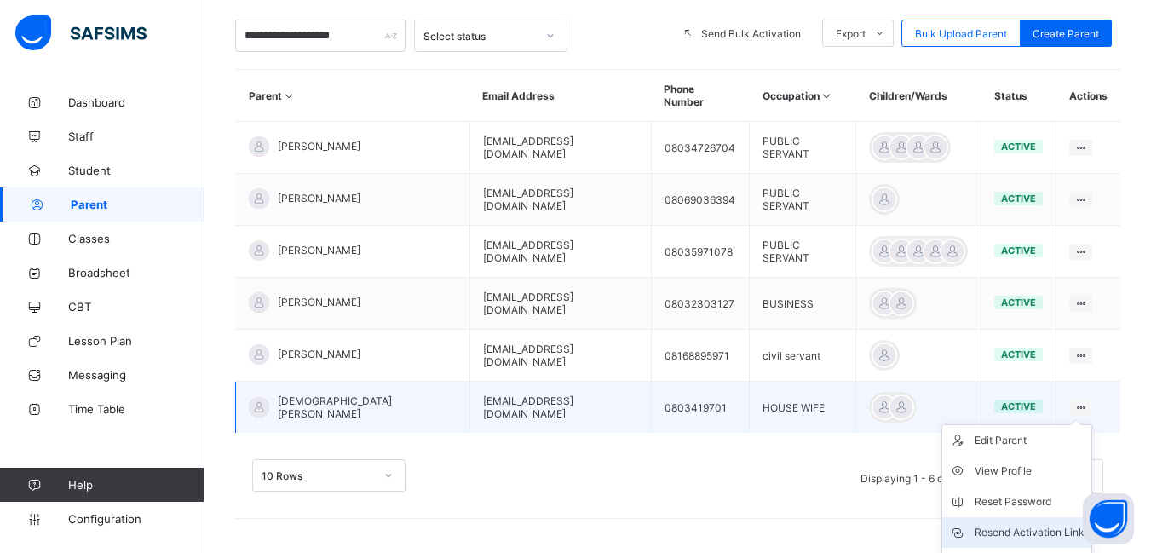
click at [1028, 534] on div "Resend Activation Link" at bounding box center [1030, 532] width 110 height 17
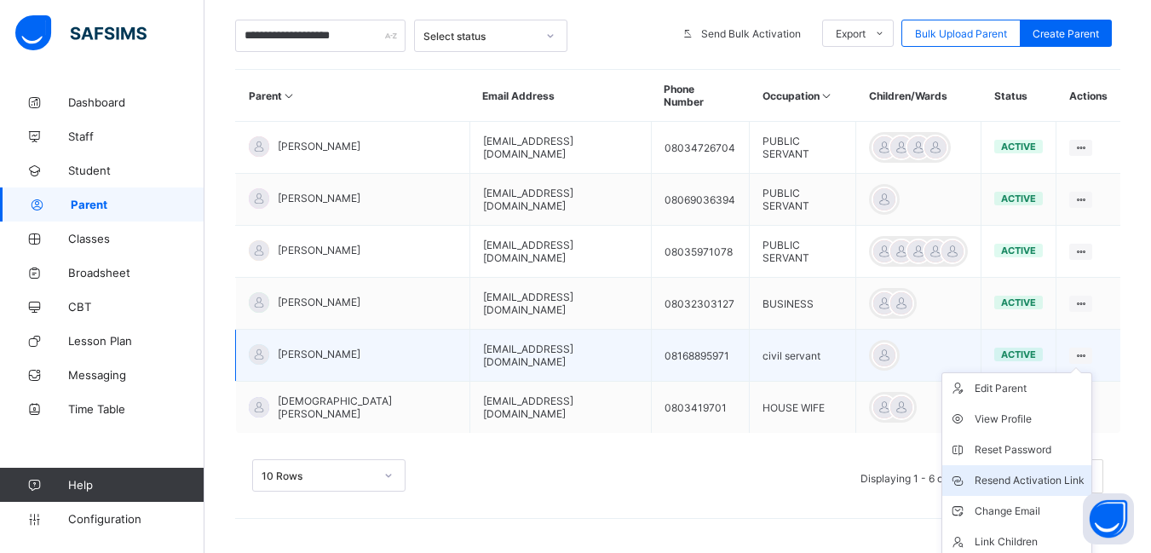
click at [1061, 474] on div "Resend Activation Link" at bounding box center [1030, 480] width 110 height 17
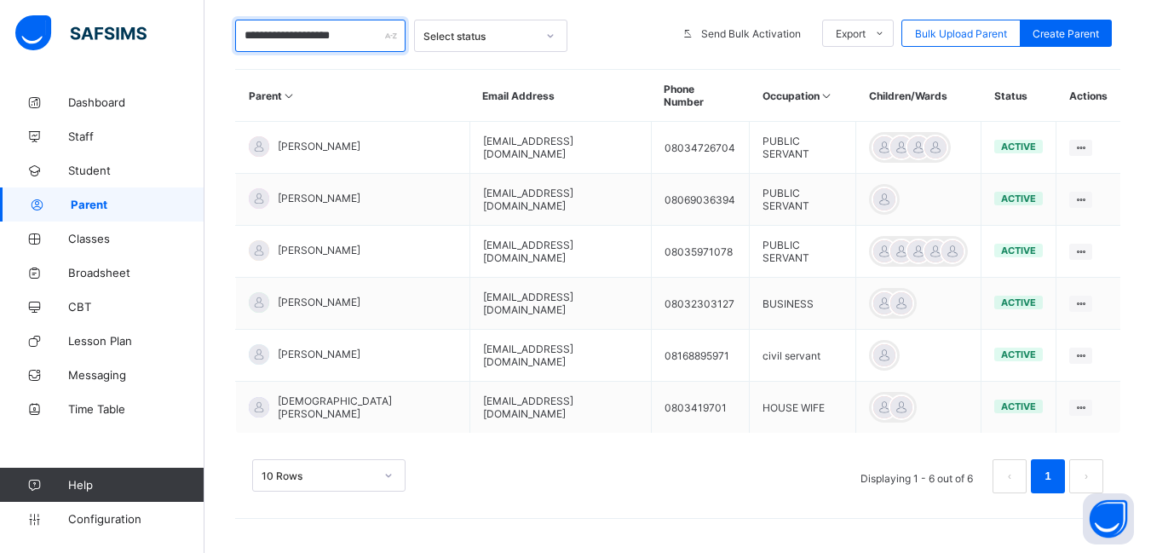
click at [379, 35] on input "**********" at bounding box center [320, 36] width 170 height 32
type input "*"
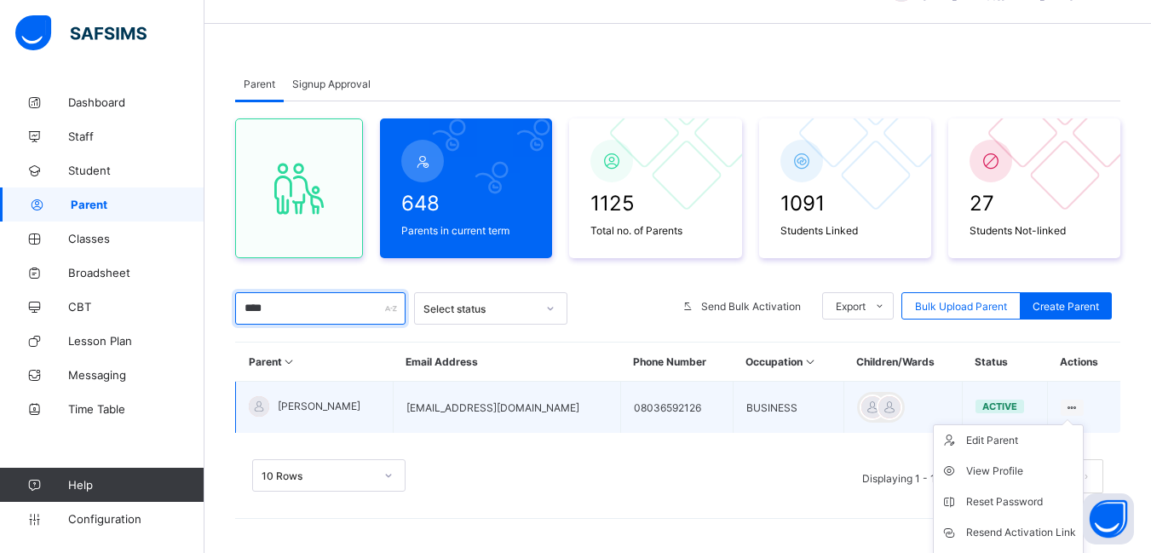
scroll to position [132, 0]
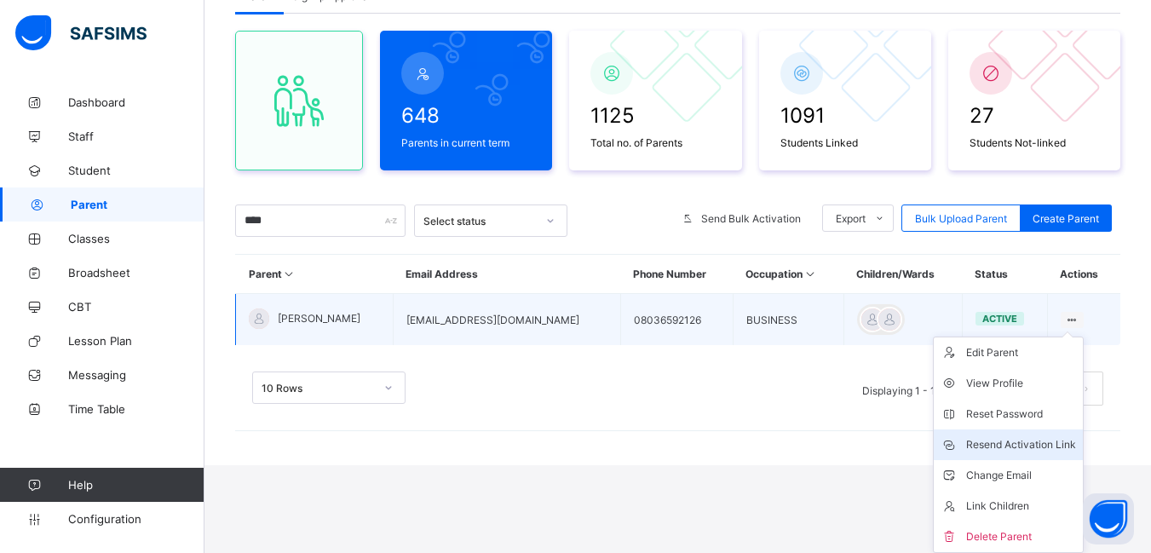
click at [1012, 445] on div "Resend Activation Link" at bounding box center [1021, 444] width 110 height 17
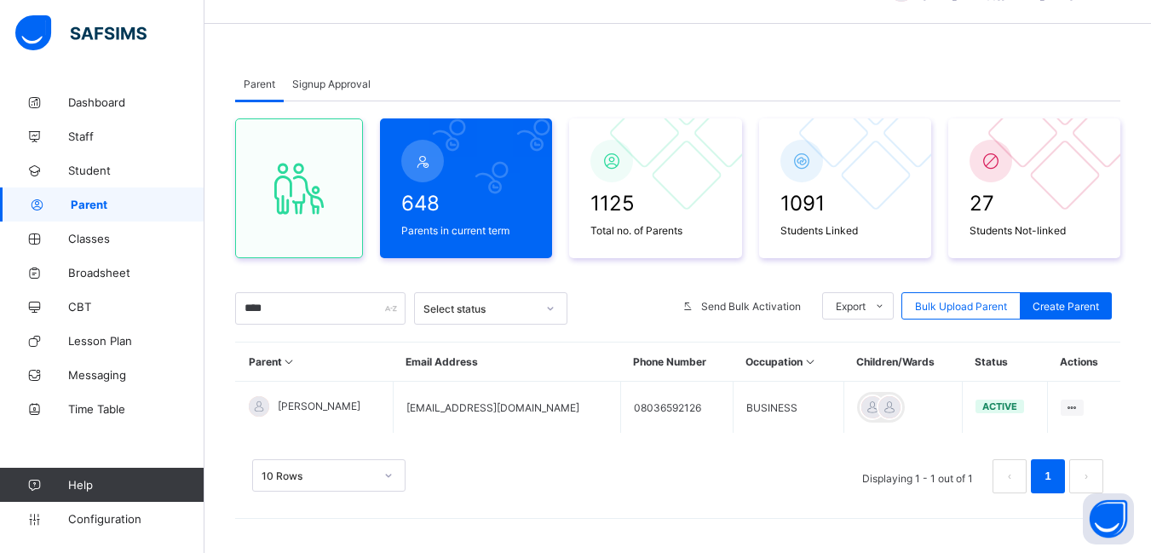
scroll to position [44, 0]
click at [314, 81] on span "Signup Approval" at bounding box center [331, 84] width 78 height 13
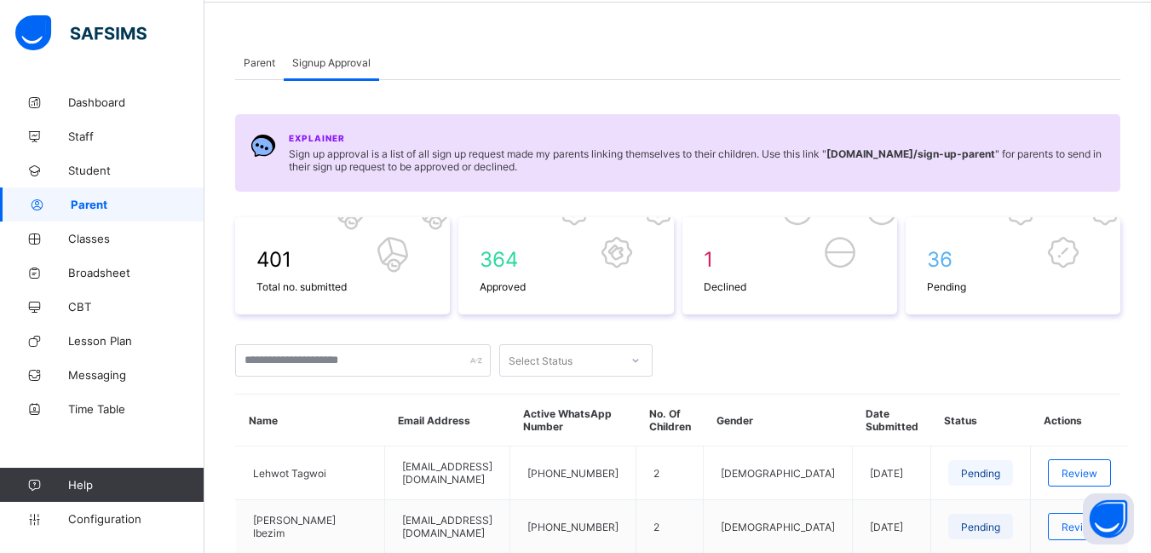
scroll to position [0, 0]
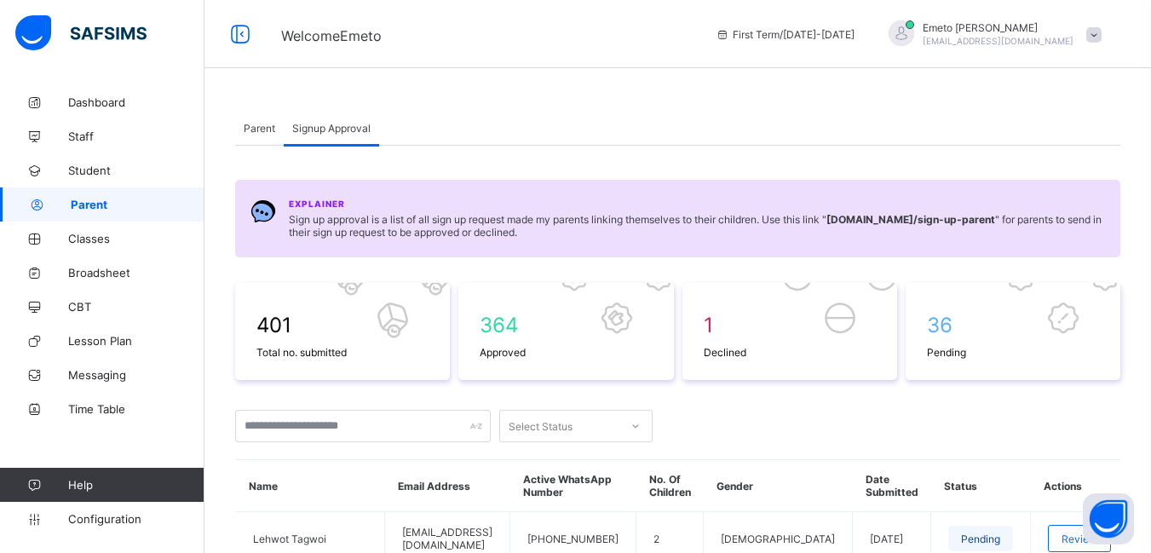
click at [250, 125] on span "Parent" at bounding box center [260, 128] width 32 height 13
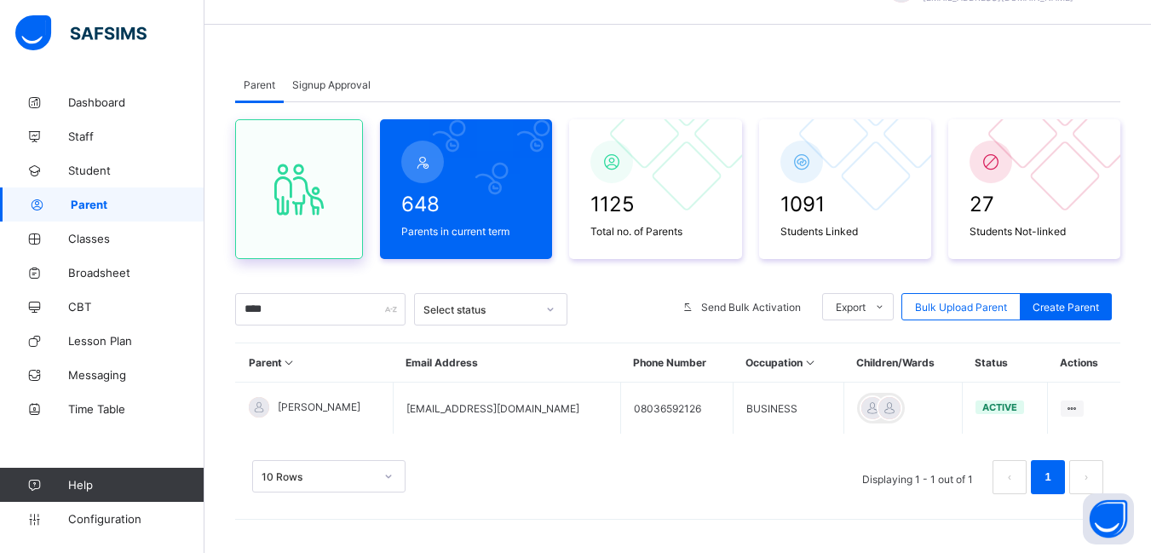
scroll to position [44, 0]
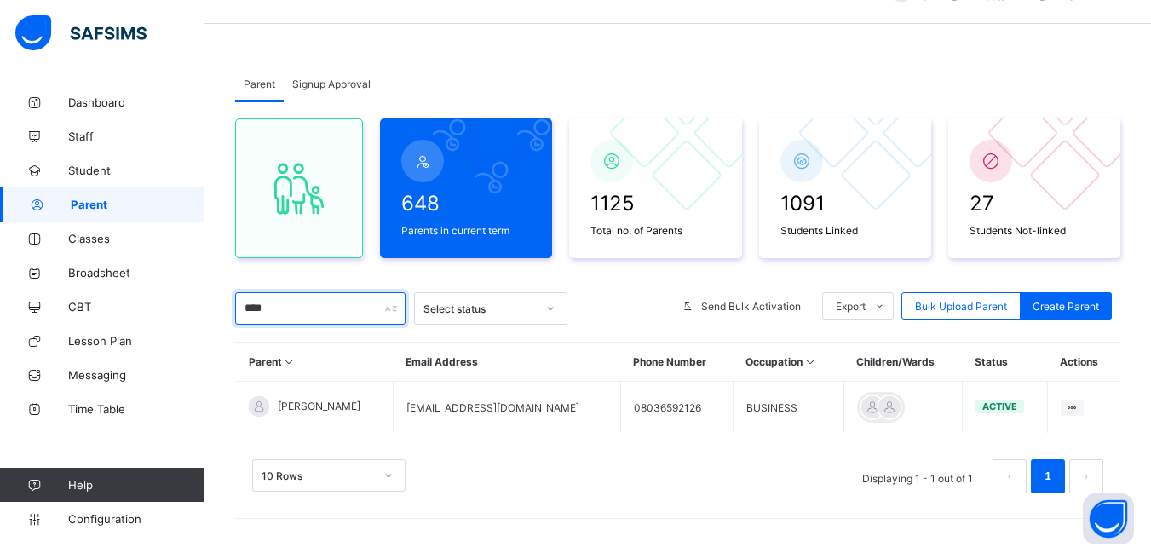
click at [285, 312] on input "****" at bounding box center [320, 308] width 170 height 32
type input "*"
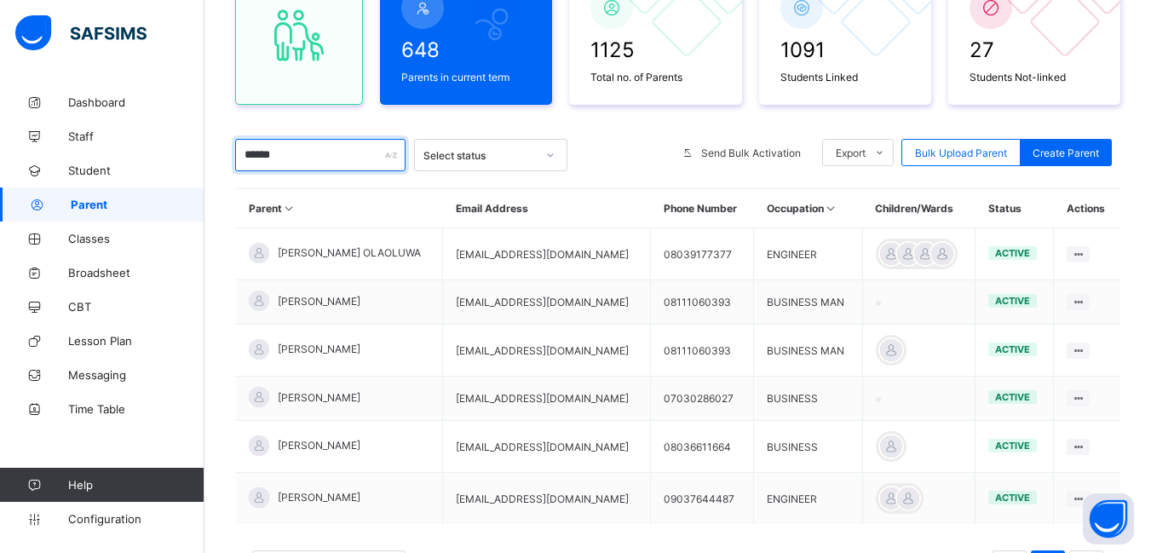
scroll to position [215, 0]
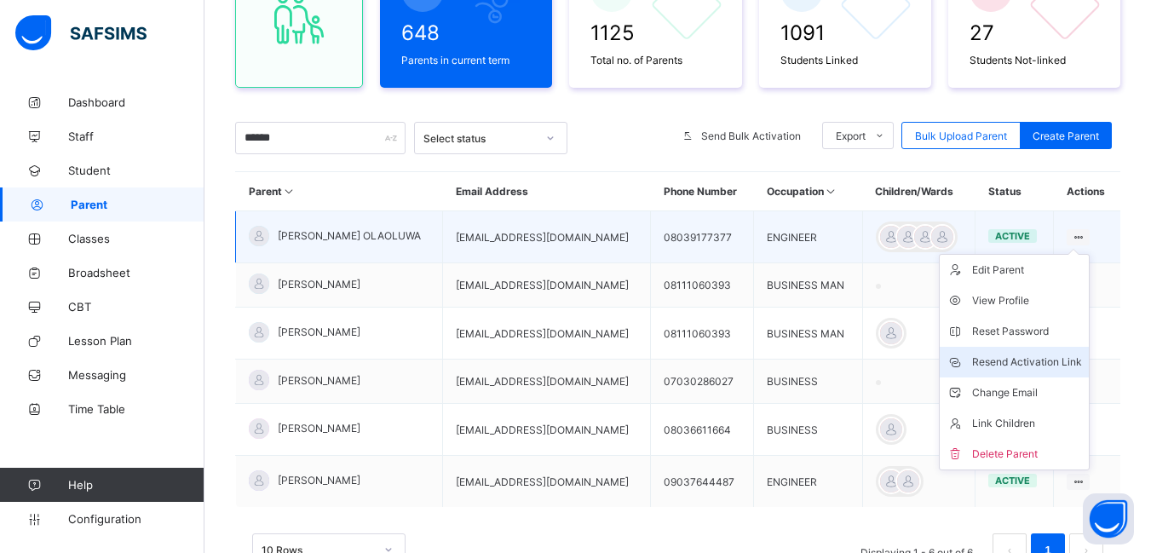
click at [1029, 363] on div "Resend Activation Link" at bounding box center [1027, 362] width 110 height 17
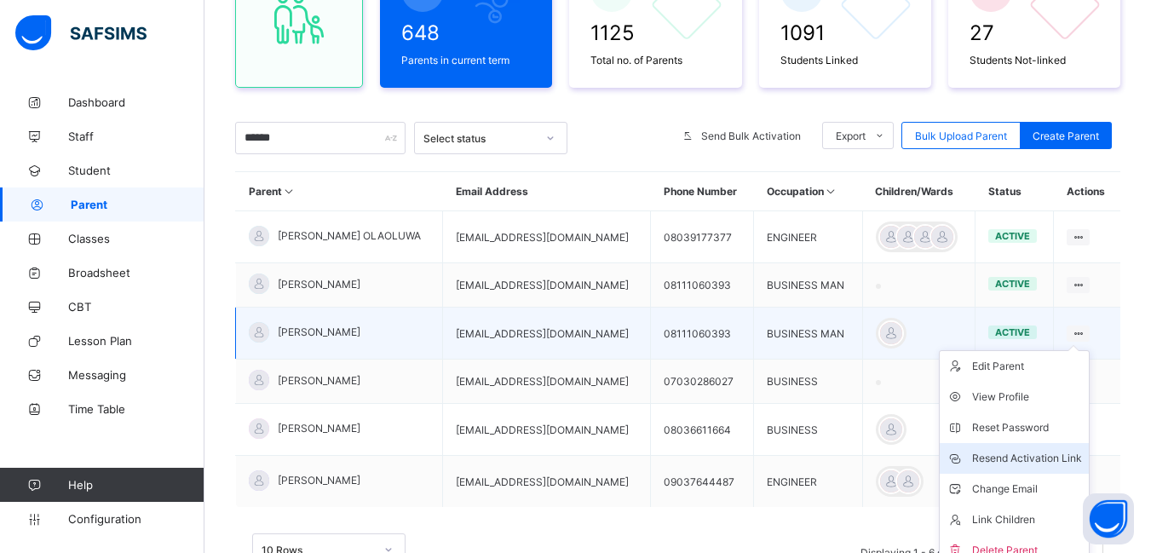
click at [1061, 455] on div "Resend Activation Link" at bounding box center [1027, 458] width 110 height 17
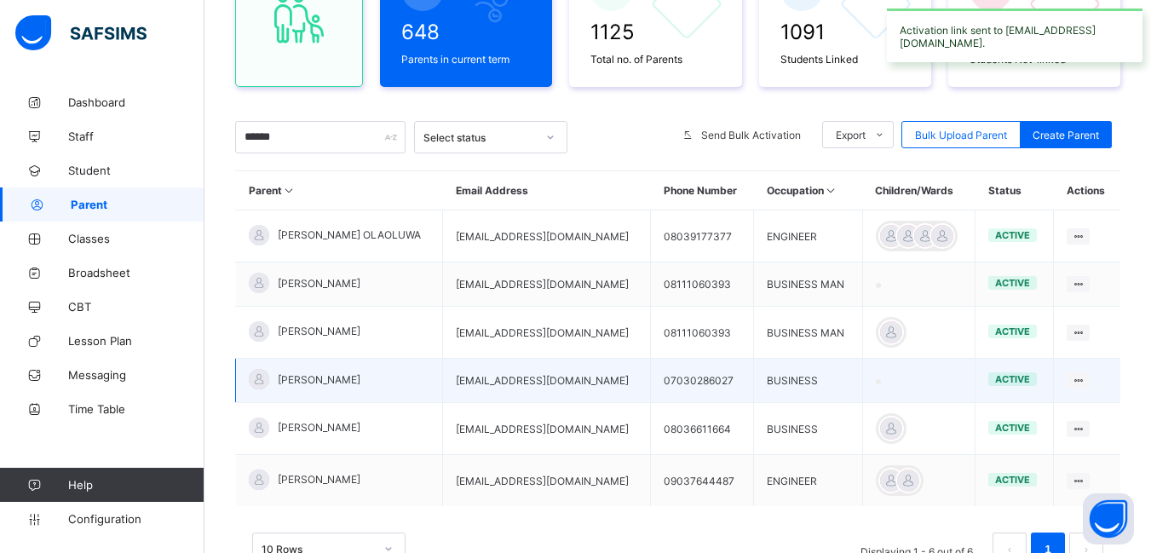
scroll to position [289, 0]
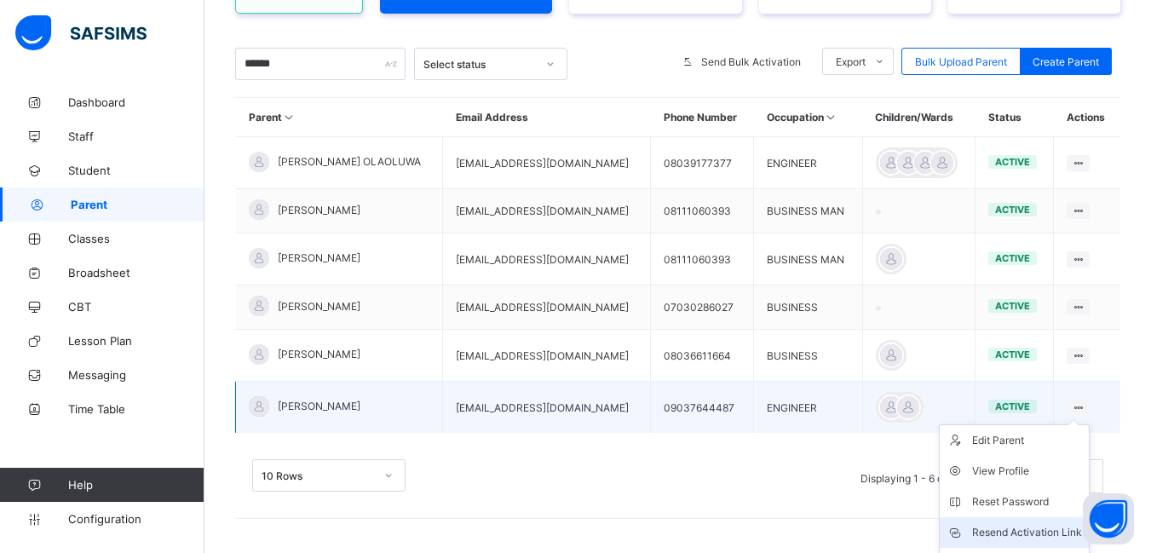
click at [1037, 534] on div "Resend Activation Link" at bounding box center [1027, 532] width 110 height 17
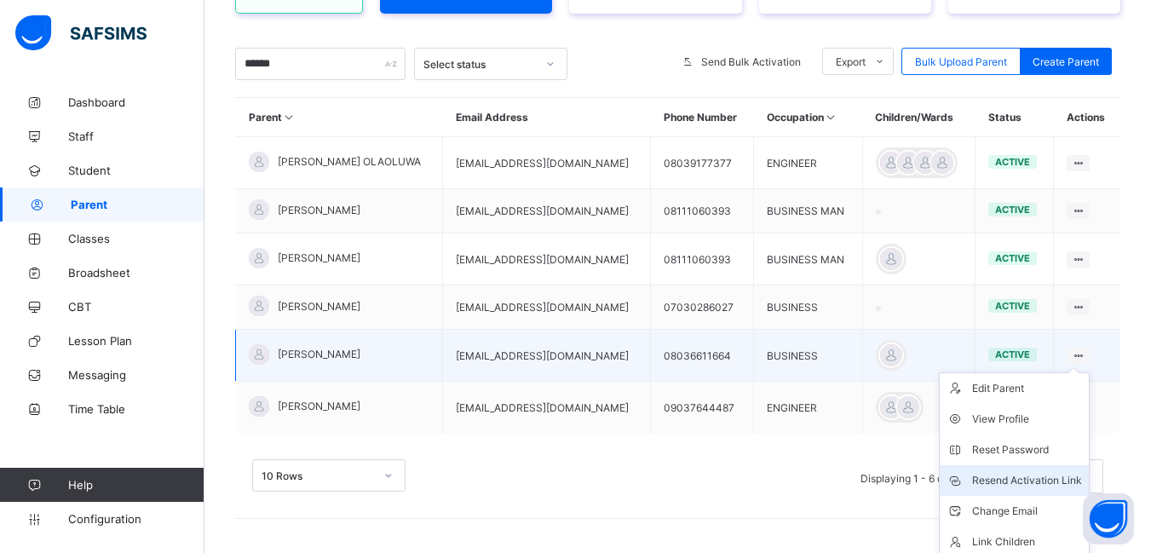
click at [1040, 481] on div "Resend Activation Link" at bounding box center [1027, 480] width 110 height 17
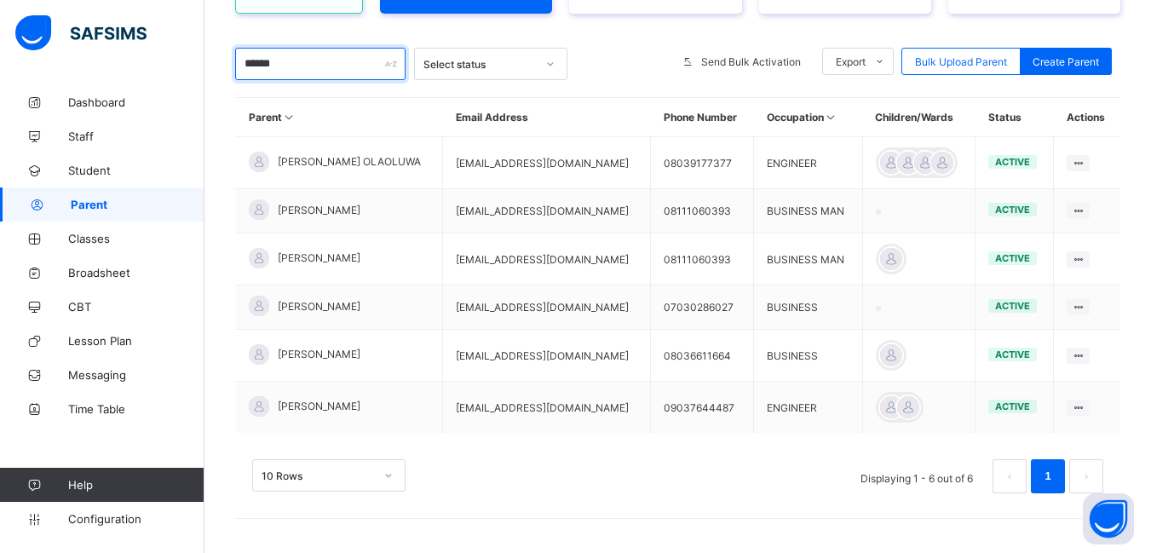
click at [314, 66] on input "******" at bounding box center [320, 64] width 170 height 32
type input "*"
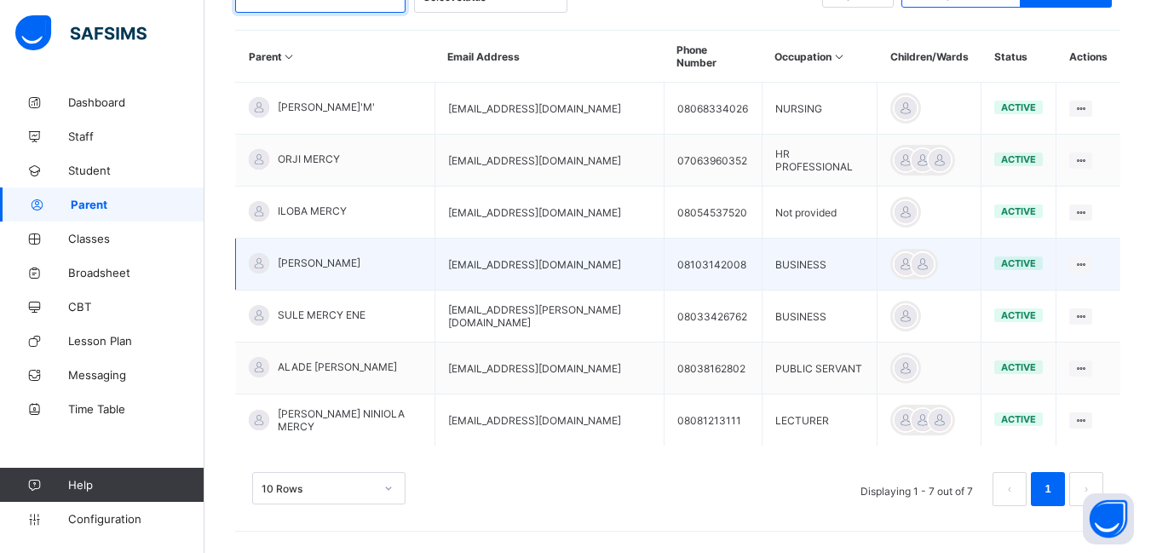
scroll to position [271, 0]
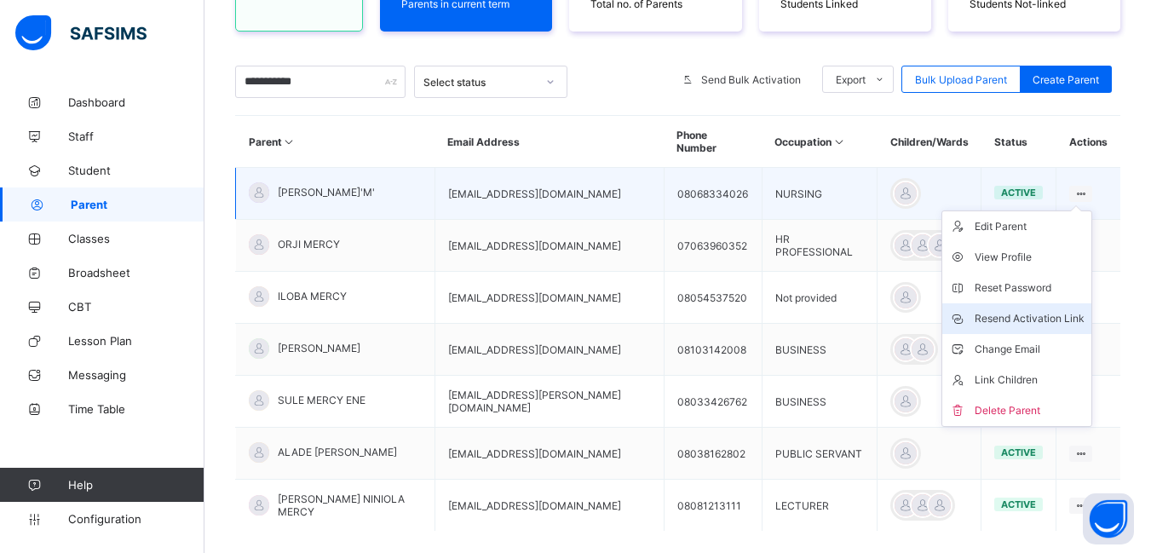
click at [1028, 310] on div "Resend Activation Link" at bounding box center [1030, 318] width 110 height 17
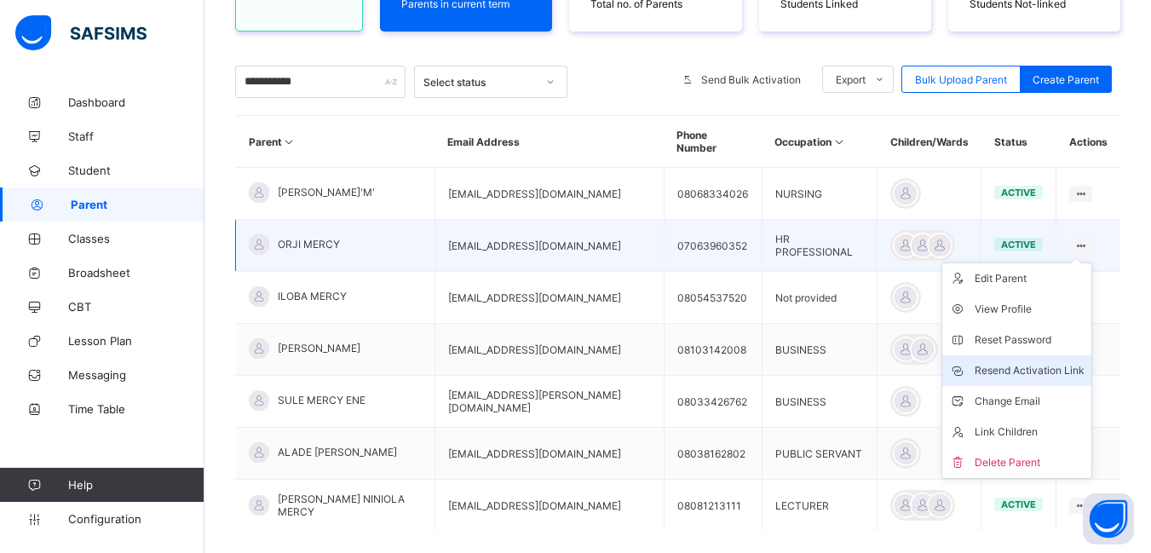
click at [1051, 362] on div "Resend Activation Link" at bounding box center [1030, 370] width 110 height 17
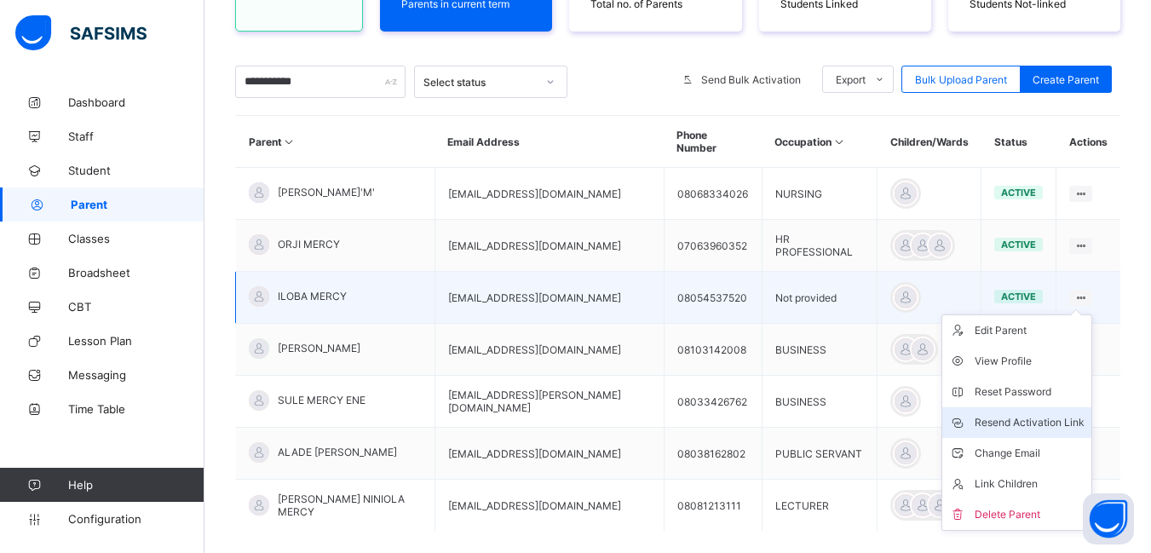
click at [1043, 414] on div "Resend Activation Link" at bounding box center [1030, 422] width 110 height 17
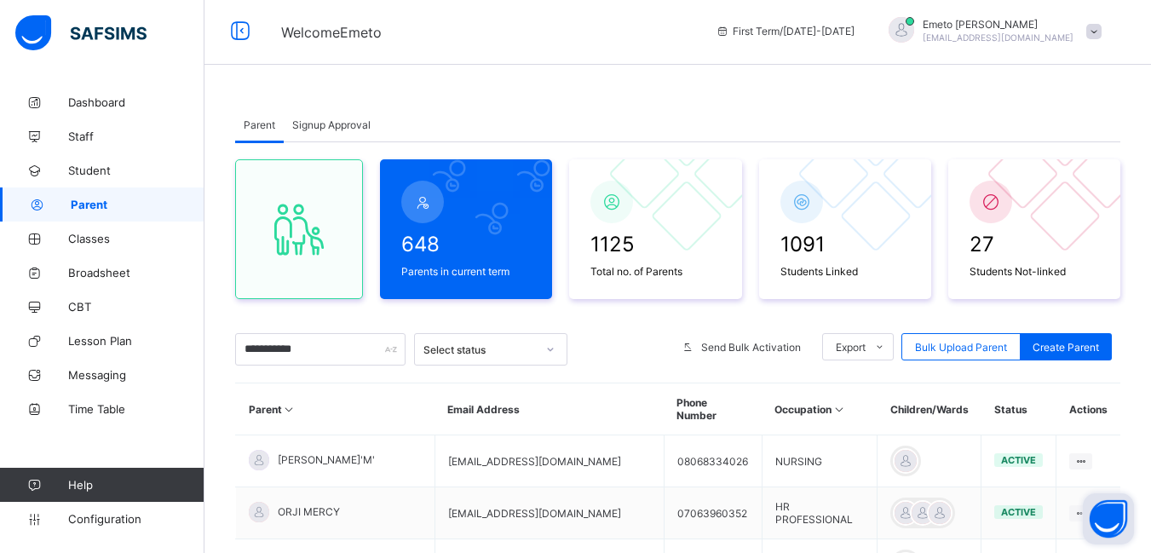
scroll to position [0, 0]
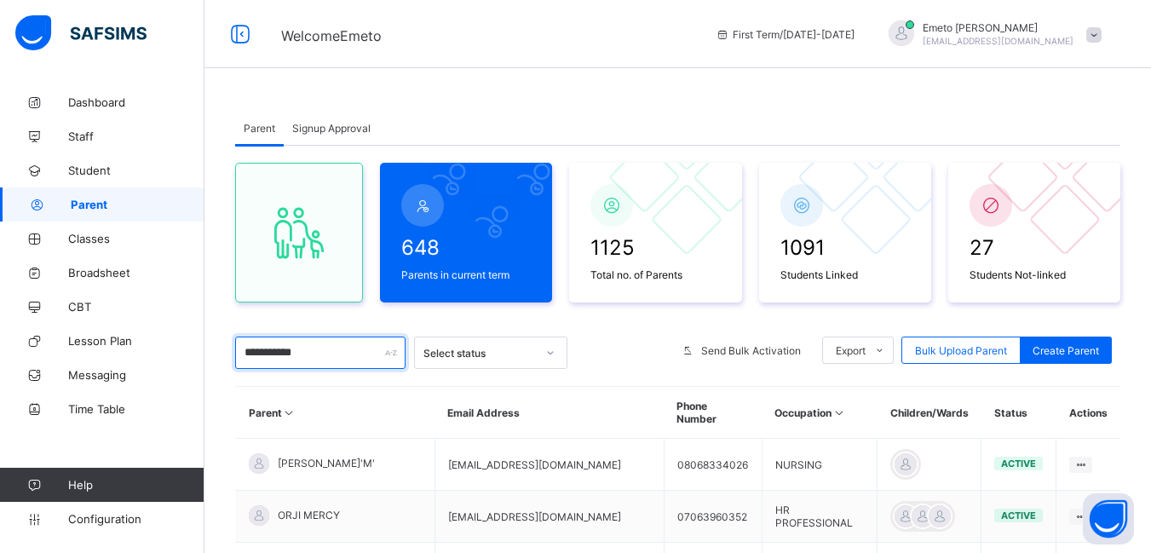
click at [321, 352] on input "**********" at bounding box center [320, 353] width 170 height 32
type input "*"
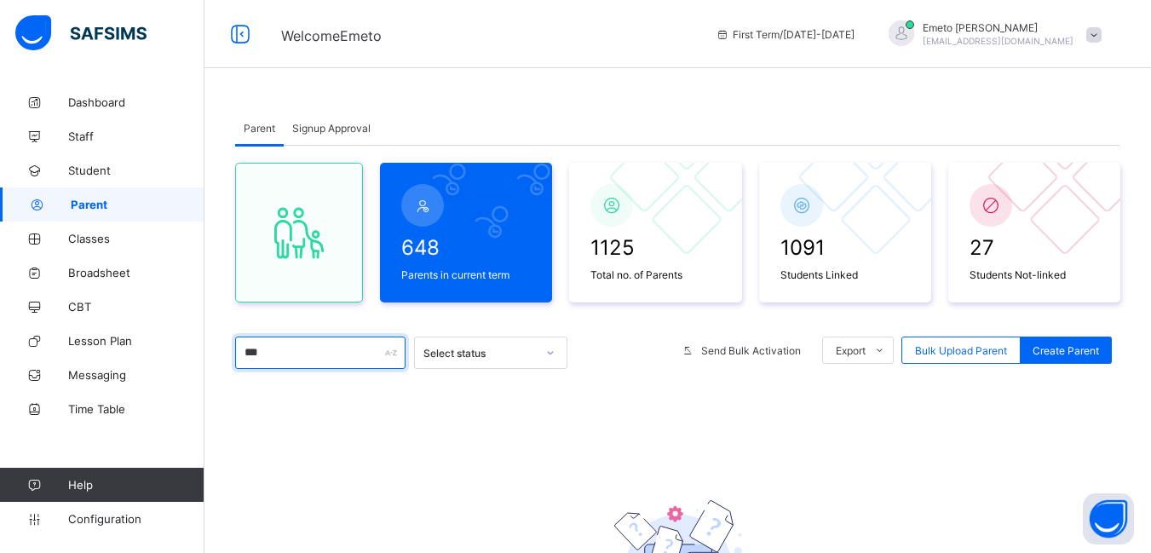
type input "**"
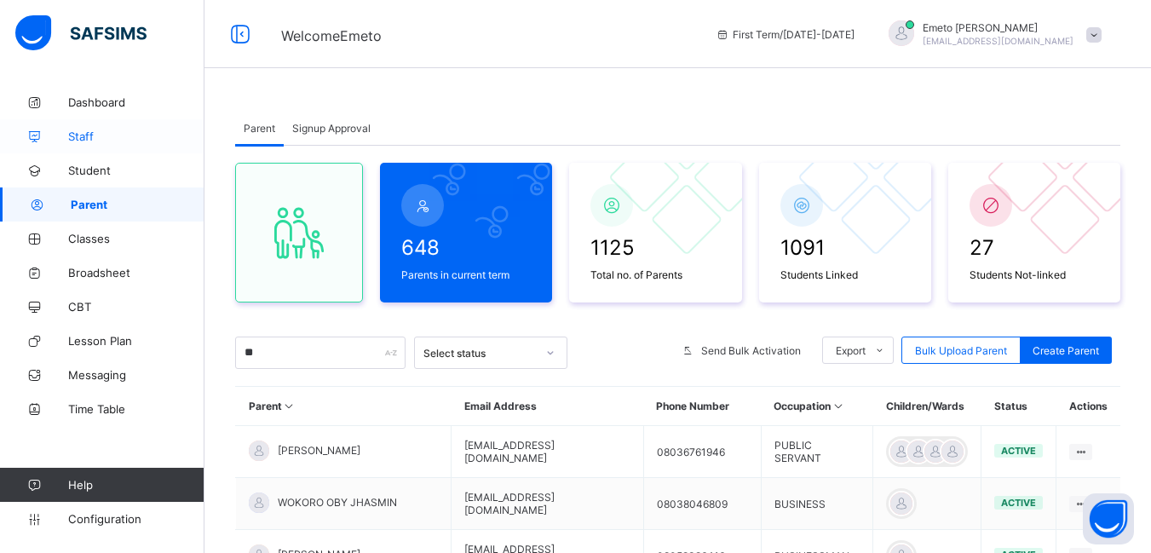
click at [76, 131] on span "Staff" at bounding box center [136, 136] width 136 height 14
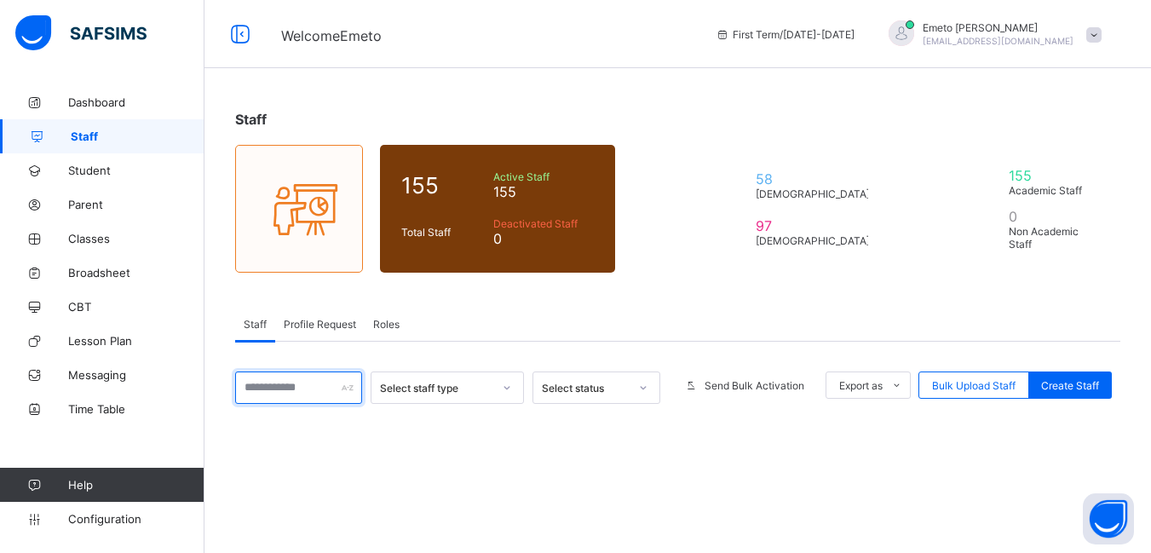
click at [275, 386] on input "text" at bounding box center [298, 387] width 127 height 32
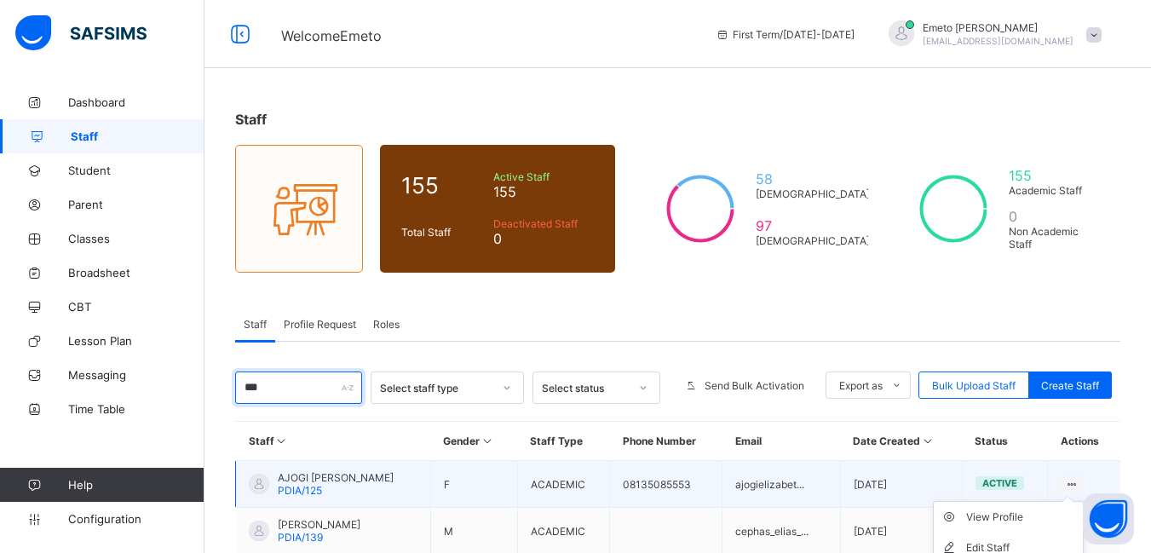
type input "***"
click at [1079, 482] on icon at bounding box center [1072, 484] width 14 height 13
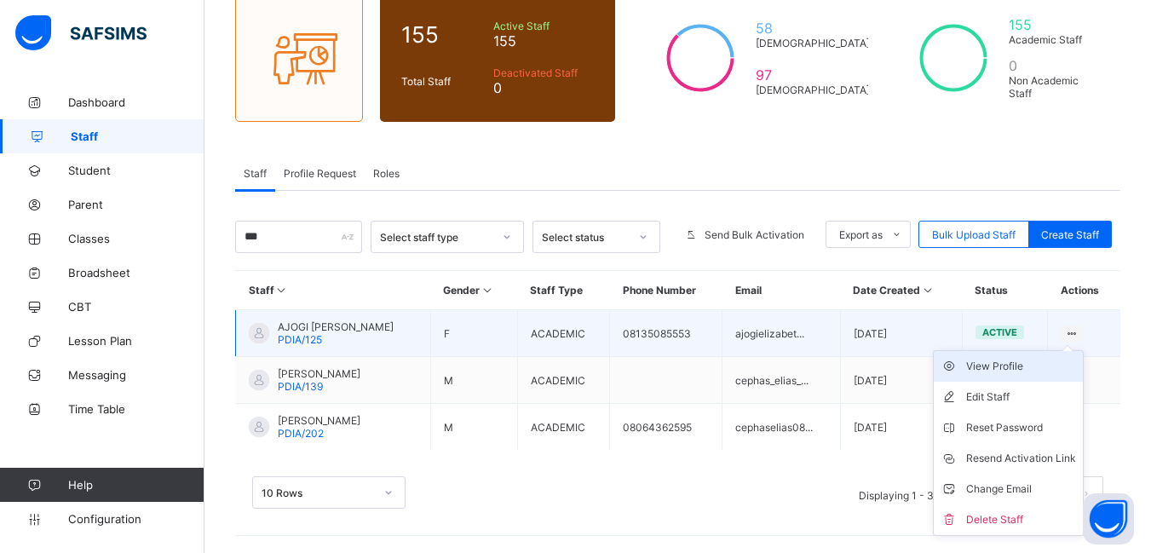
click at [999, 365] on div "View Profile" at bounding box center [1021, 366] width 110 height 17
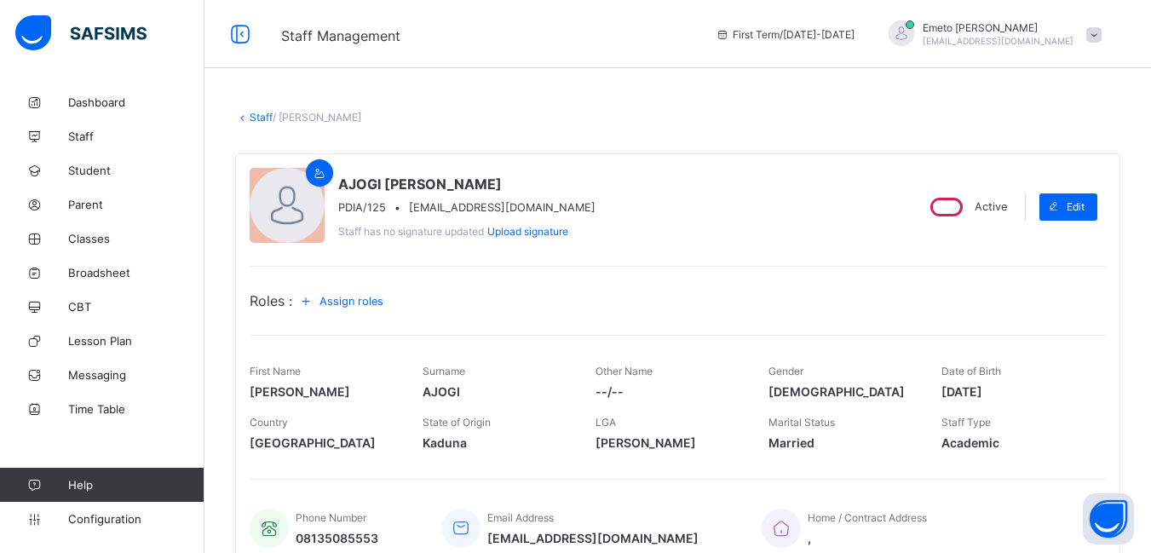
click at [256, 120] on link "Staff" at bounding box center [261, 117] width 23 height 13
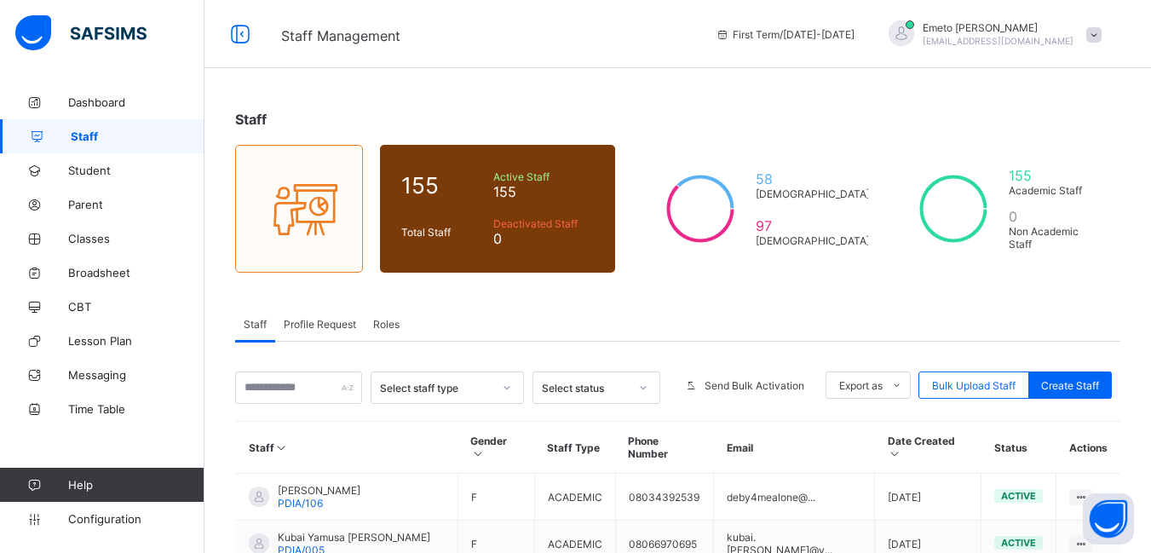
scroll to position [85, 0]
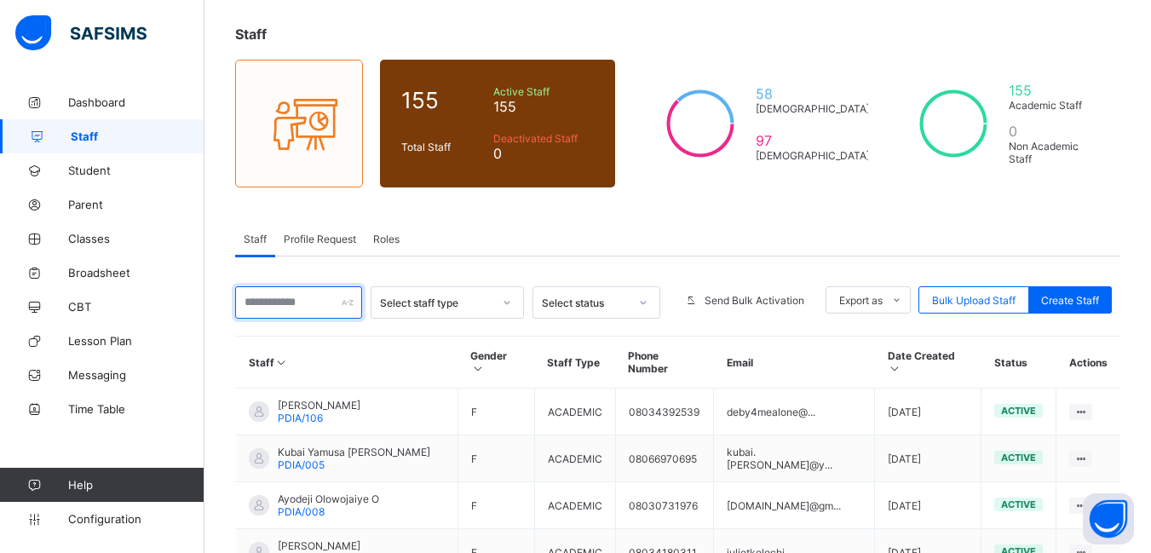
click at [285, 301] on input "text" at bounding box center [298, 302] width 127 height 32
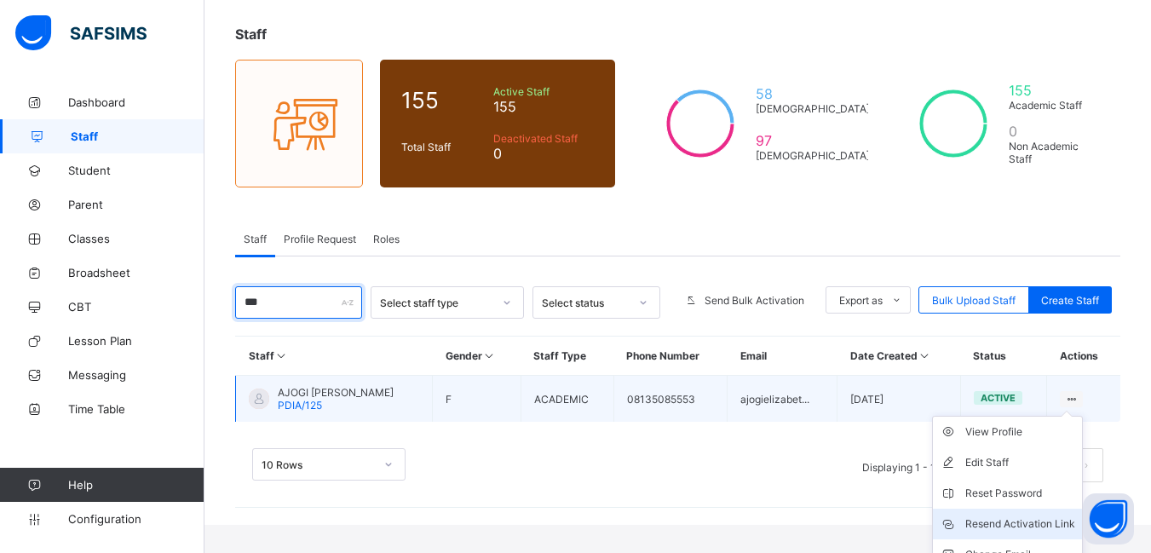
scroll to position [134, 0]
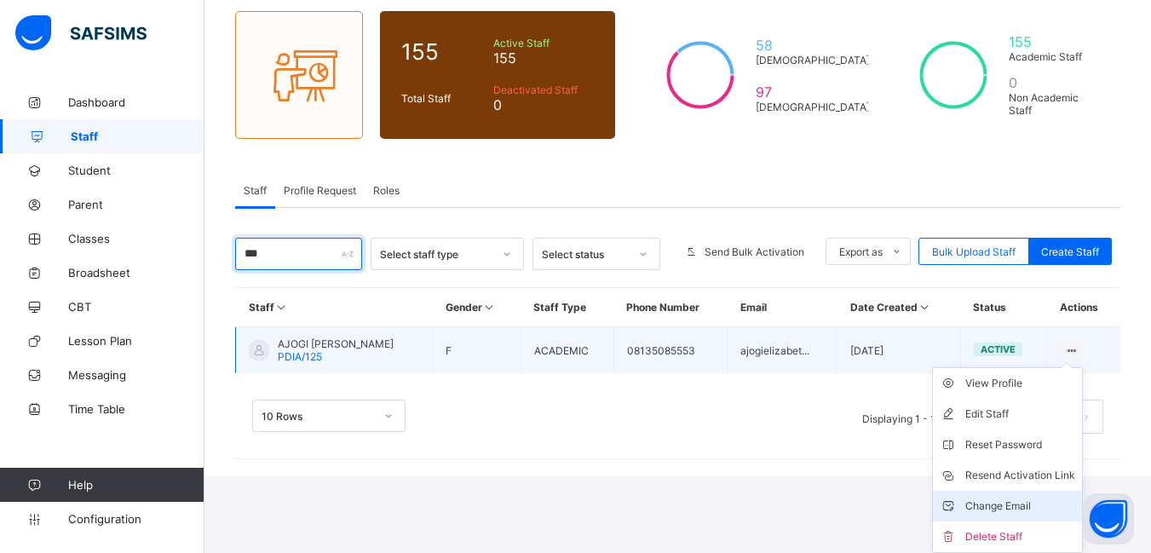
type input "***"
click at [994, 504] on div "Change Email" at bounding box center [1020, 506] width 110 height 17
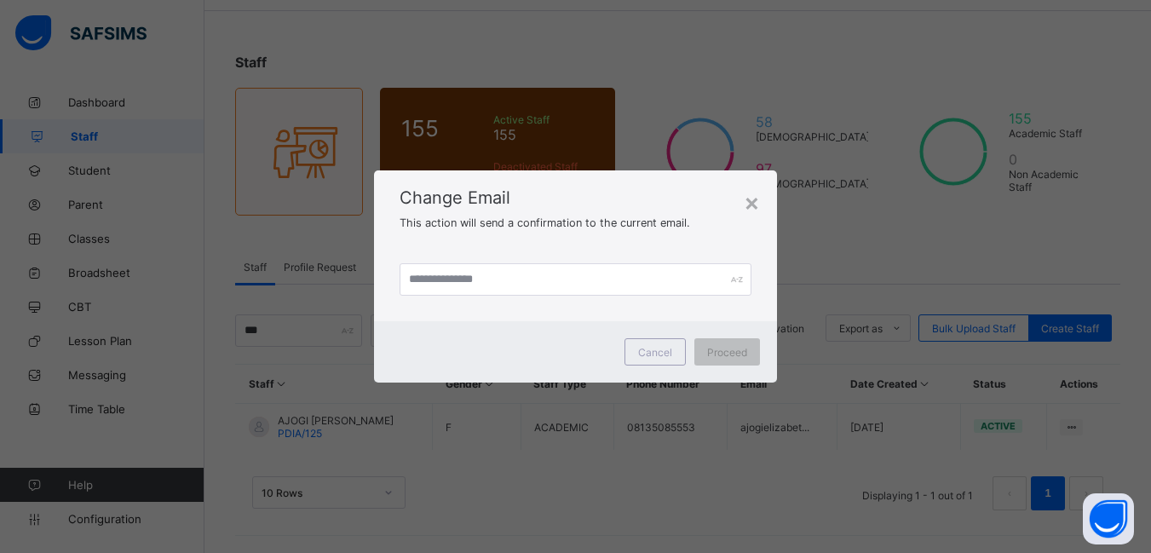
scroll to position [57, 0]
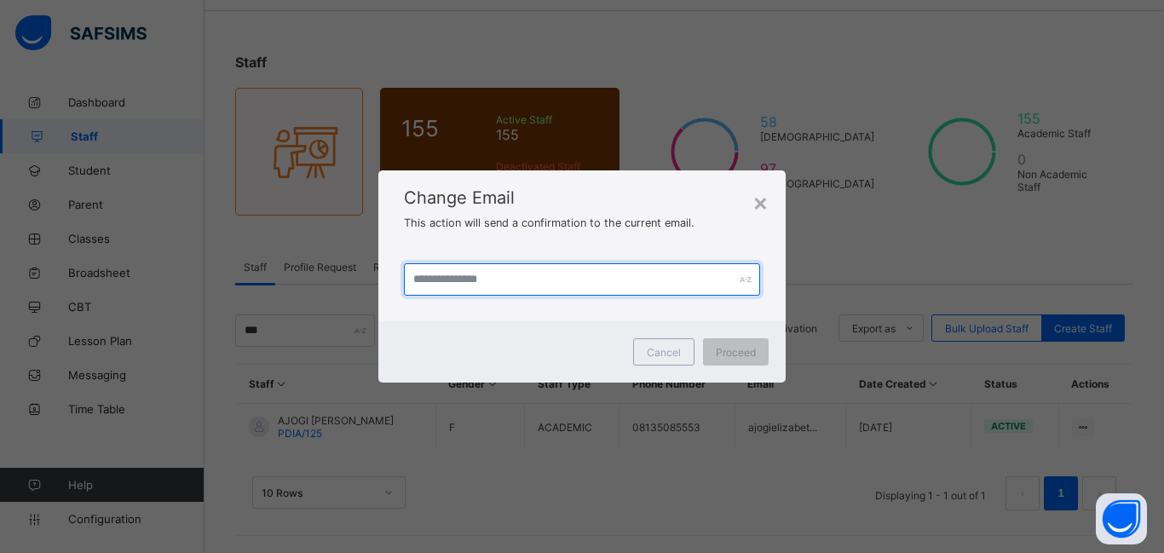
click at [459, 277] on input "text" at bounding box center [582, 279] width 356 height 32
type input "**********"
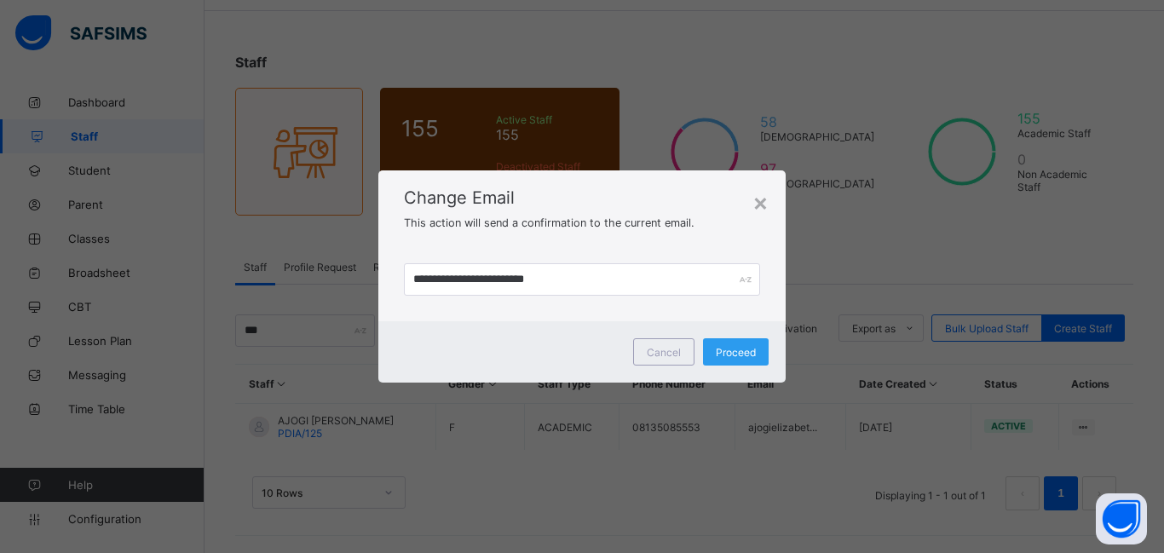
click at [732, 353] on span "Proceed" at bounding box center [736, 352] width 40 height 13
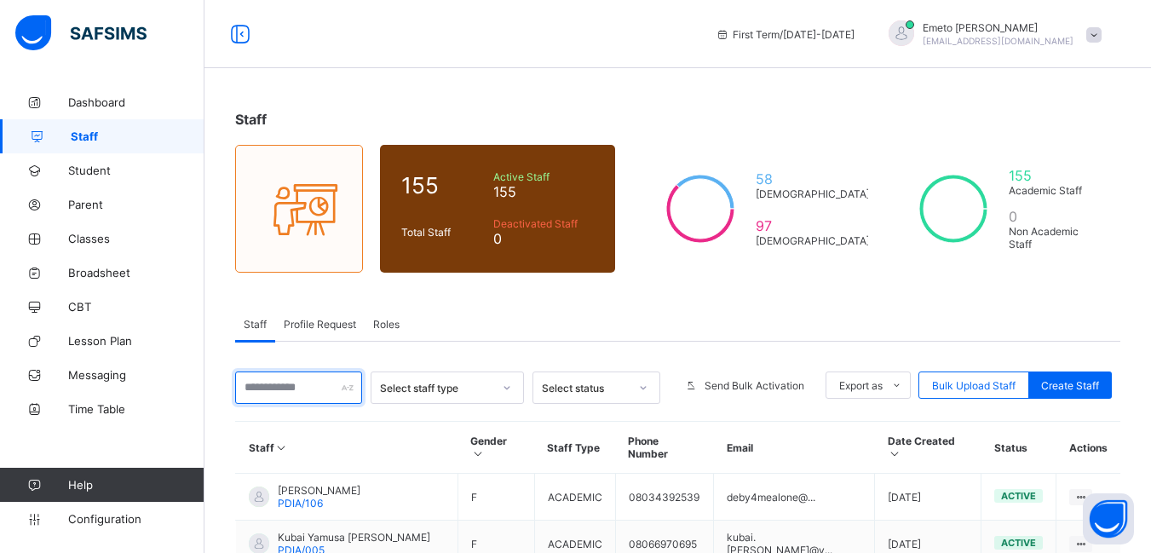
click at [303, 388] on input "text" at bounding box center [298, 387] width 127 height 32
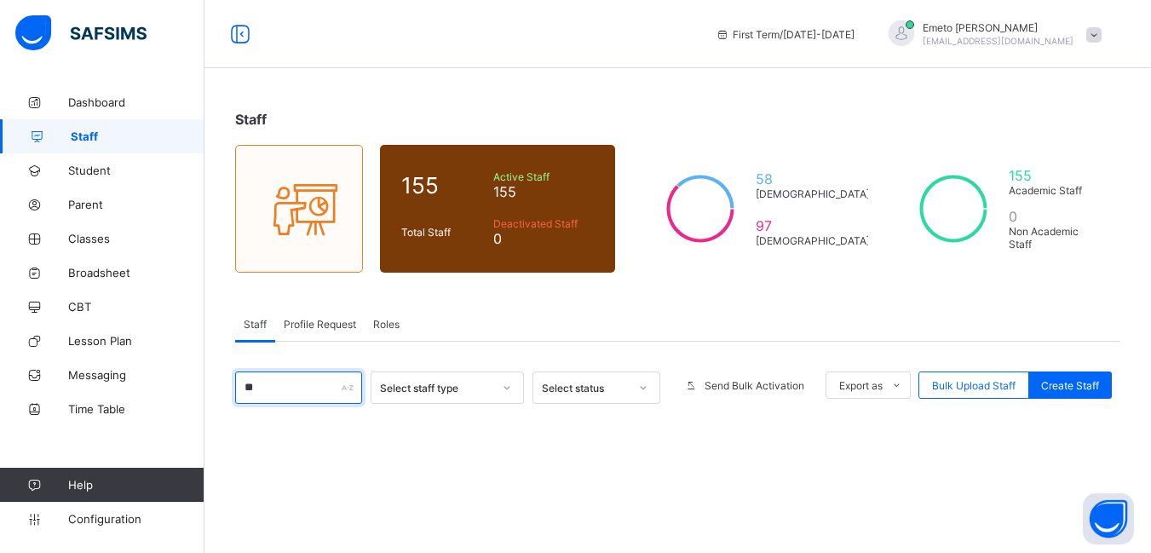
type input "***"
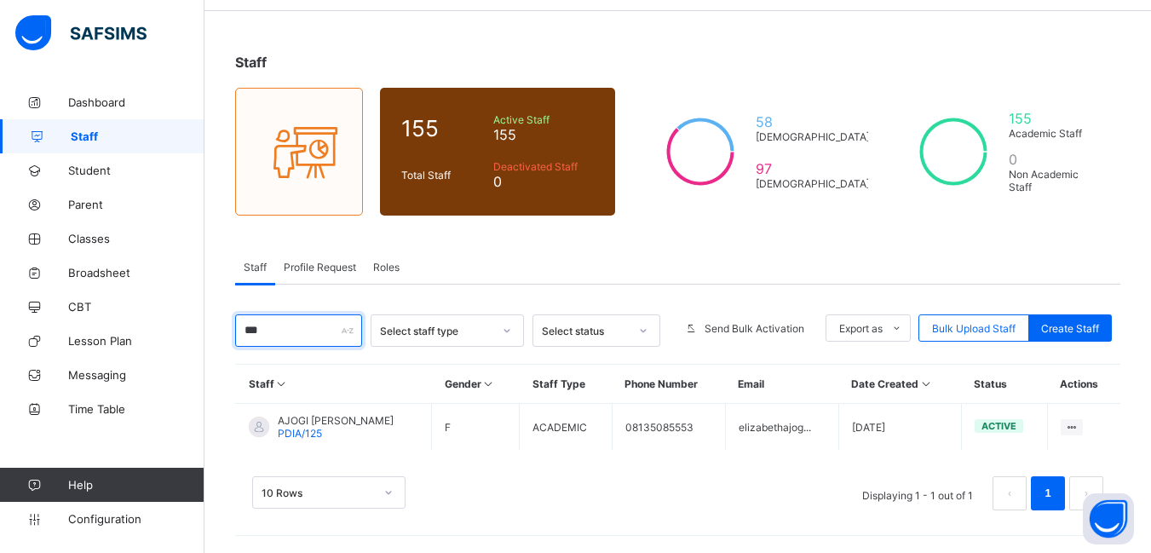
scroll to position [57, 0]
click at [87, 204] on span "Parent" at bounding box center [136, 205] width 136 height 14
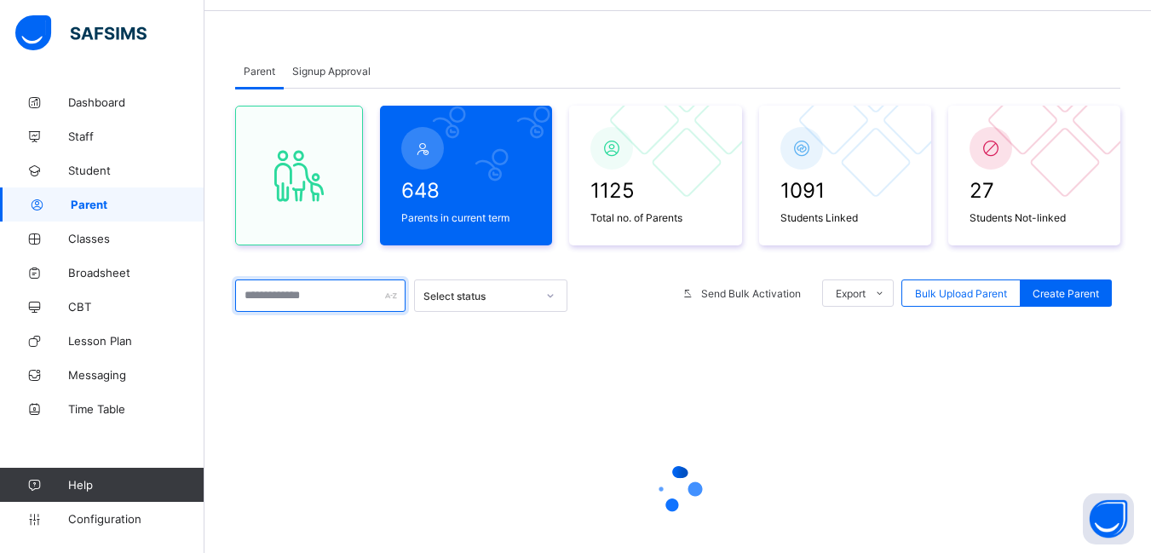
click at [314, 301] on input "text" at bounding box center [320, 295] width 170 height 32
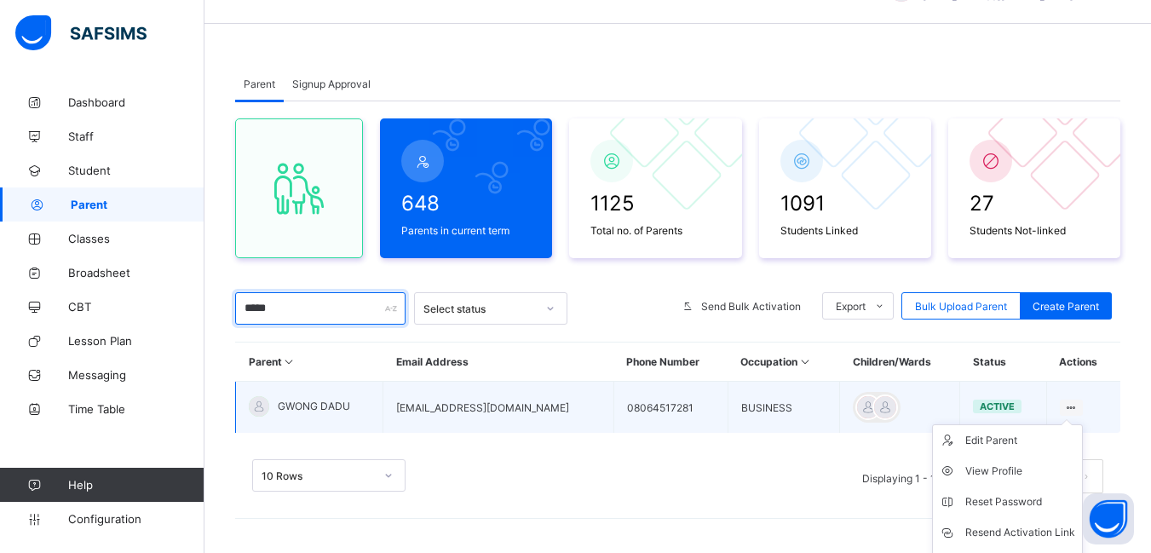
scroll to position [57, 0]
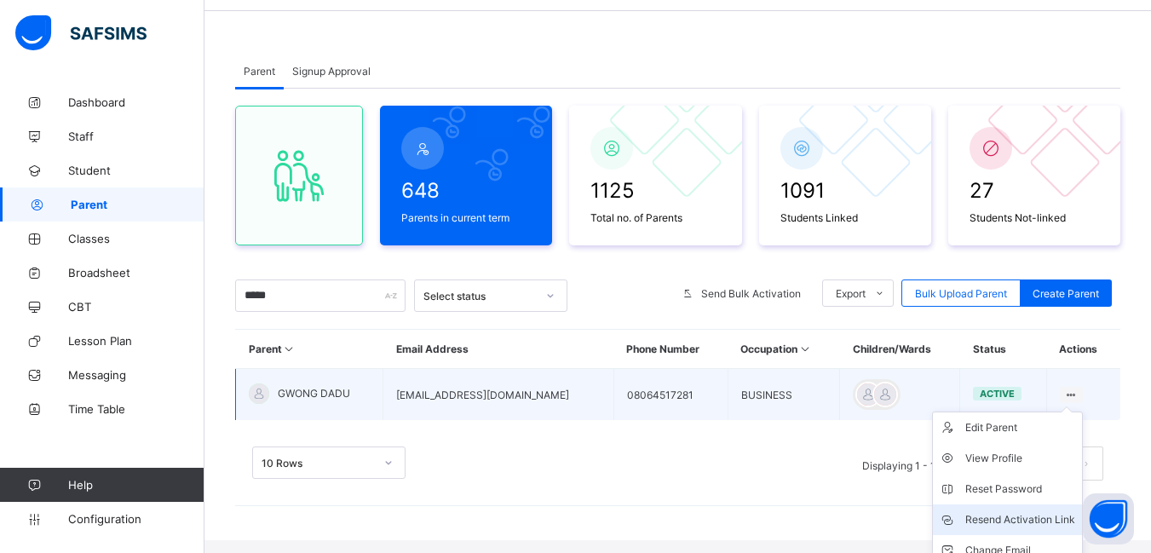
click at [1004, 516] on div "Resend Activation Link" at bounding box center [1020, 519] width 110 height 17
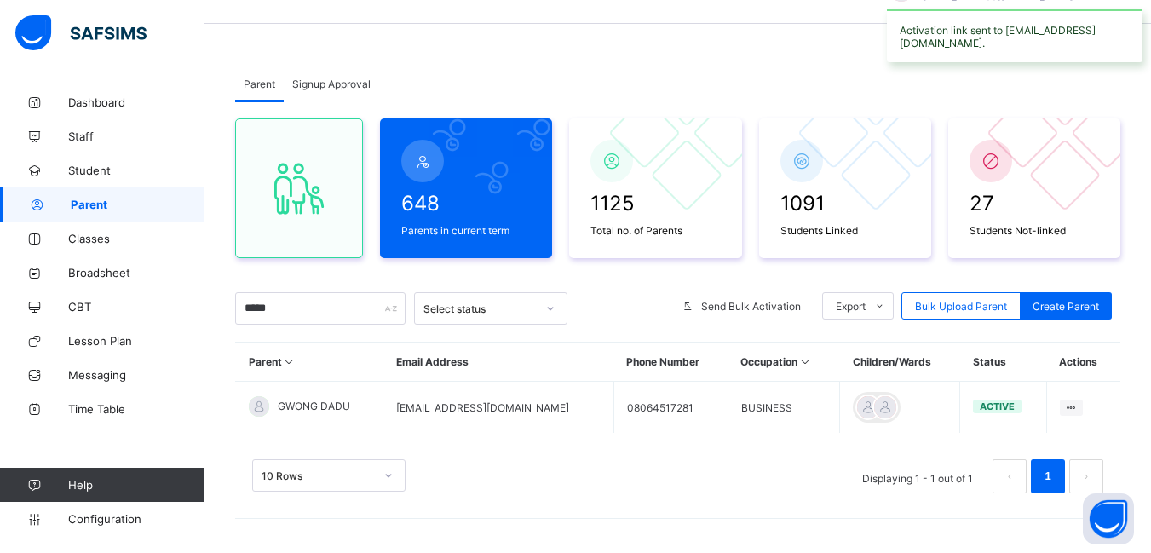
scroll to position [44, 0]
click at [300, 309] on input "*****" at bounding box center [320, 308] width 170 height 32
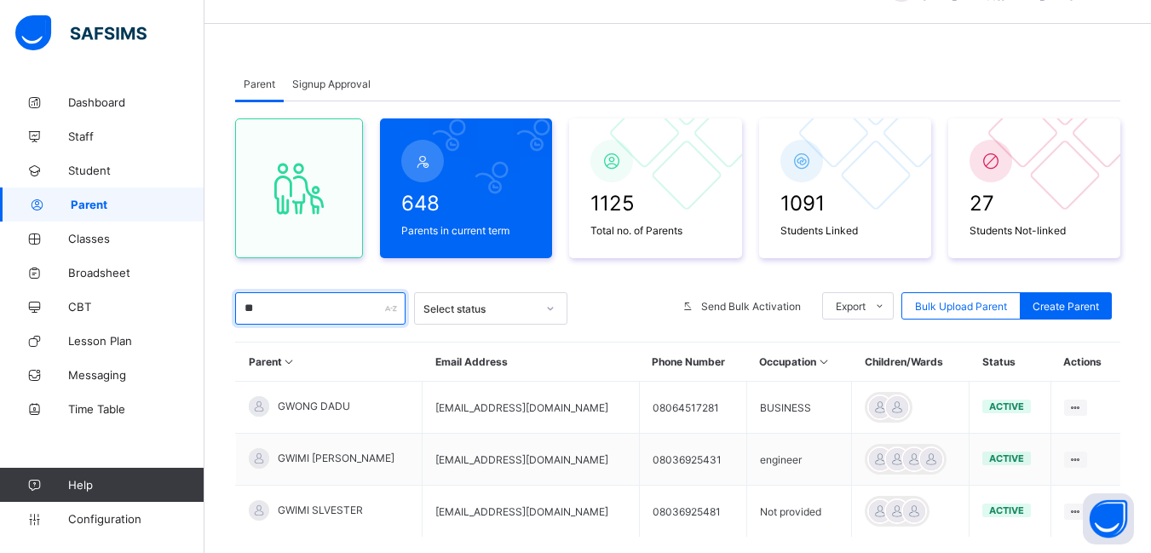
type input "*"
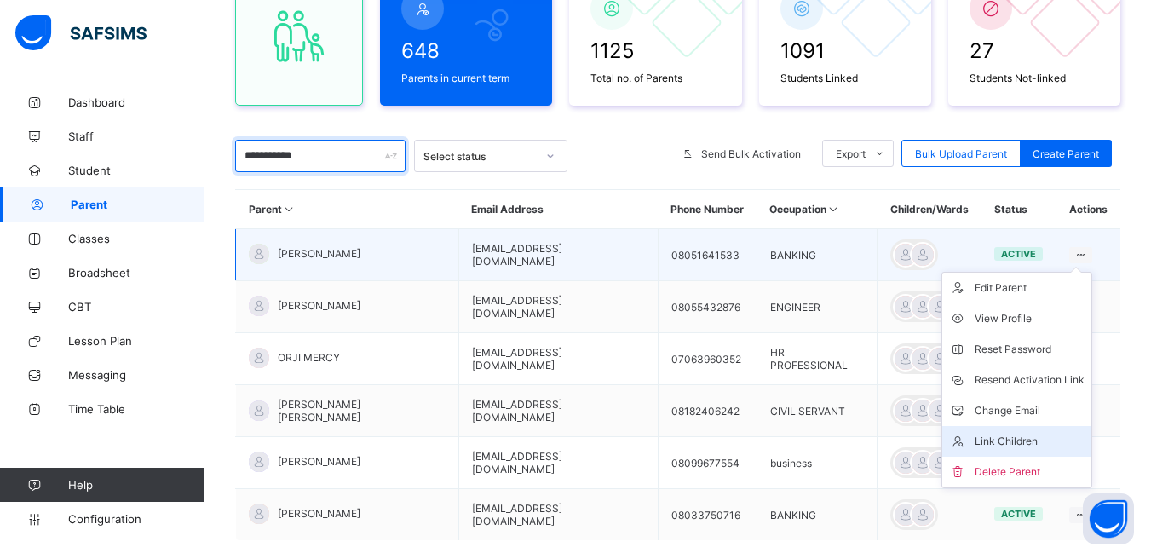
scroll to position [215, 0]
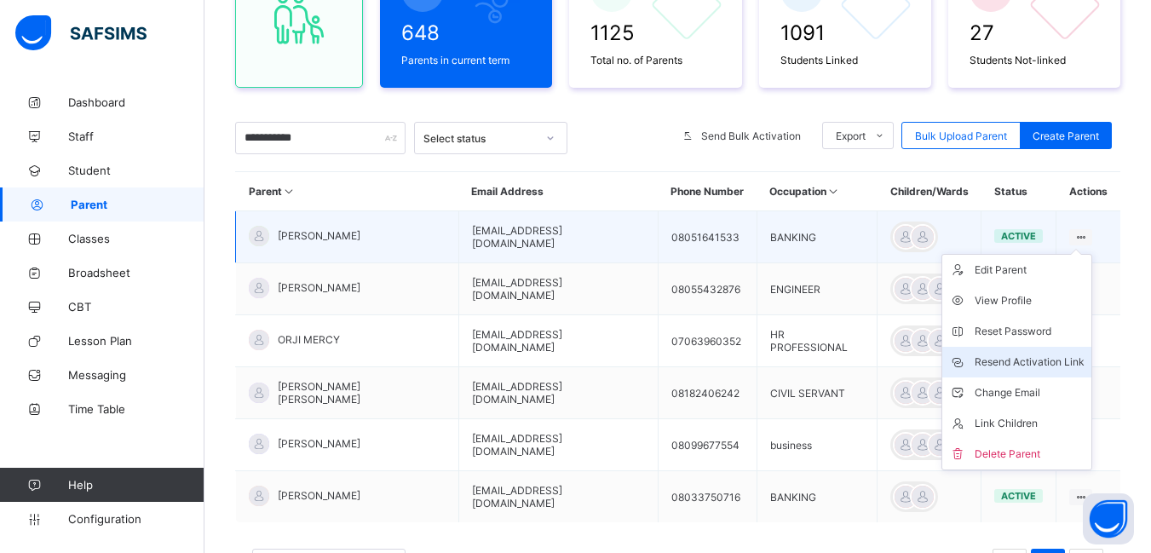
click at [1026, 361] on div "Resend Activation Link" at bounding box center [1030, 362] width 110 height 17
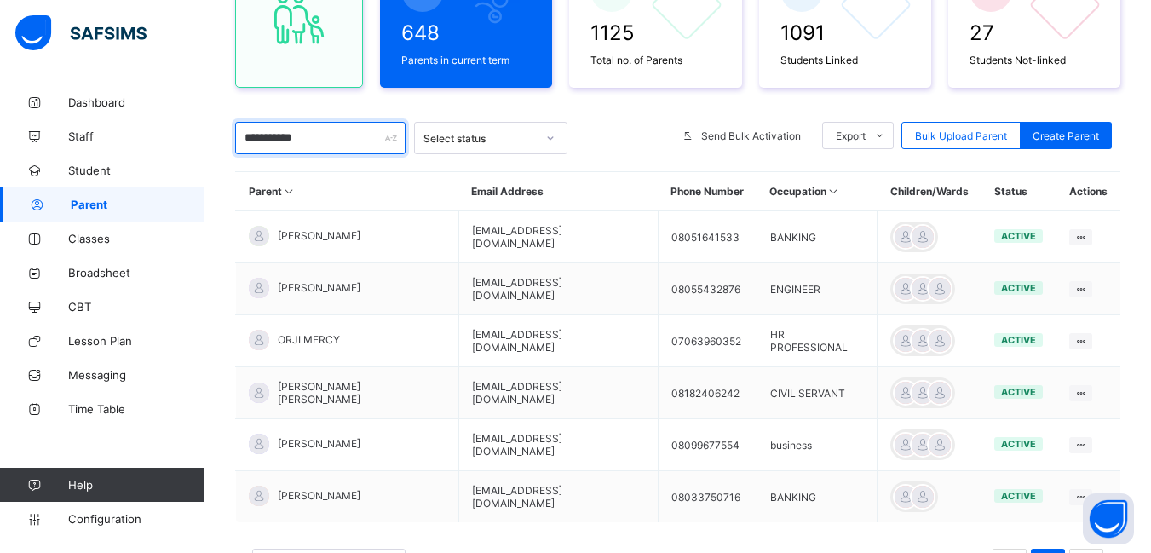
click at [314, 141] on input "**********" at bounding box center [320, 138] width 170 height 32
type input "*"
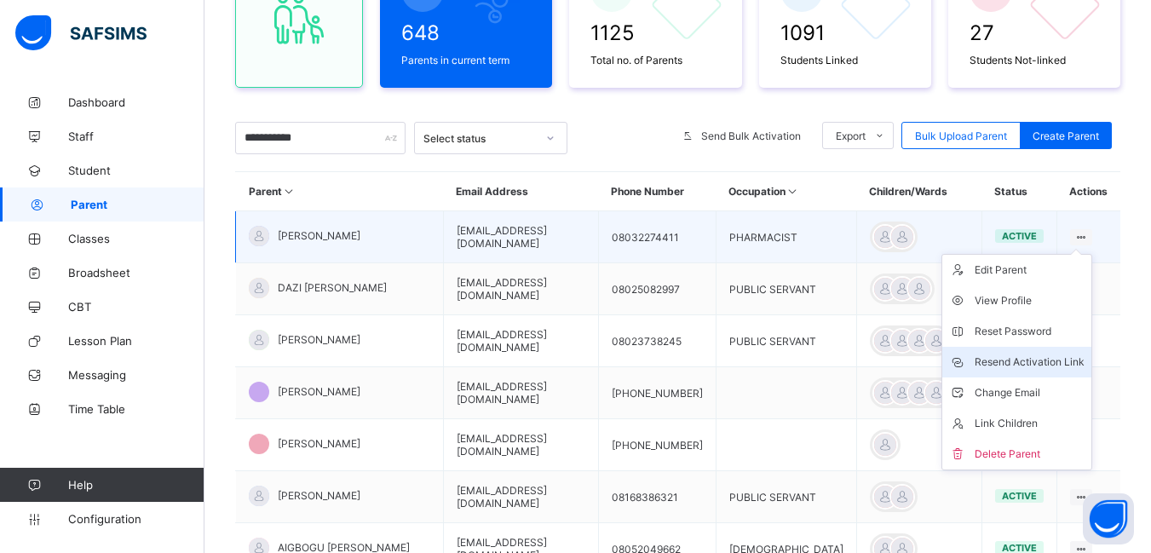
click at [1028, 359] on div "Resend Activation Link" at bounding box center [1030, 362] width 110 height 17
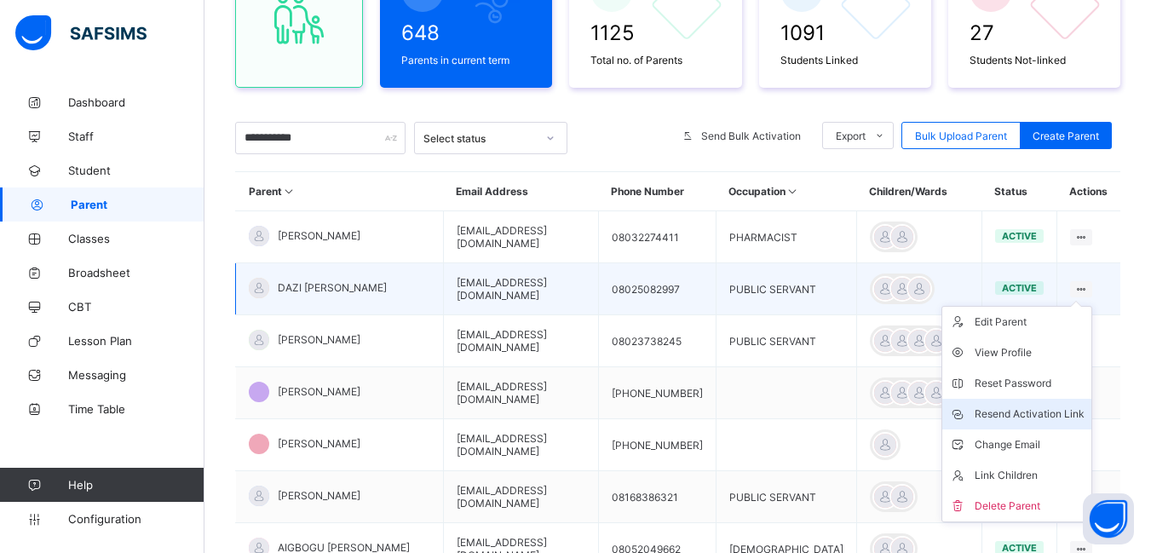
click at [1022, 407] on div "Resend Activation Link" at bounding box center [1030, 414] width 110 height 17
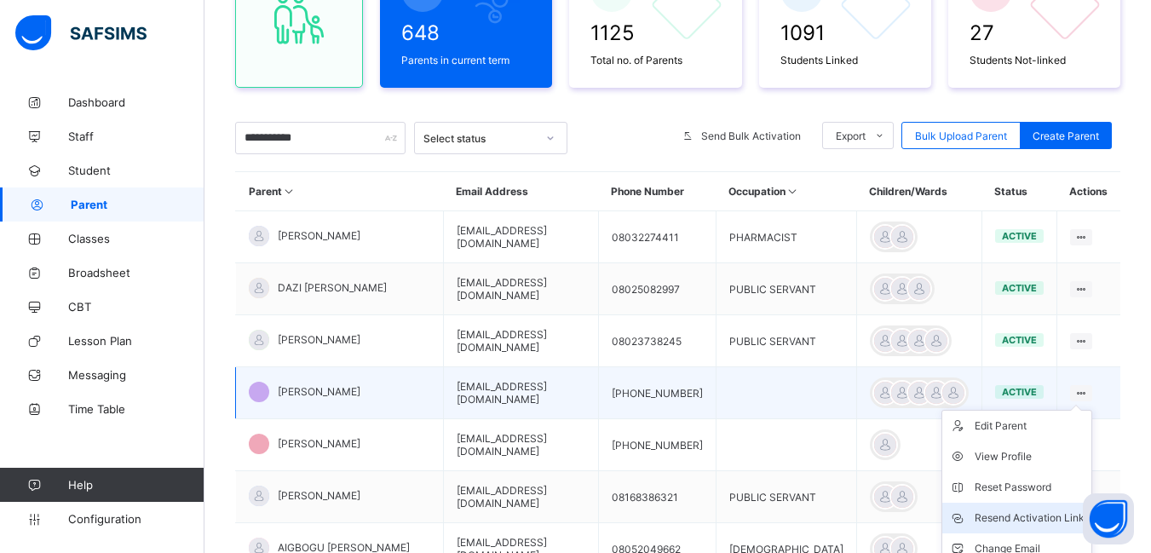
click at [1033, 512] on div "Resend Activation Link" at bounding box center [1030, 517] width 110 height 17
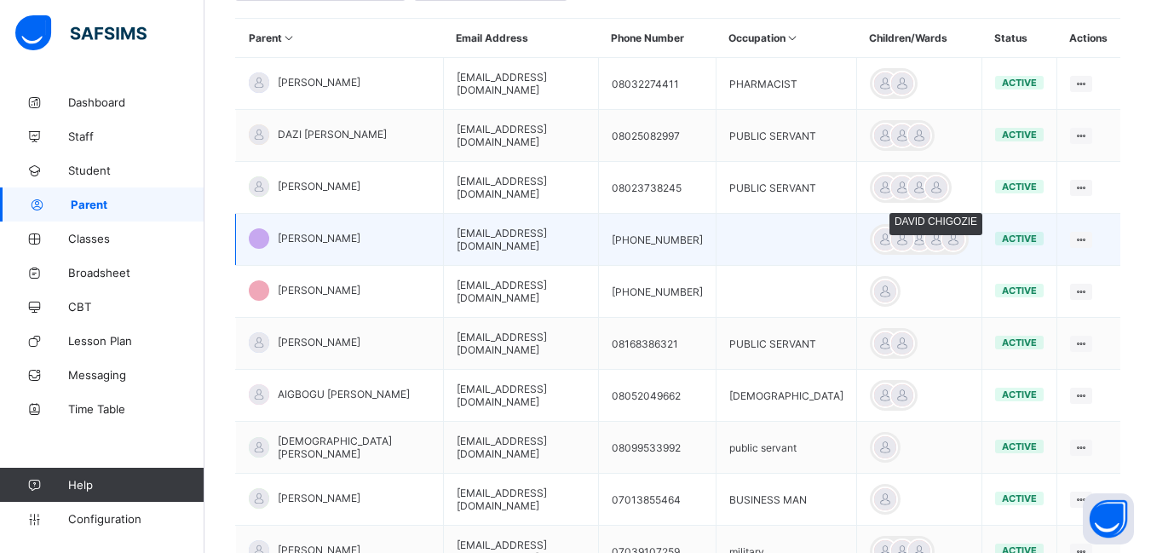
scroll to position [385, 0]
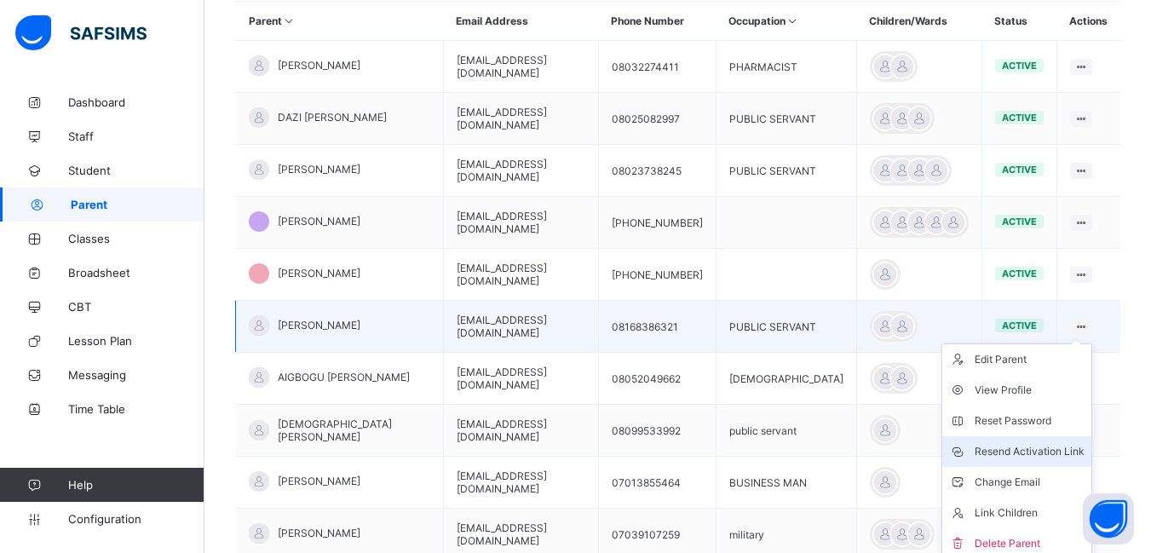
click at [1038, 451] on div "Resend Activation Link" at bounding box center [1030, 451] width 110 height 17
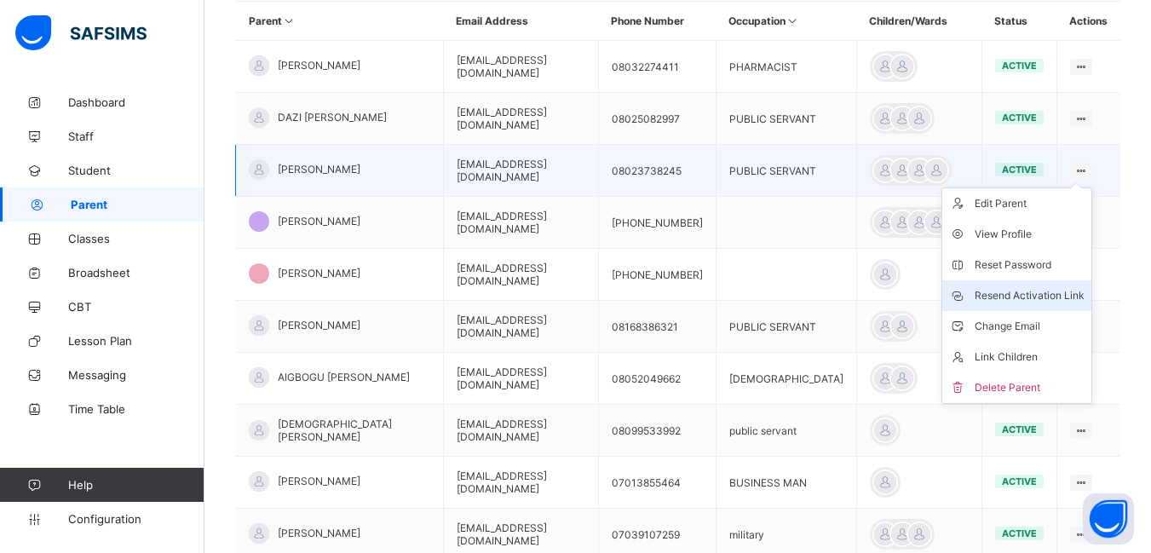
click at [1054, 294] on div "Resend Activation Link" at bounding box center [1030, 295] width 110 height 17
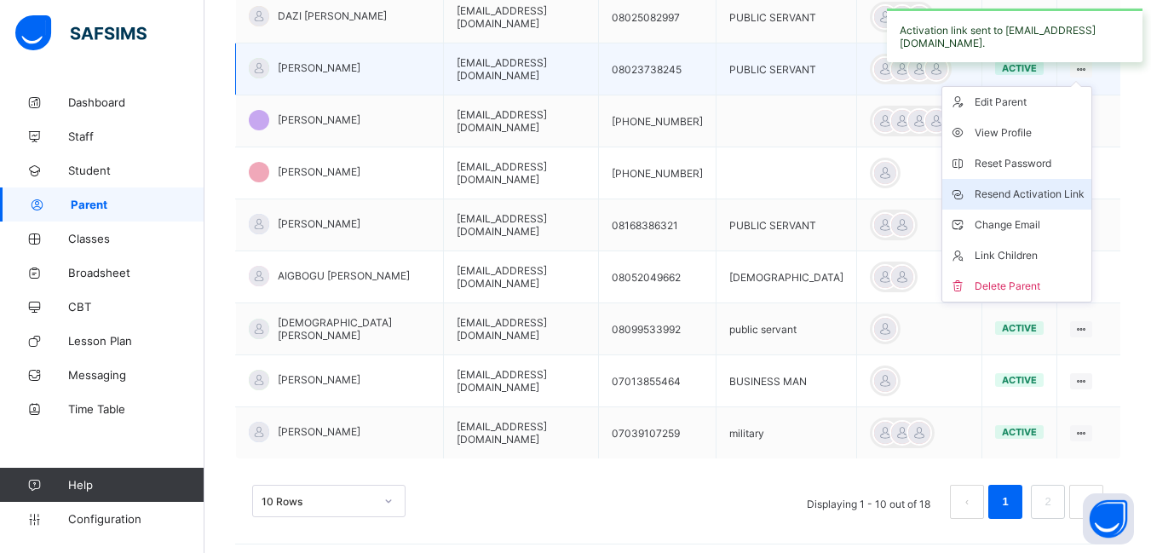
scroll to position [512, 0]
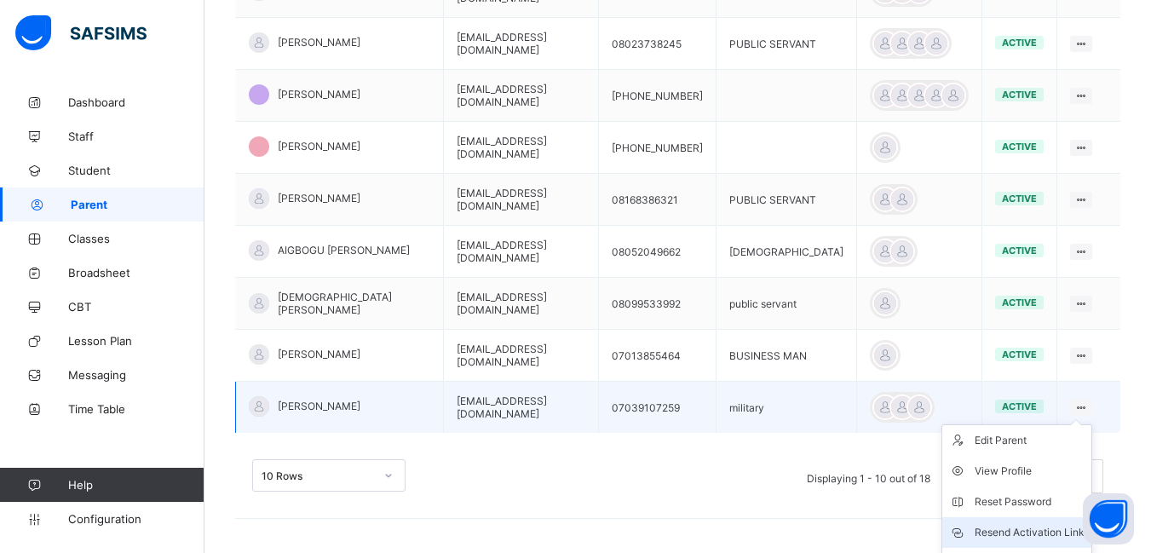
click at [1018, 529] on div "Resend Activation Link" at bounding box center [1030, 532] width 110 height 17
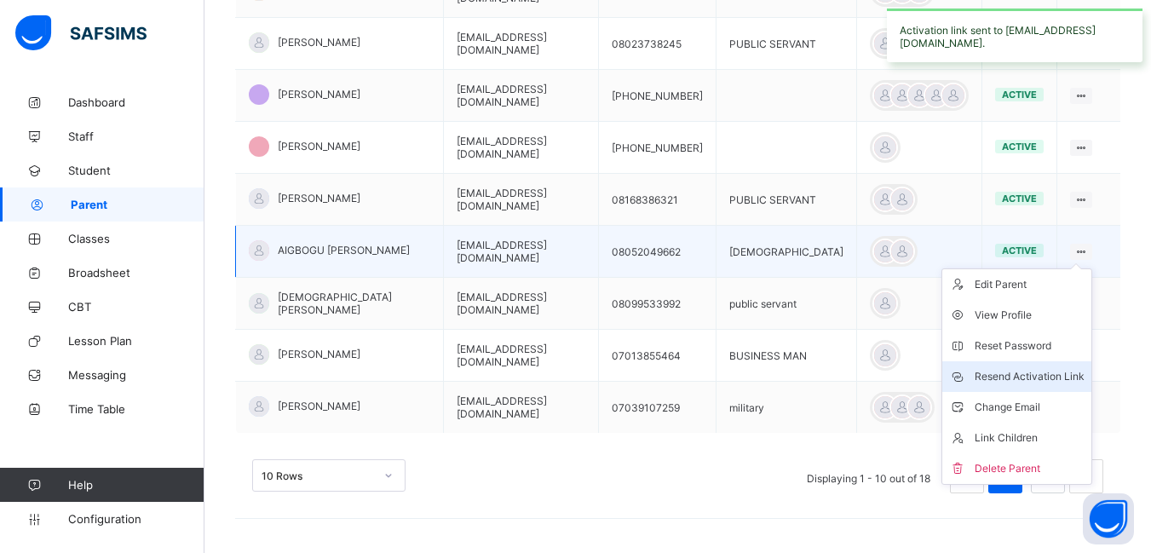
click at [1060, 372] on div "Resend Activation Link" at bounding box center [1030, 376] width 110 height 17
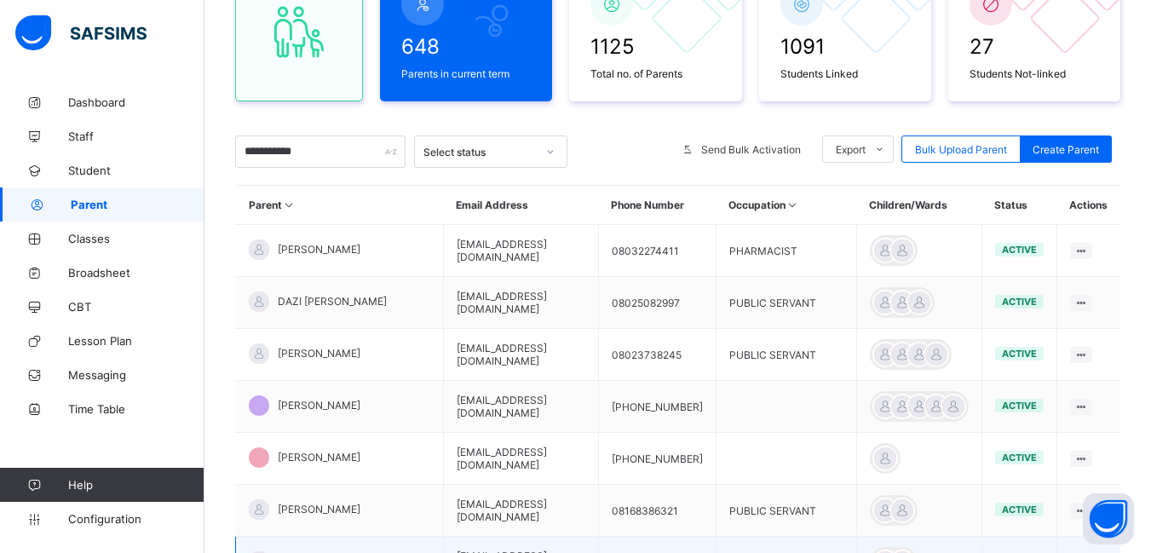
scroll to position [171, 0]
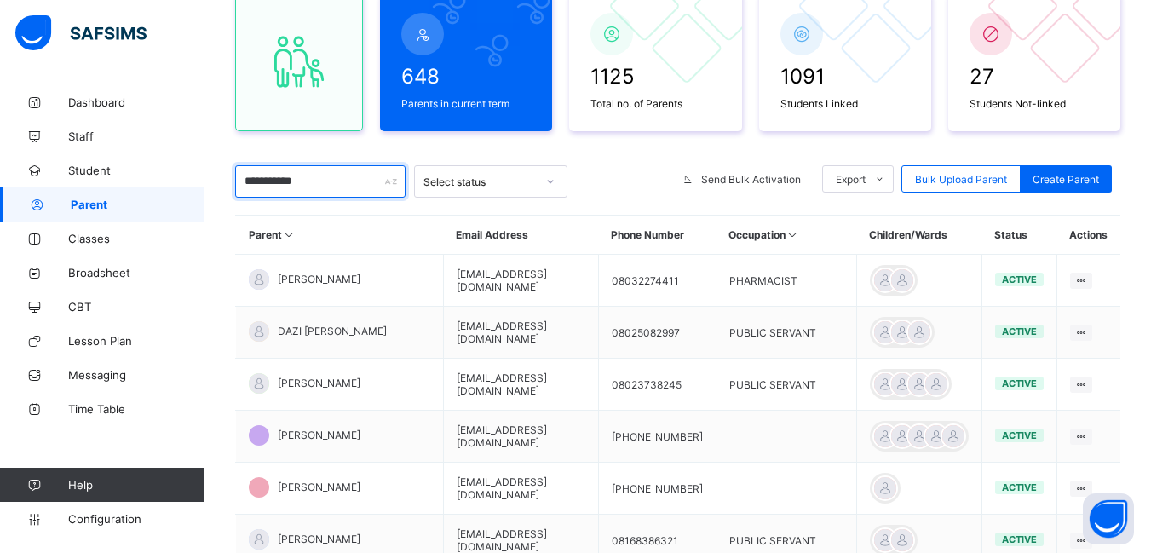
click at [311, 185] on input "**********" at bounding box center [320, 181] width 170 height 32
type input "*"
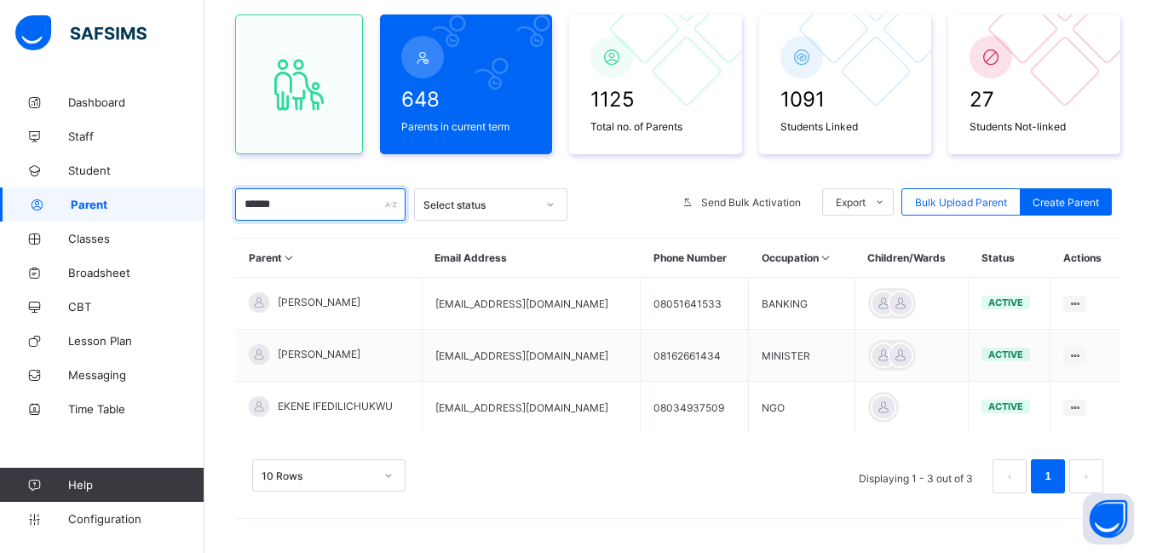
scroll to position [148, 0]
type input "*"
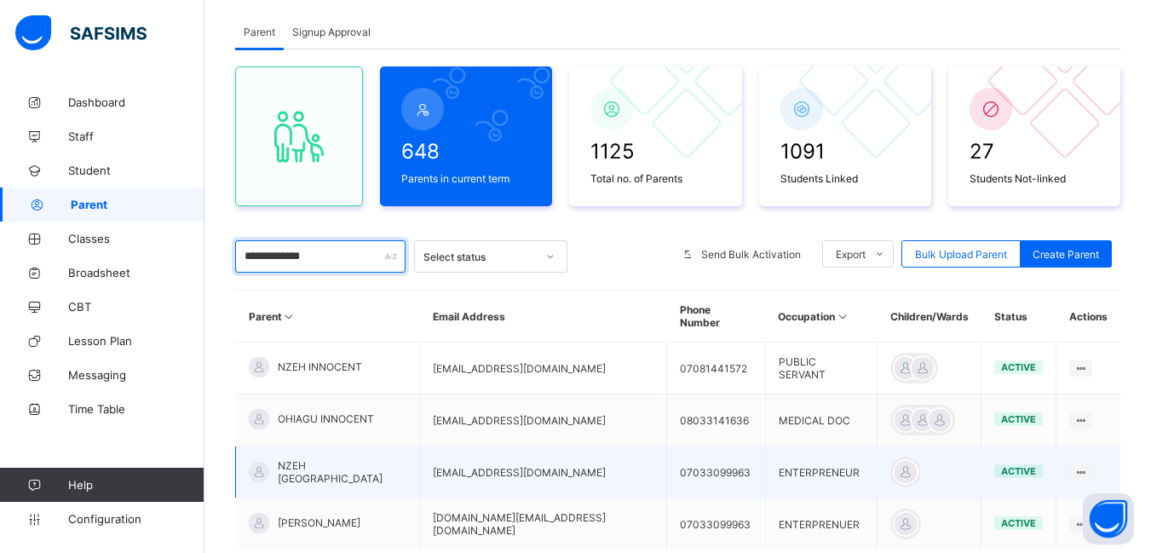
scroll to position [171, 0]
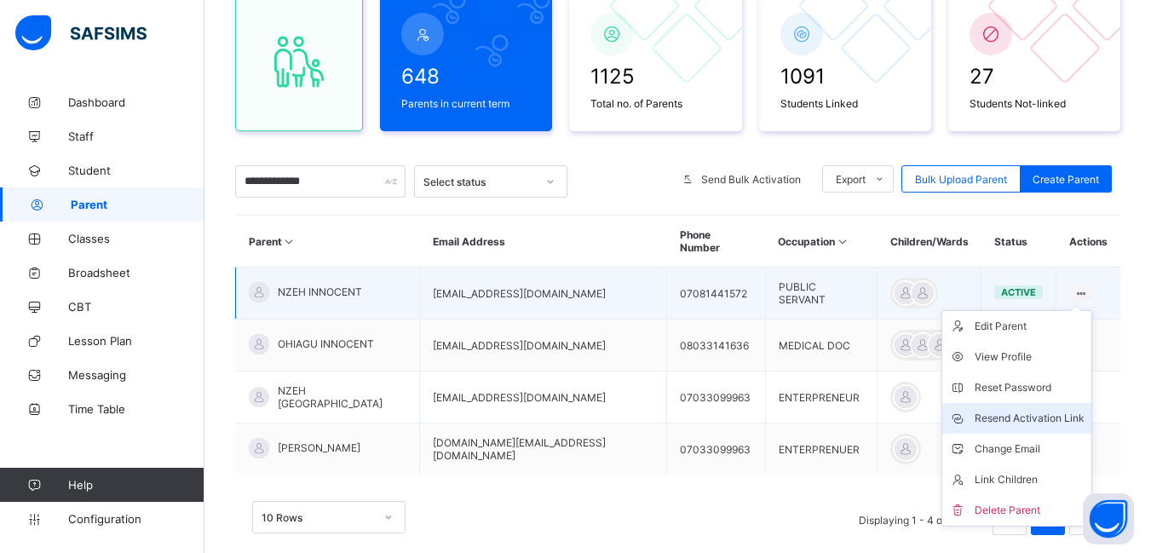
click at [1017, 410] on div "Resend Activation Link" at bounding box center [1030, 418] width 110 height 17
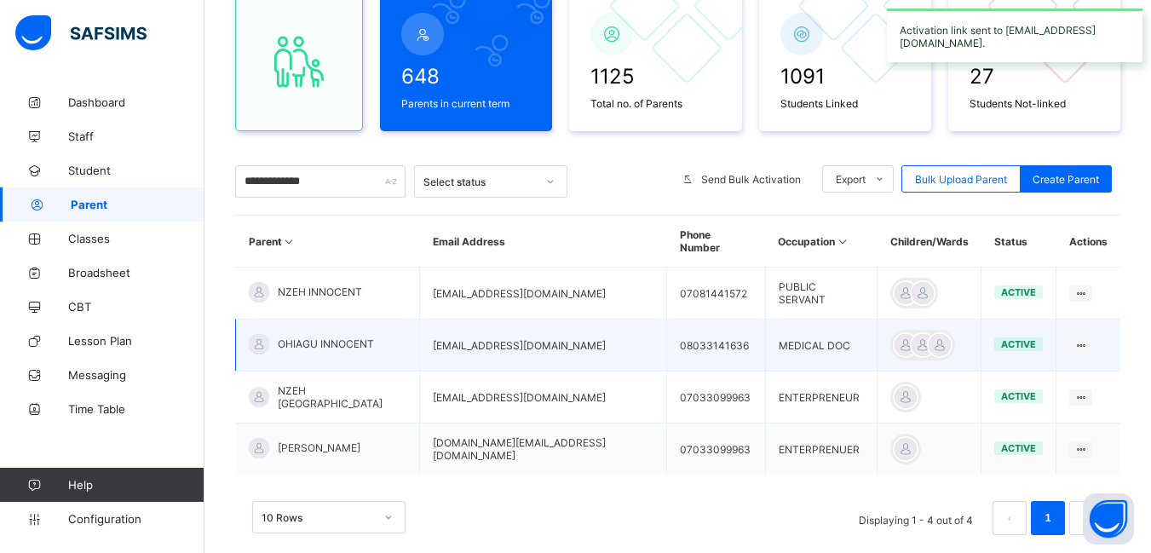
scroll to position [200, 0]
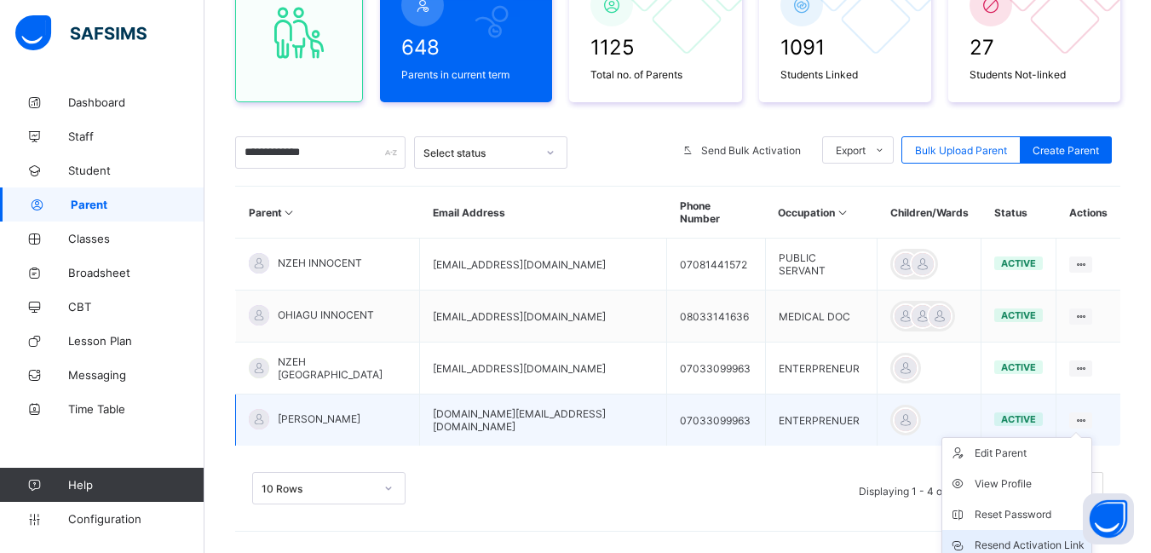
click at [1025, 537] on div "Resend Activation Link" at bounding box center [1030, 545] width 110 height 17
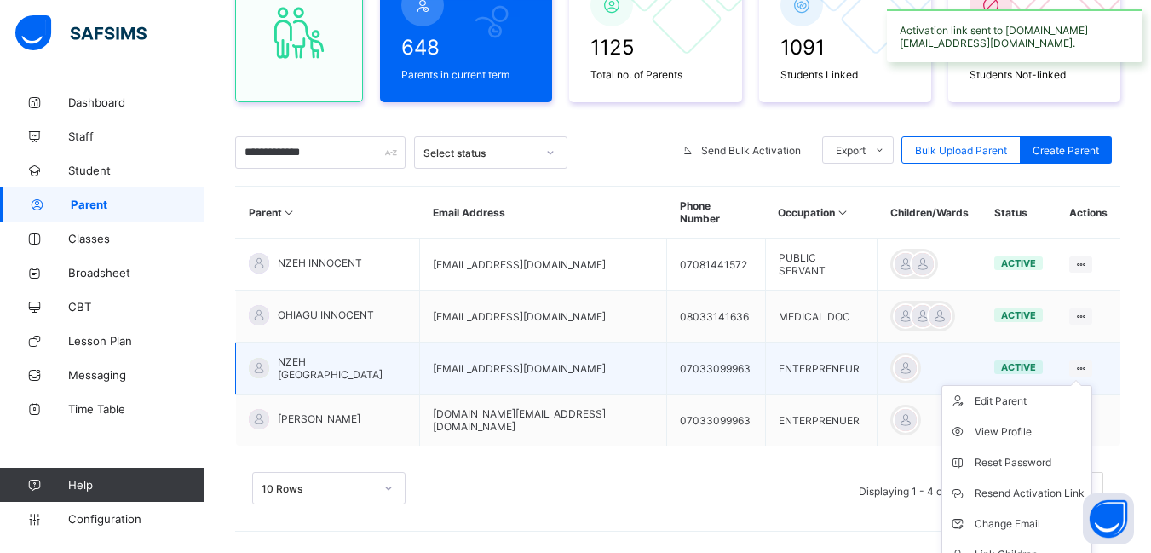
click at [1080, 385] on ul "Edit Parent View Profile Reset Password Resend Activation Link Change Email Lin…" at bounding box center [1016, 493] width 151 height 216
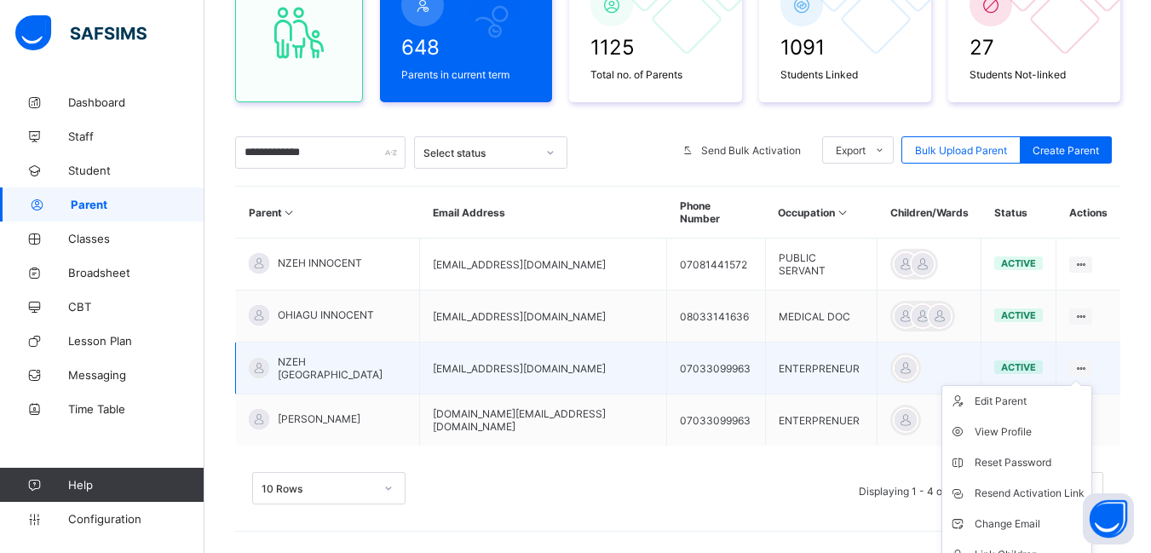
scroll to position [236, 0]
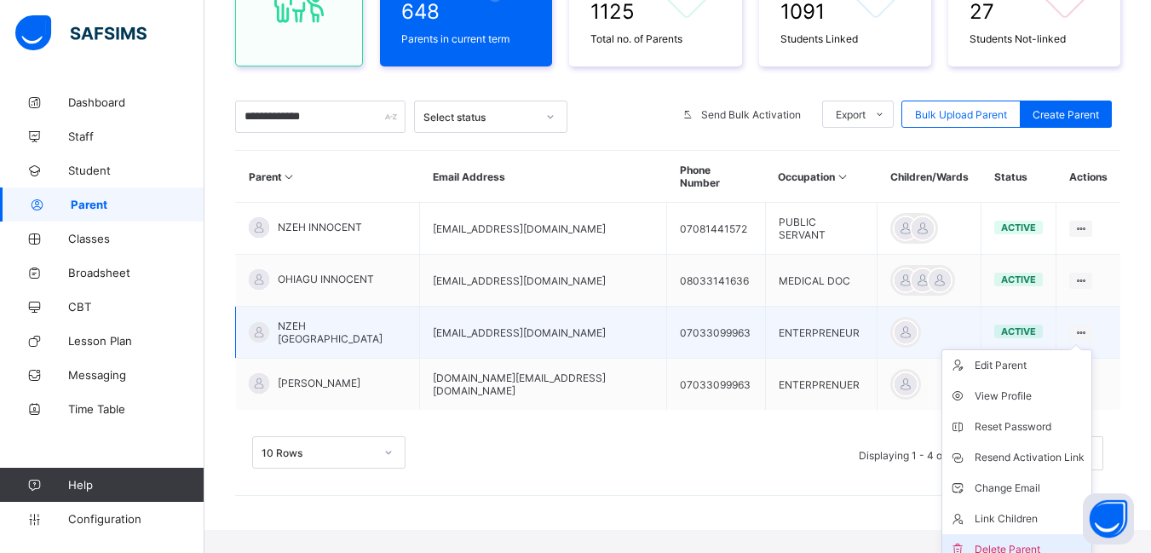
click at [1019, 541] on div "Delete Parent" at bounding box center [1030, 549] width 110 height 17
click at [0, 0] on div "× Delete Parent This action would delete from the system. Are you sure you want…" at bounding box center [0, 0] width 0 height 0
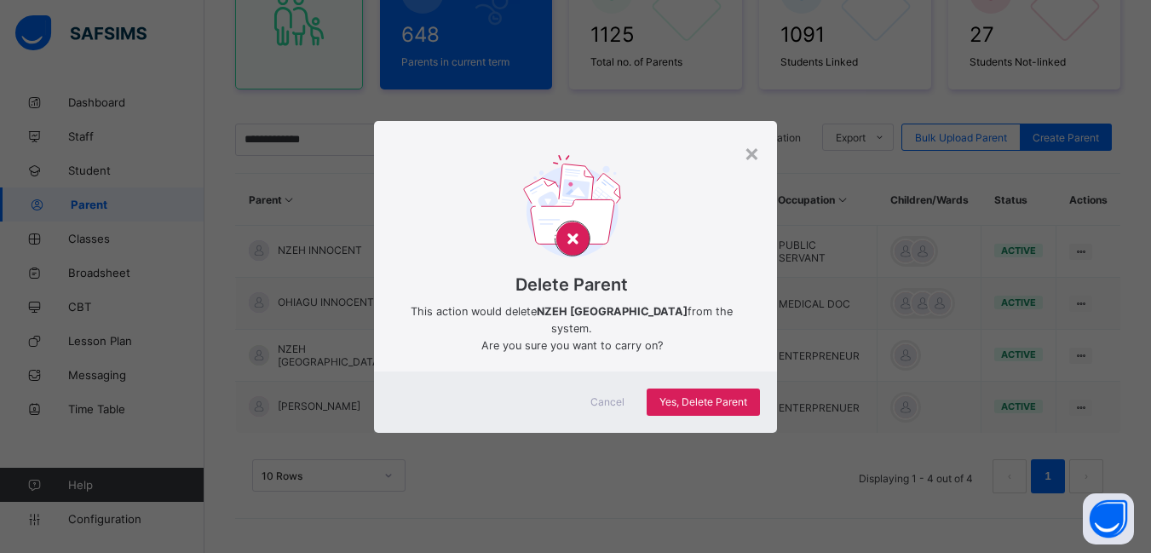
scroll to position [200, 0]
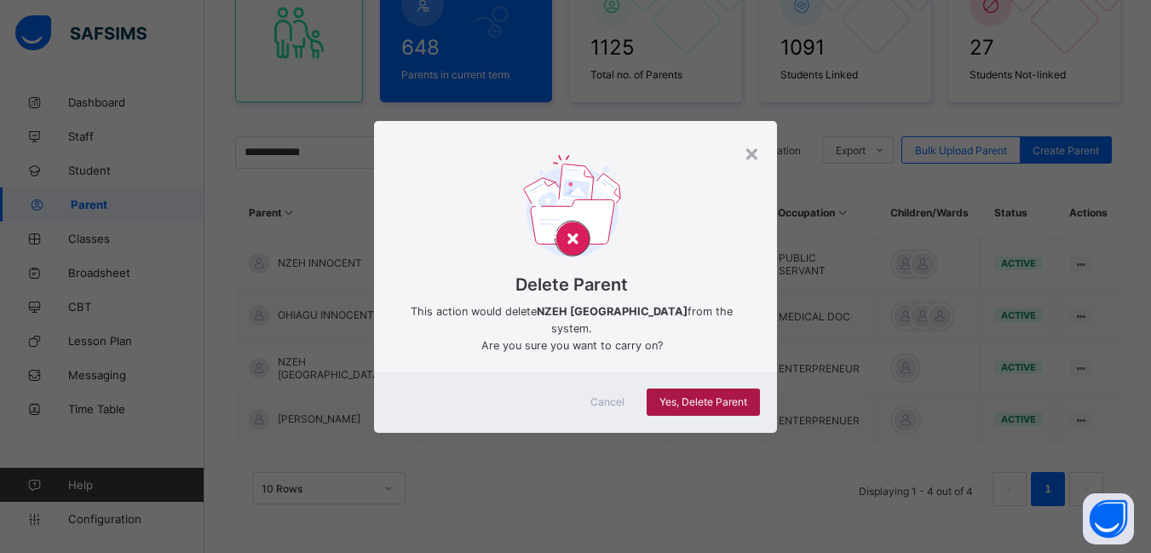
click at [682, 395] on span "Yes, Delete Parent" at bounding box center [703, 401] width 88 height 13
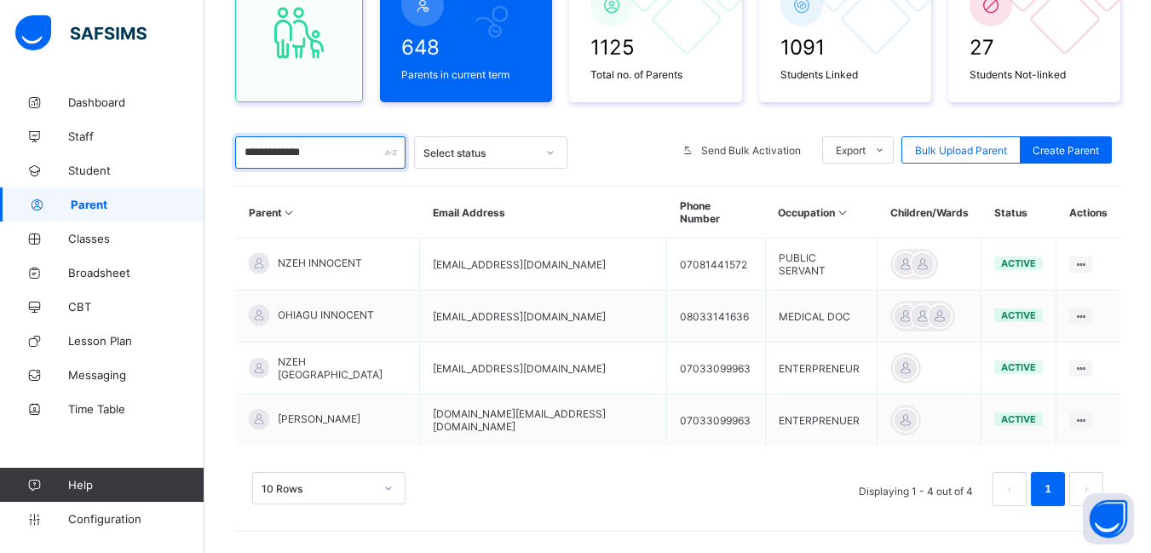
click at [340, 157] on input "**********" at bounding box center [320, 152] width 170 height 32
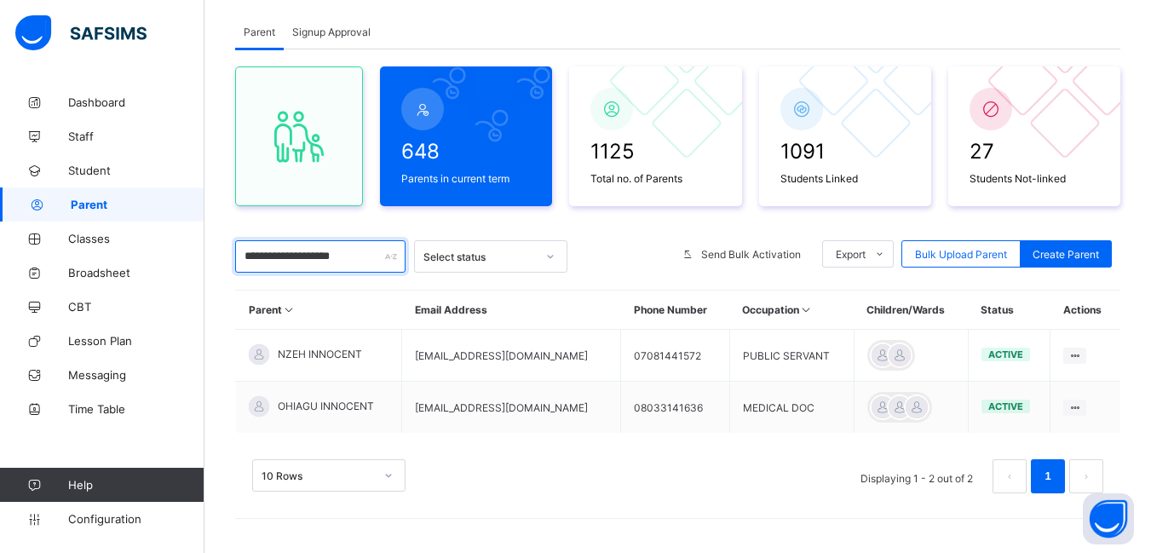
scroll to position [96, 0]
type input "*"
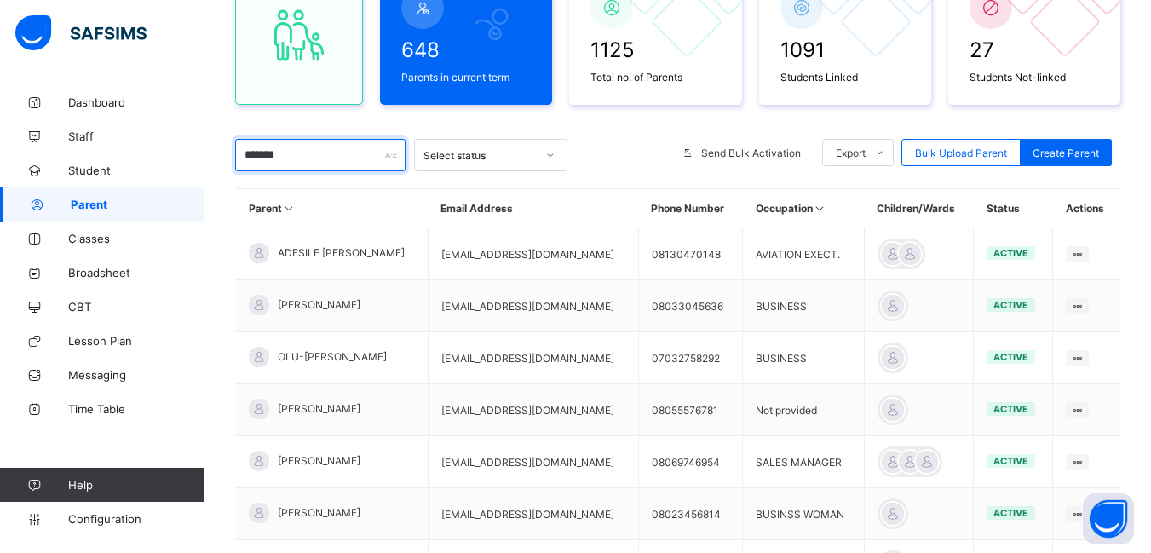
scroll to position [200, 0]
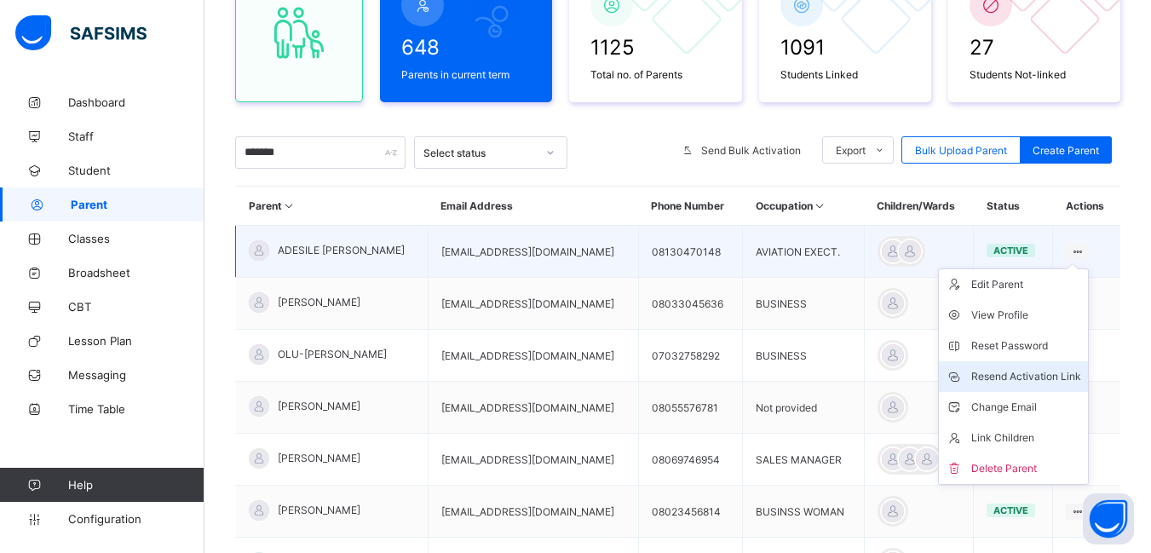
click at [1014, 371] on div "Resend Activation Link" at bounding box center [1026, 376] width 110 height 17
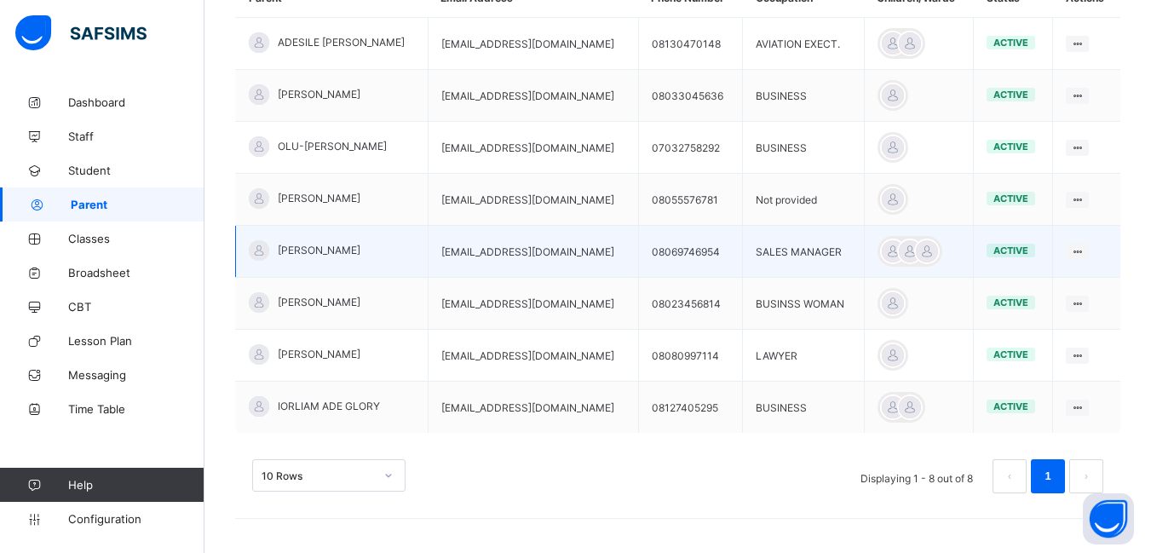
scroll to position [323, 0]
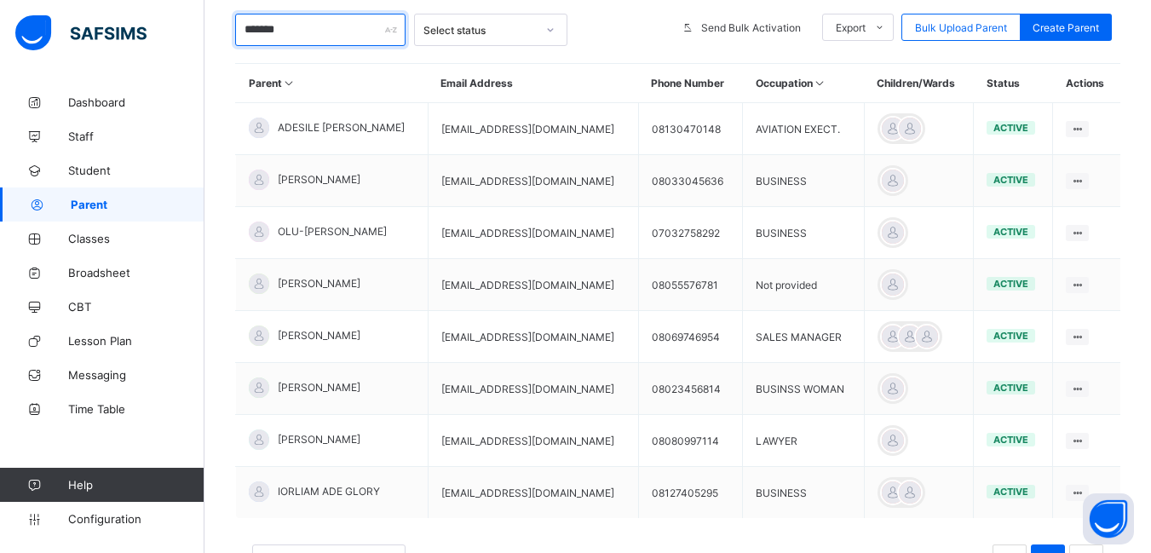
click at [319, 36] on input "*******" at bounding box center [320, 30] width 170 height 32
type input "*"
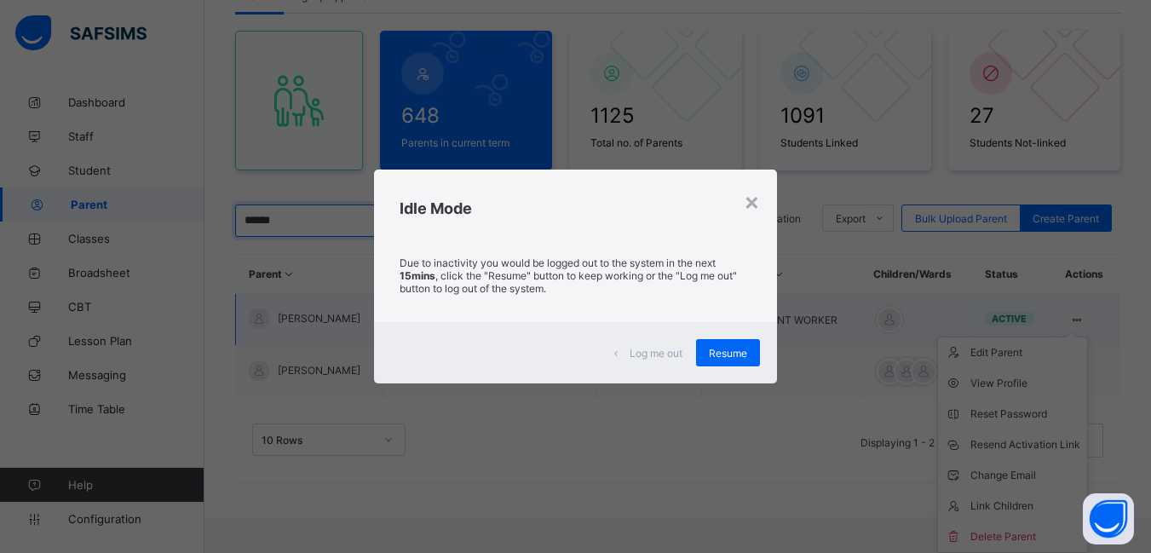
scroll to position [96, 0]
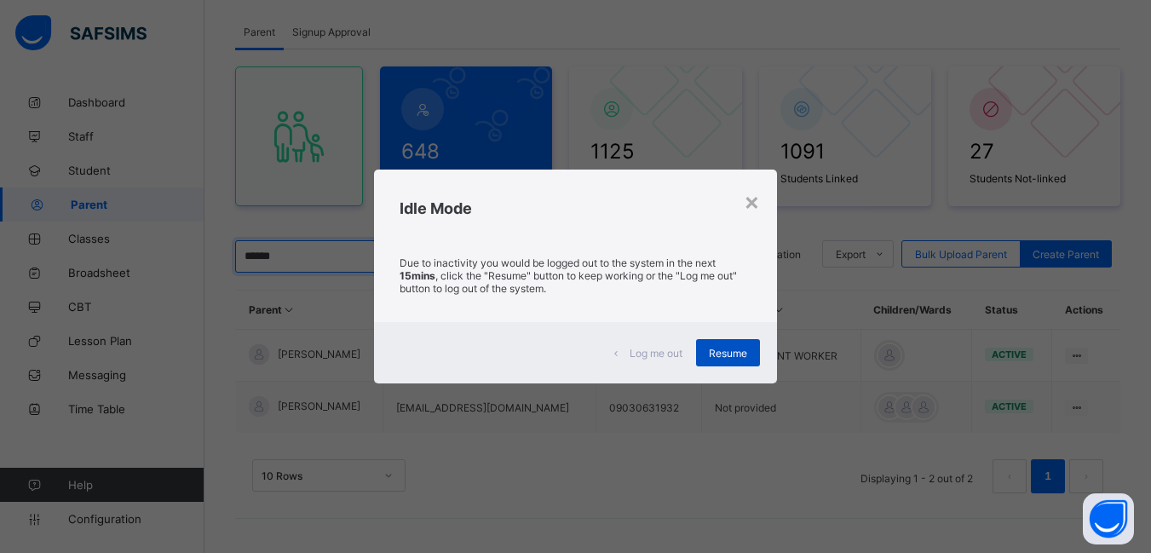
type input "******"
click at [721, 353] on span "Resume" at bounding box center [728, 353] width 38 height 13
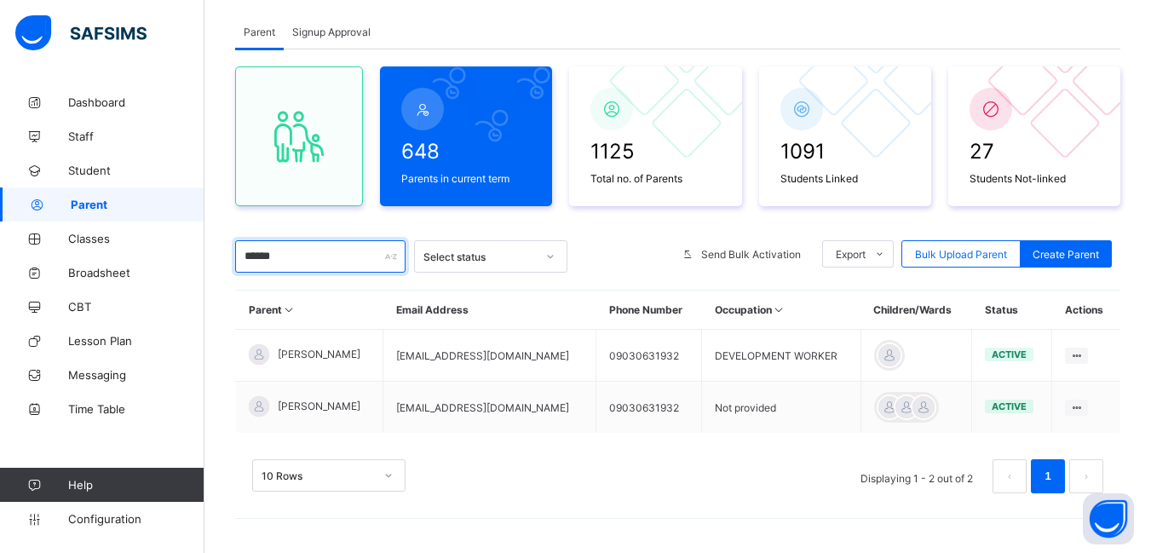
click at [320, 260] on input "******" at bounding box center [320, 256] width 170 height 32
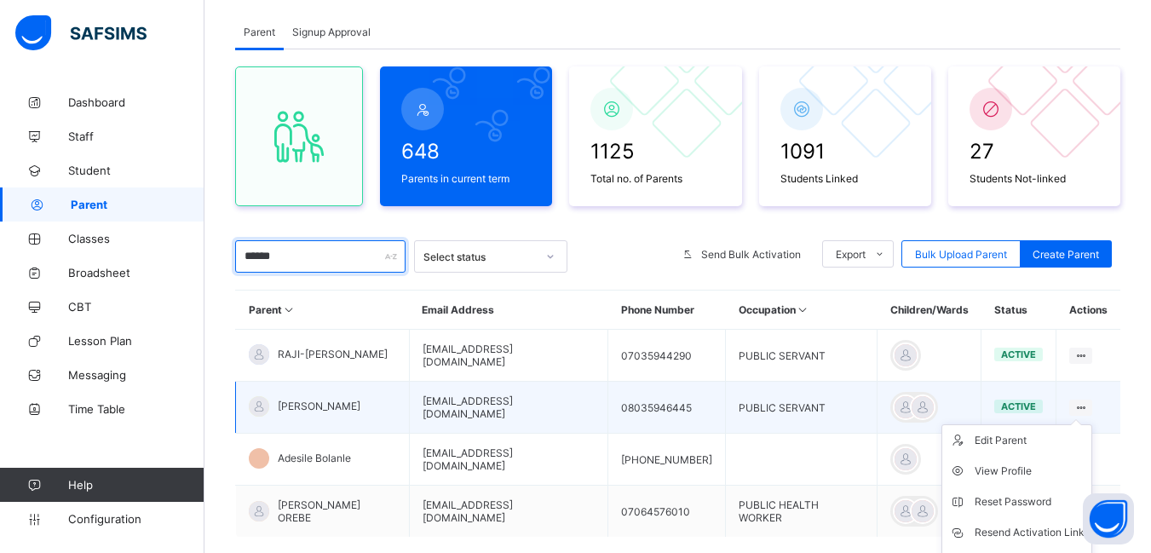
scroll to position [181, 0]
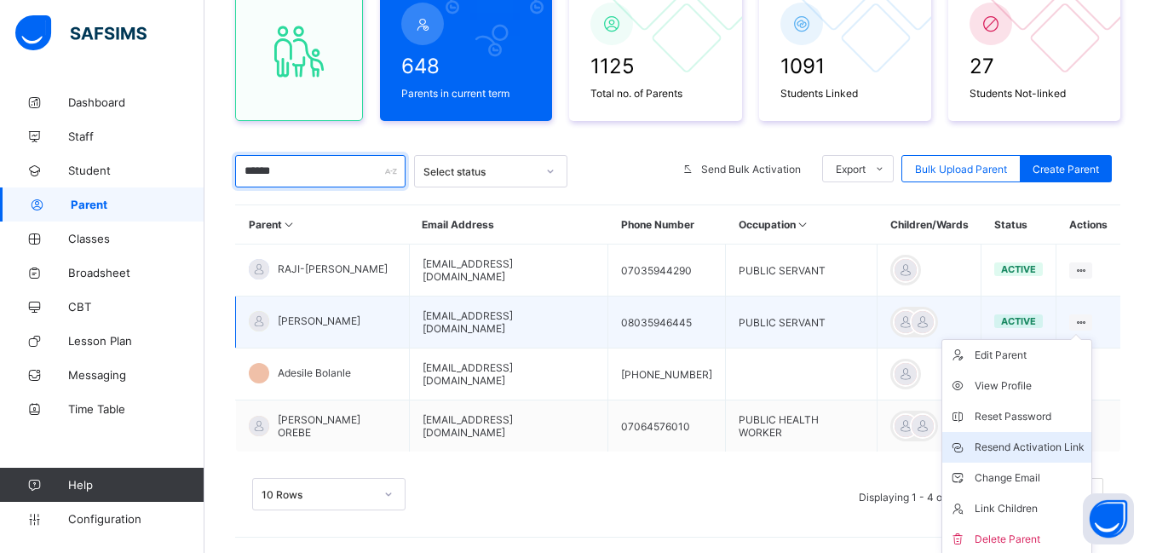
type input "******"
click at [1043, 443] on div "Resend Activation Link" at bounding box center [1030, 447] width 110 height 17
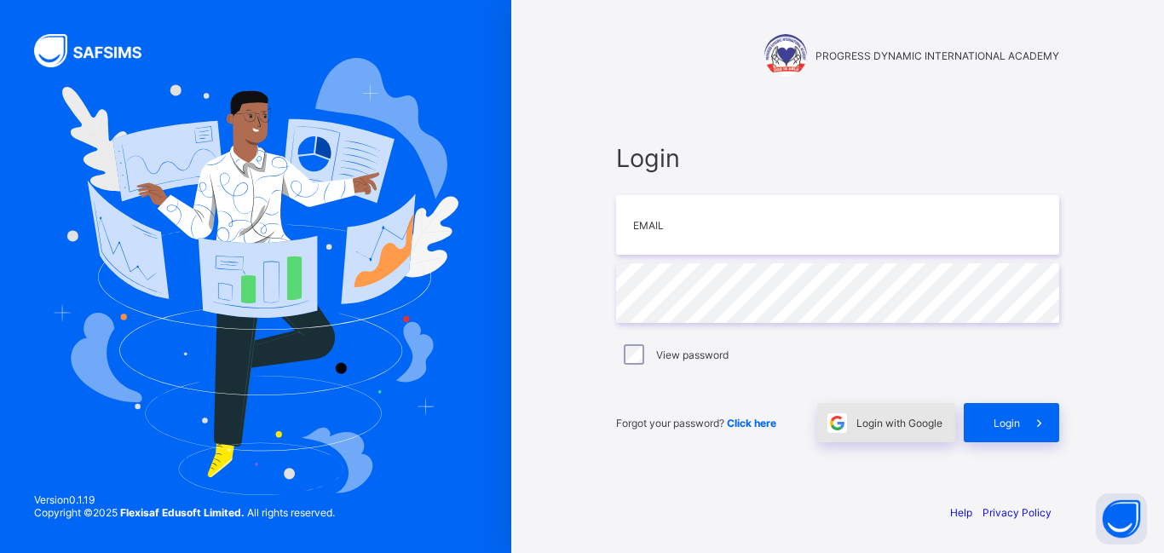
click at [901, 423] on span "Login with Google" at bounding box center [899, 423] width 86 height 13
click at [902, 424] on span "Login with Google" at bounding box center [899, 423] width 86 height 13
click at [870, 426] on span "Login with Google" at bounding box center [899, 423] width 86 height 13
click at [796, 127] on div "Login Email Password View password Forgot your password? Click here Login with …" at bounding box center [837, 292] width 477 height 393
click at [829, 420] on img at bounding box center [837, 423] width 20 height 20
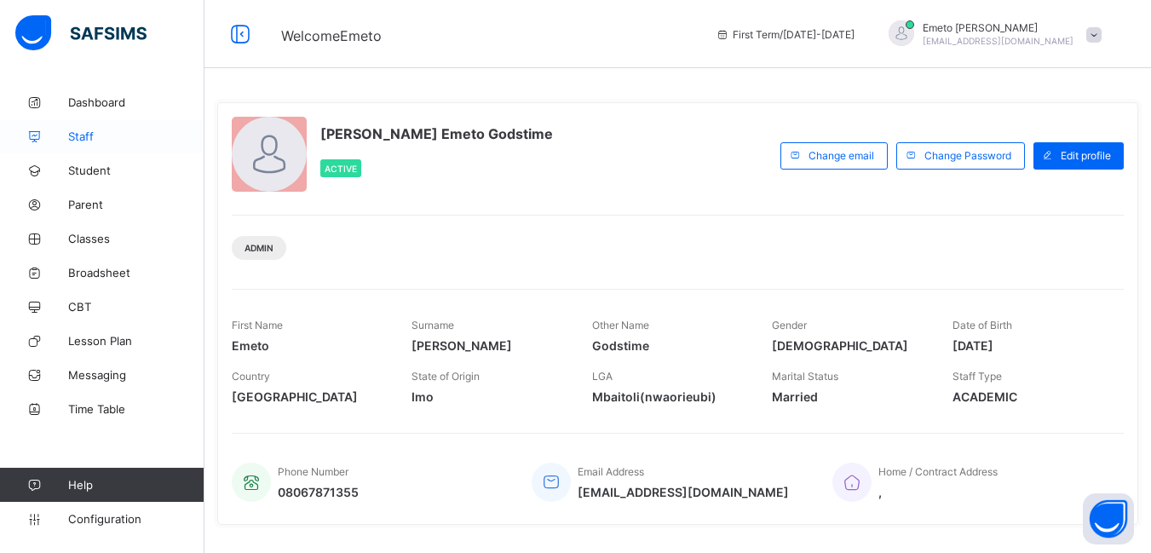
click at [84, 129] on span "Staff" at bounding box center [136, 136] width 136 height 14
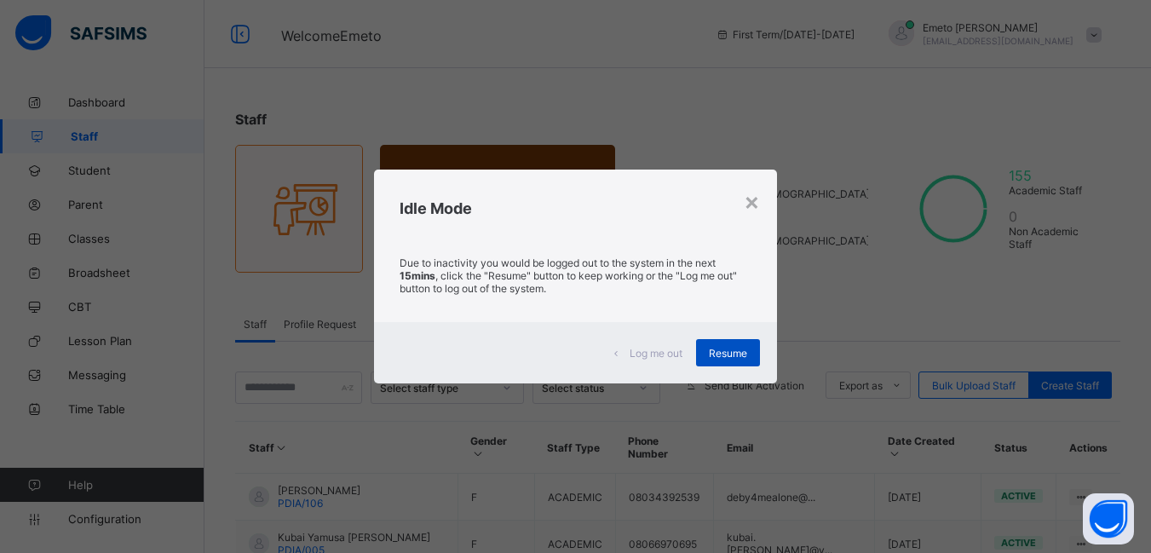
click at [753, 351] on div "Resume" at bounding box center [728, 352] width 64 height 27
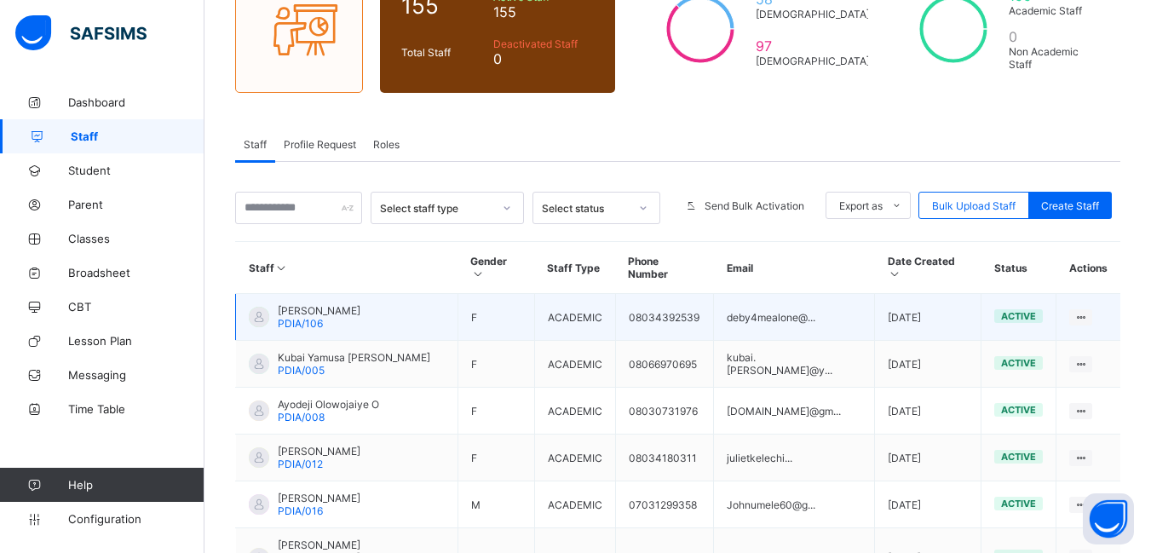
scroll to position [256, 0]
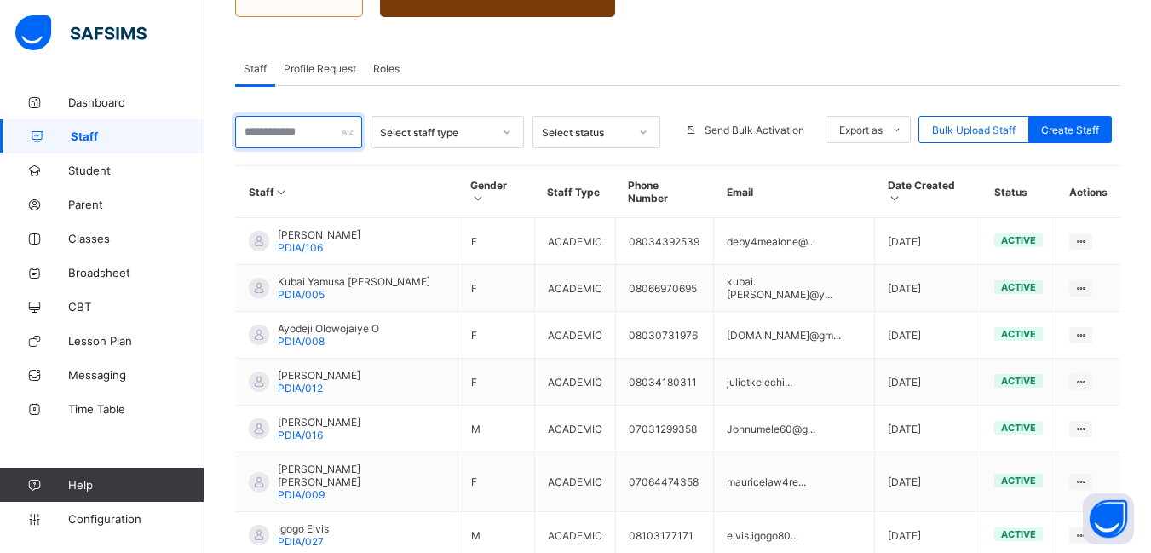
click at [274, 129] on input "text" at bounding box center [298, 132] width 127 height 32
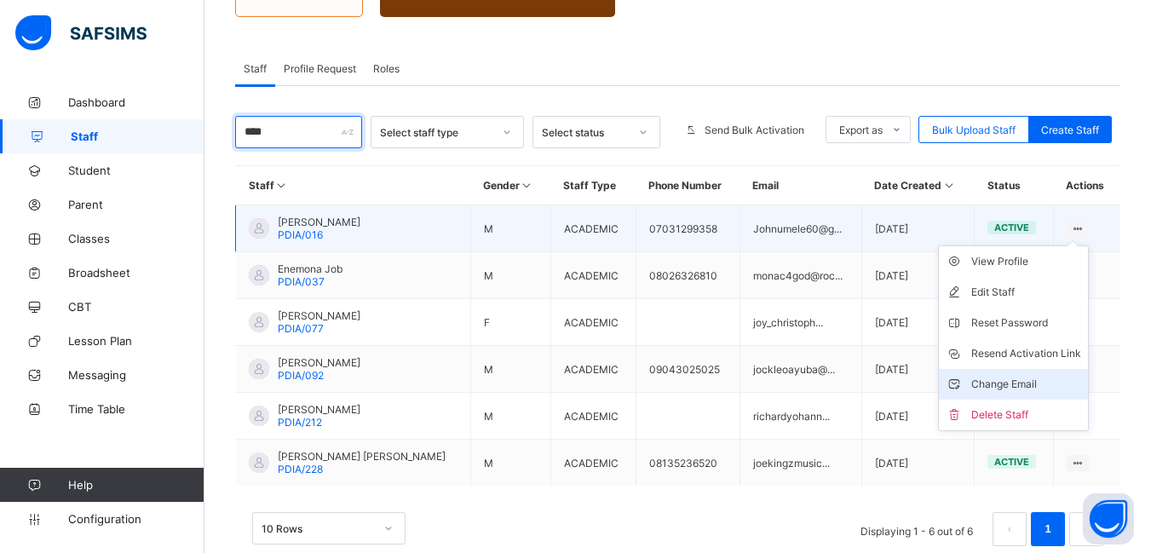
type input "****"
click at [1035, 379] on div "Change Email" at bounding box center [1026, 384] width 110 height 17
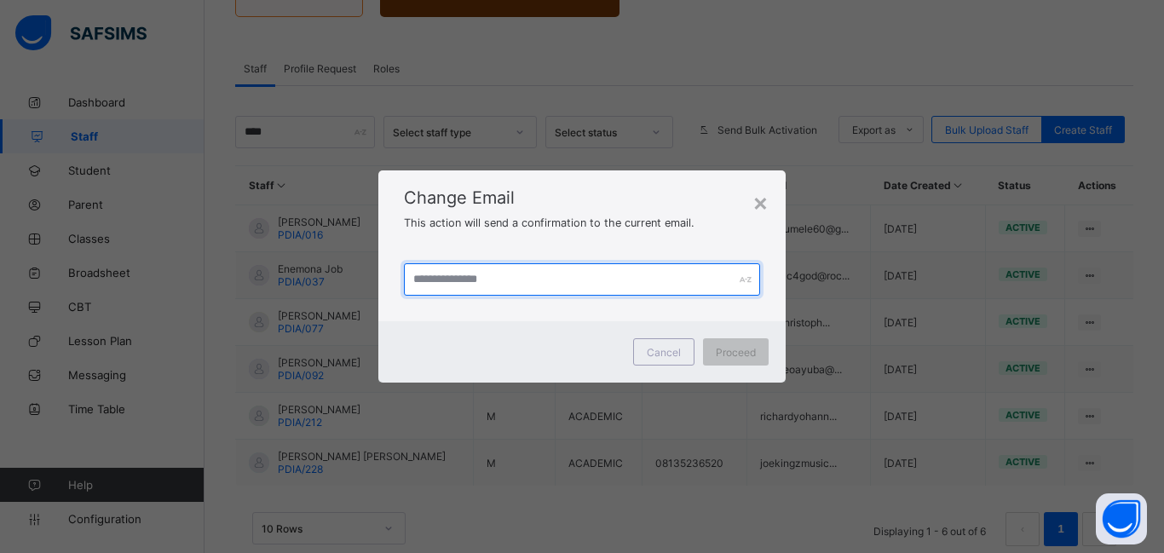
click at [514, 282] on input "text" at bounding box center [582, 279] width 356 height 32
type input "**********"
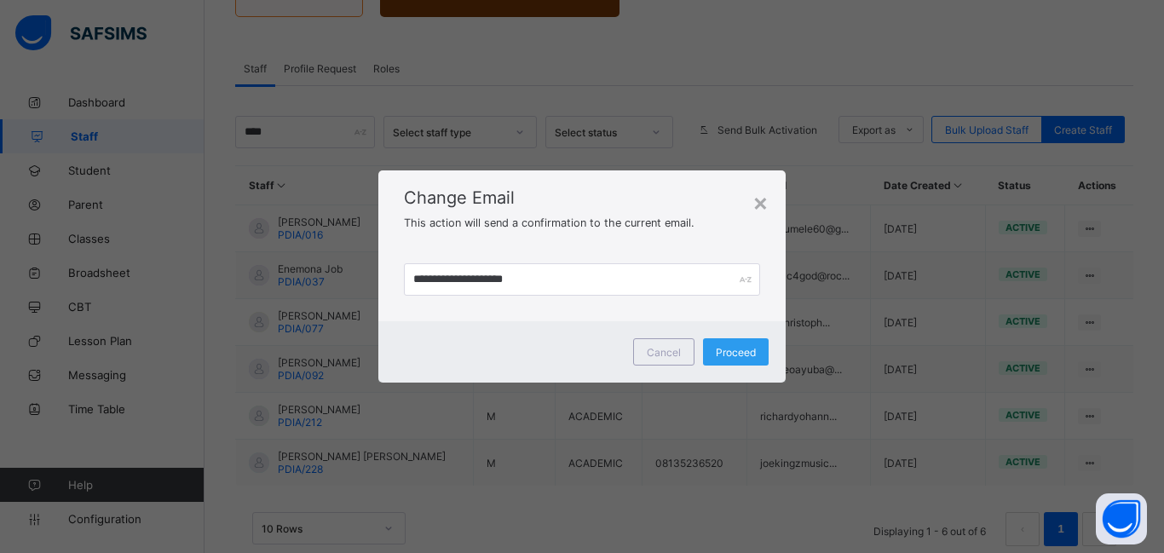
click at [739, 350] on span "Proceed" at bounding box center [736, 352] width 40 height 13
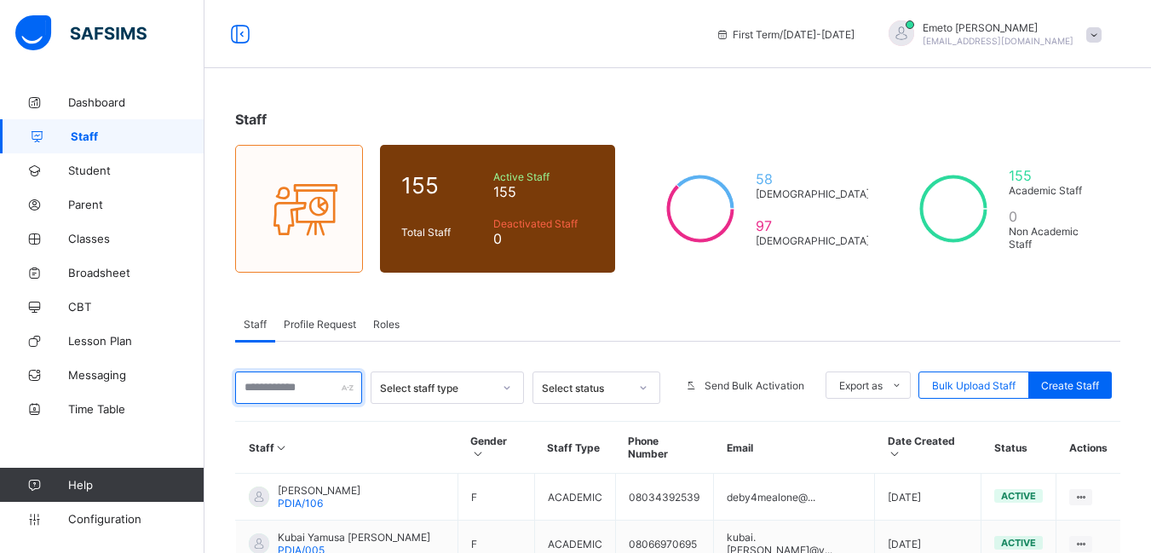
click at [286, 388] on input "text" at bounding box center [298, 387] width 127 height 32
type input "*"
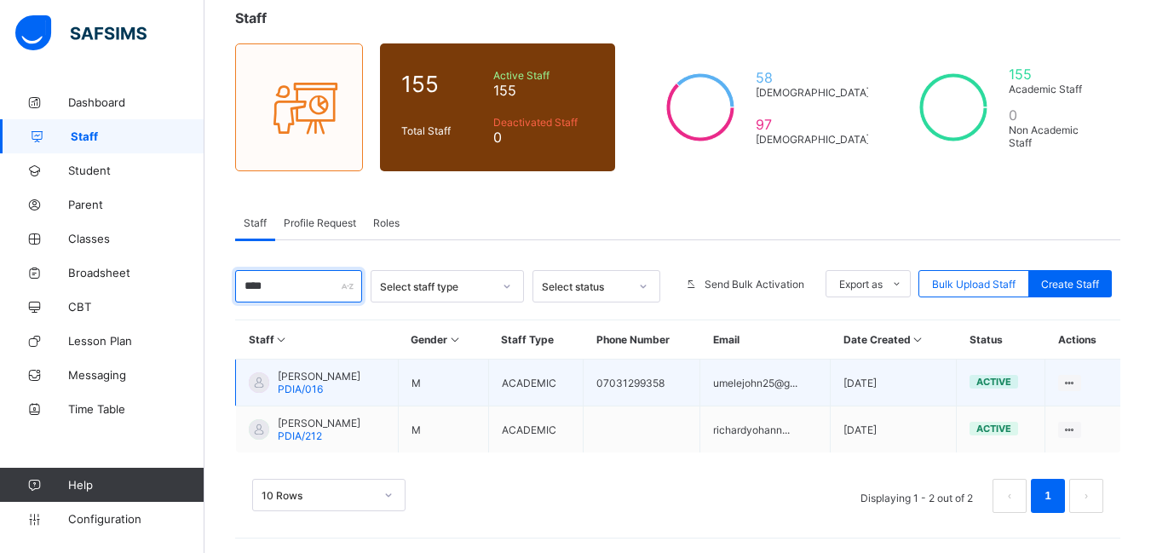
scroll to position [104, 0]
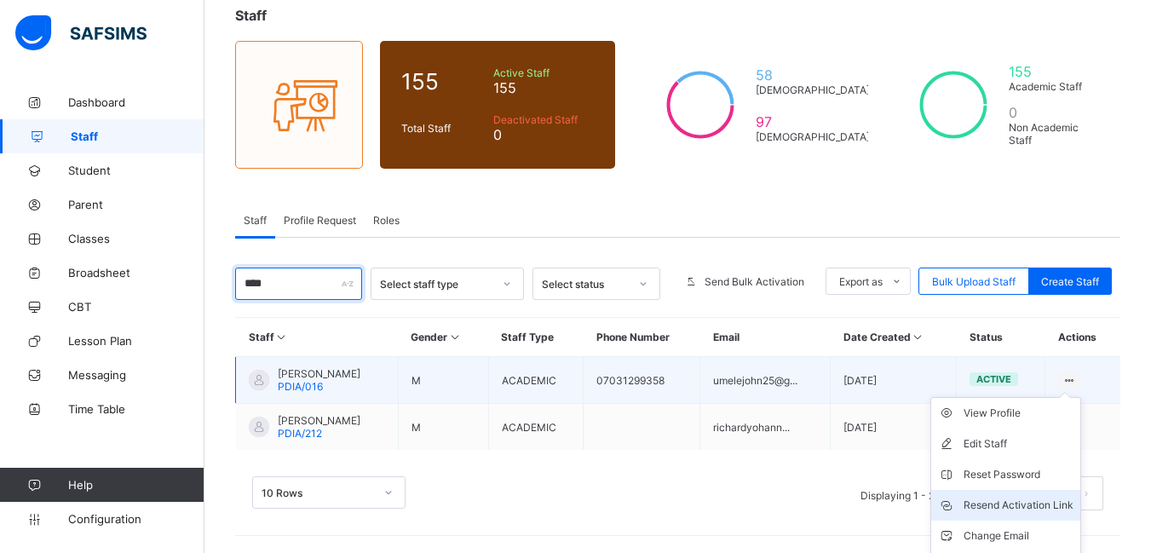
type input "****"
click at [1029, 507] on div "Resend Activation Link" at bounding box center [1019, 505] width 110 height 17
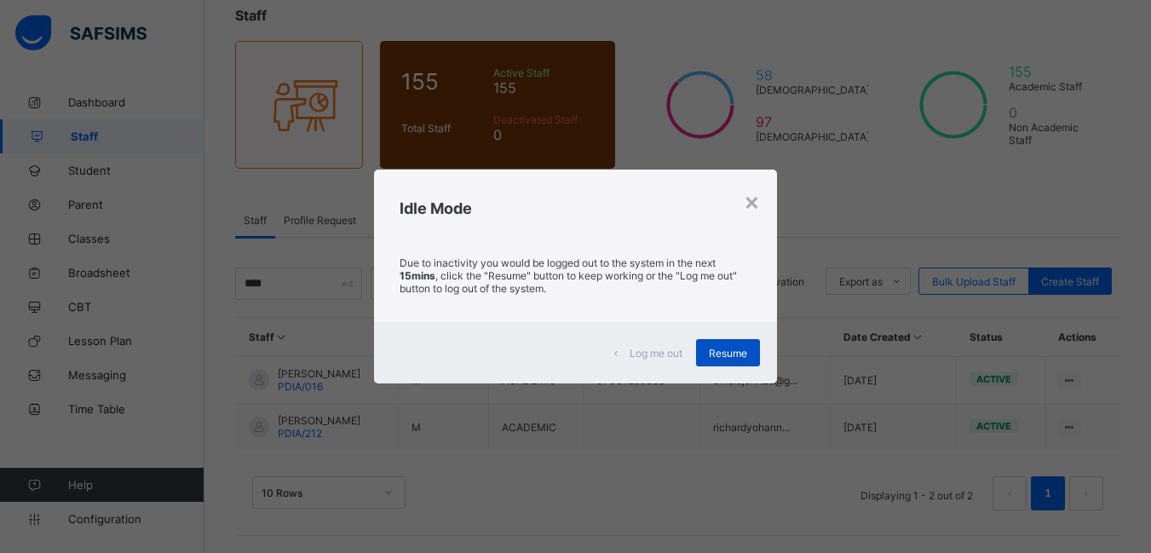
click at [739, 357] on span "Resume" at bounding box center [728, 353] width 38 height 13
click at [727, 349] on span "Resume" at bounding box center [728, 353] width 38 height 13
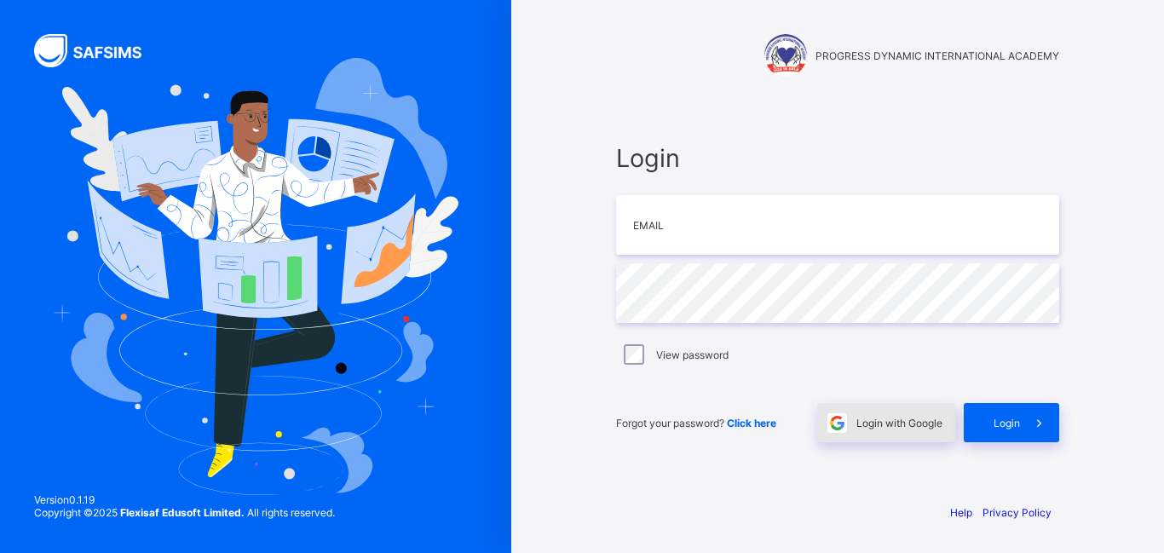
click at [904, 424] on span "Login with Google" at bounding box center [899, 423] width 86 height 13
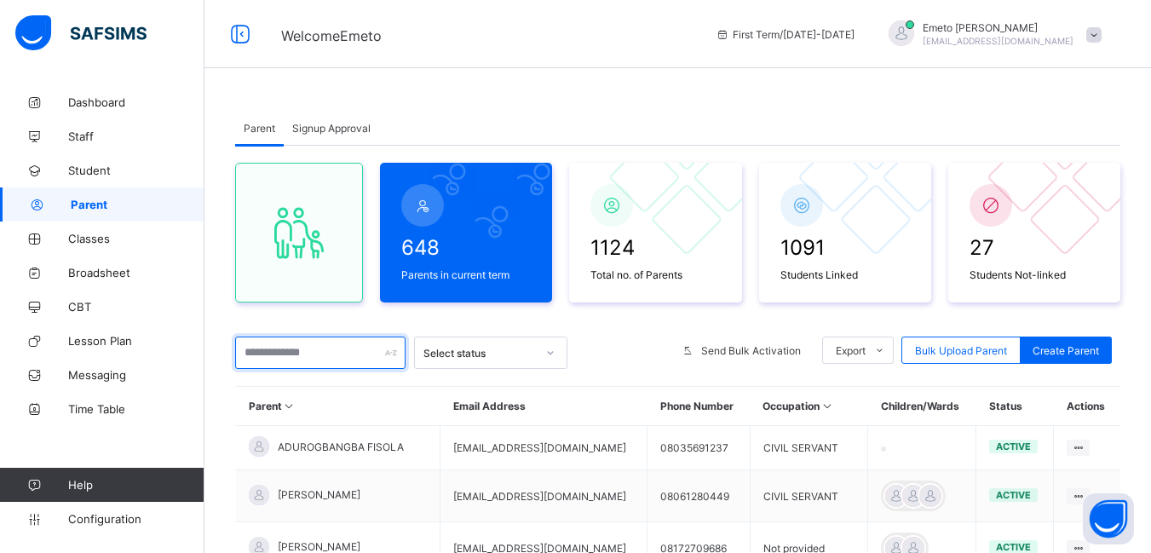
click at [274, 356] on input "text" at bounding box center [320, 353] width 170 height 32
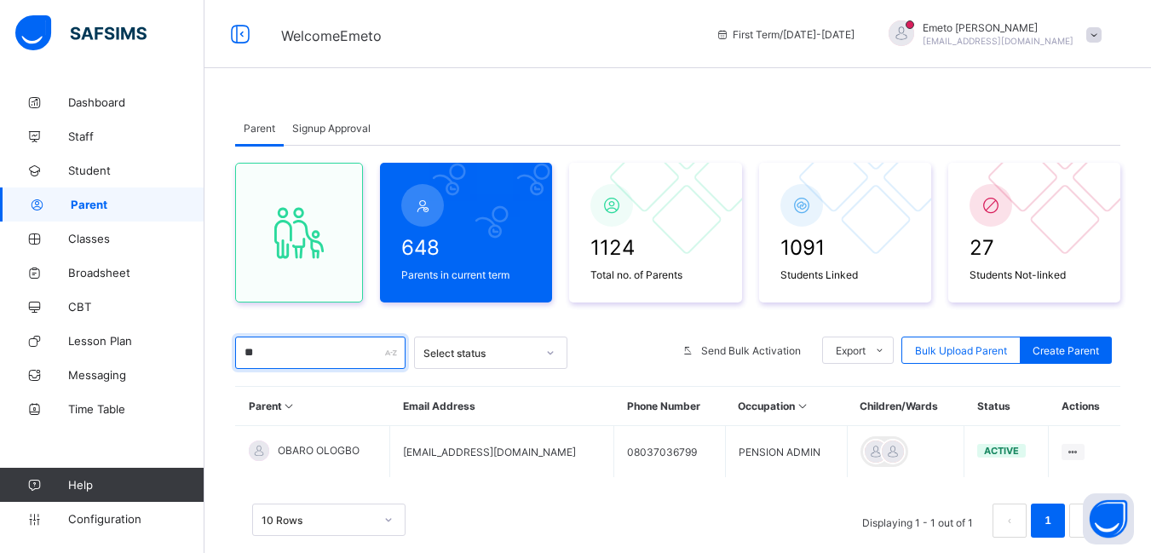
type input "*"
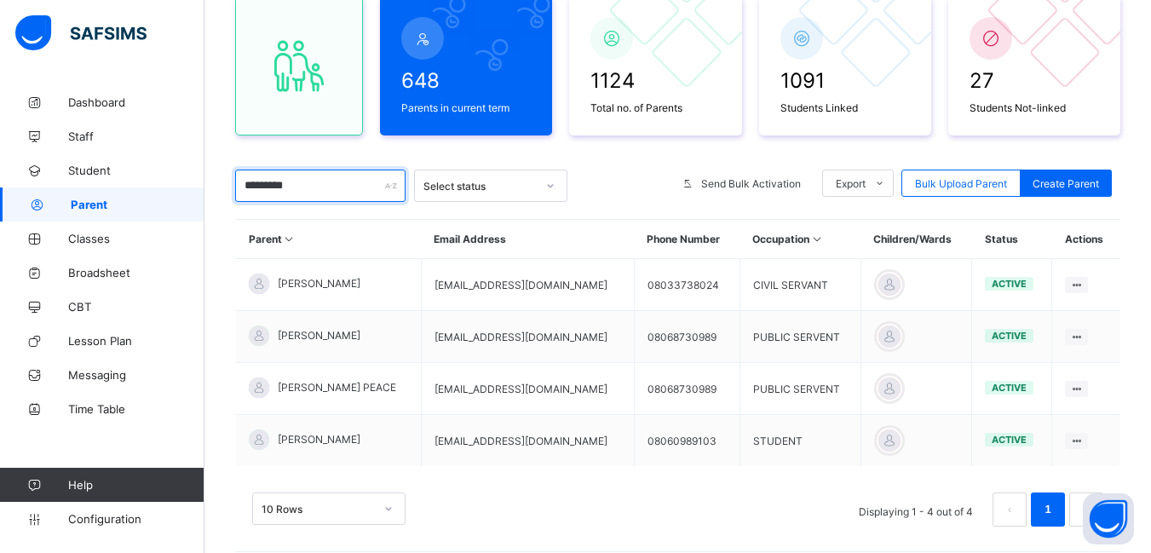
scroll to position [170, 0]
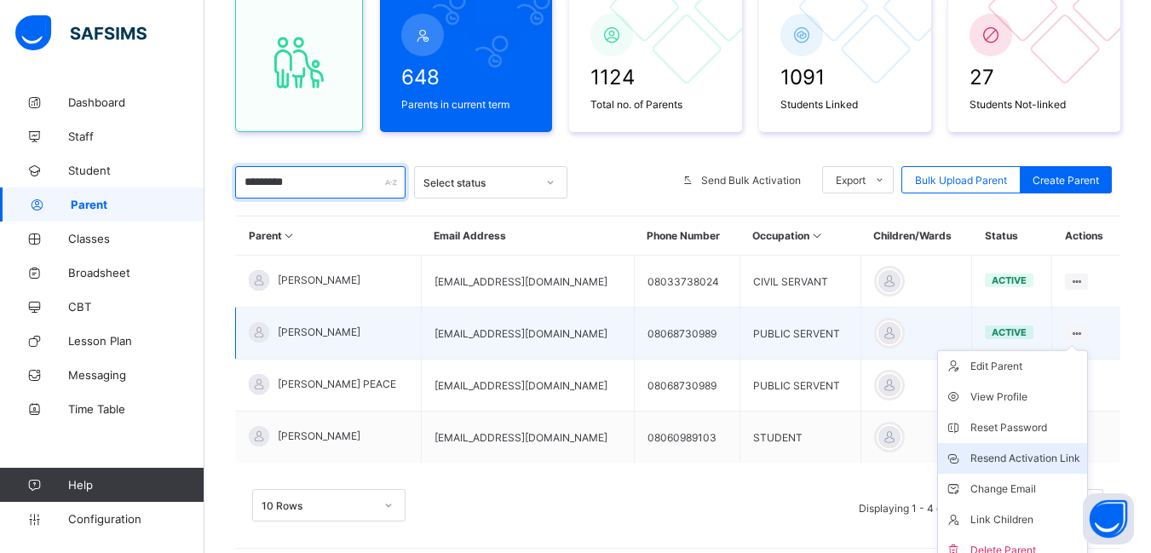
type input "*********"
click at [1061, 456] on div "Resend Activation Link" at bounding box center [1025, 458] width 110 height 17
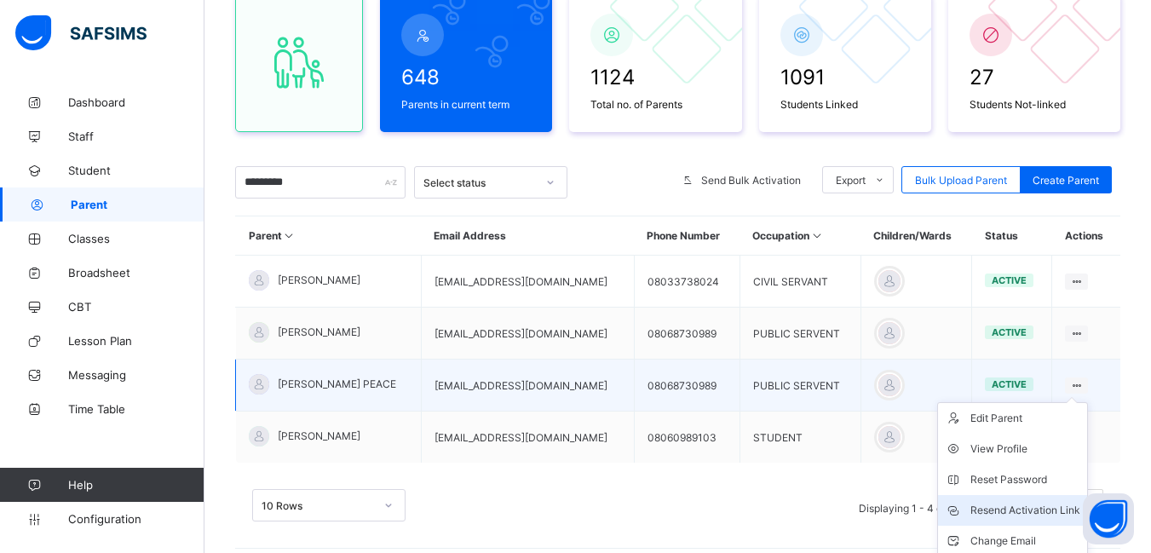
click at [1039, 507] on div "Resend Activation Link" at bounding box center [1025, 510] width 110 height 17
